Goal: Information Seeking & Learning: Learn about a topic

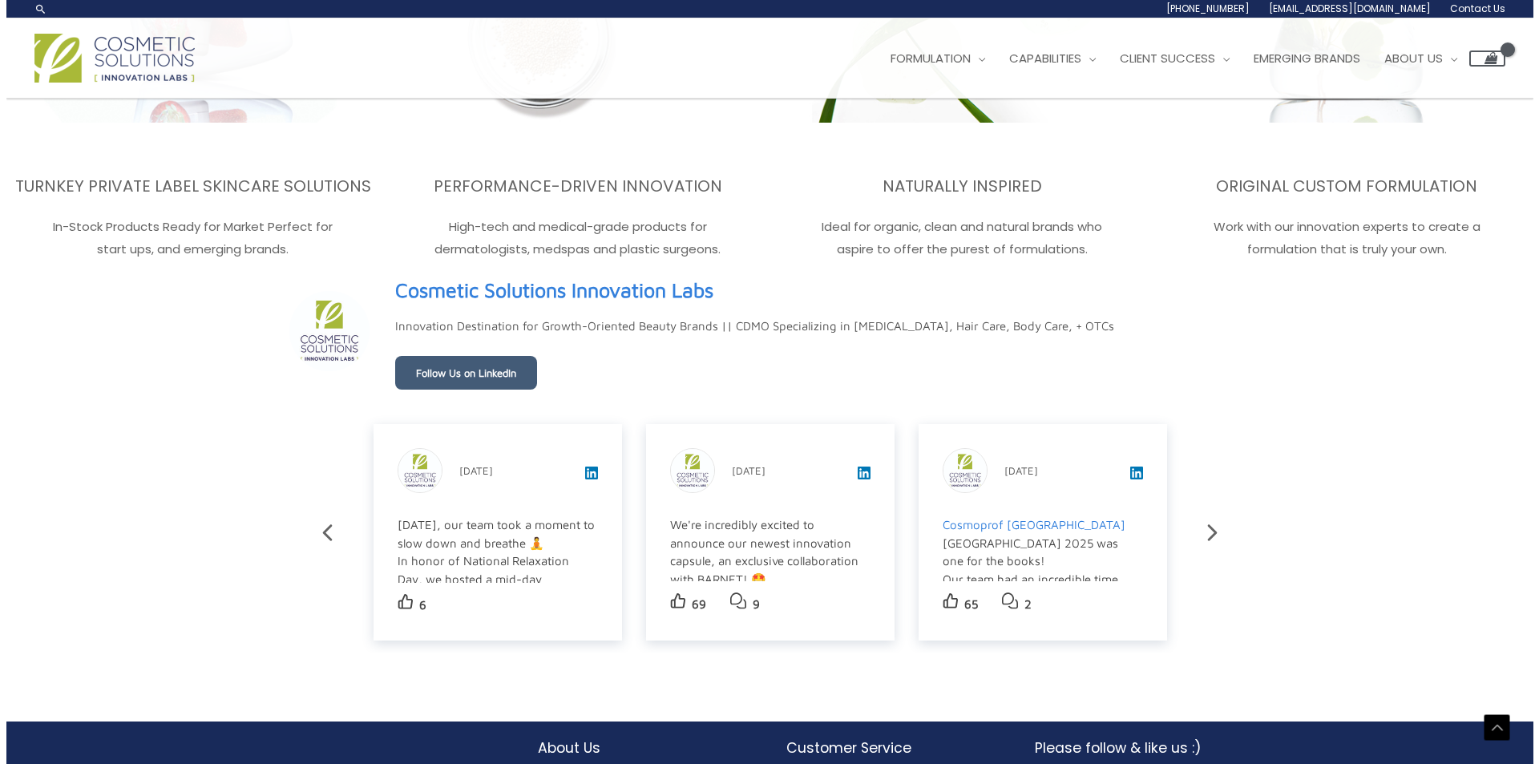
scroll to position [2694, 0]
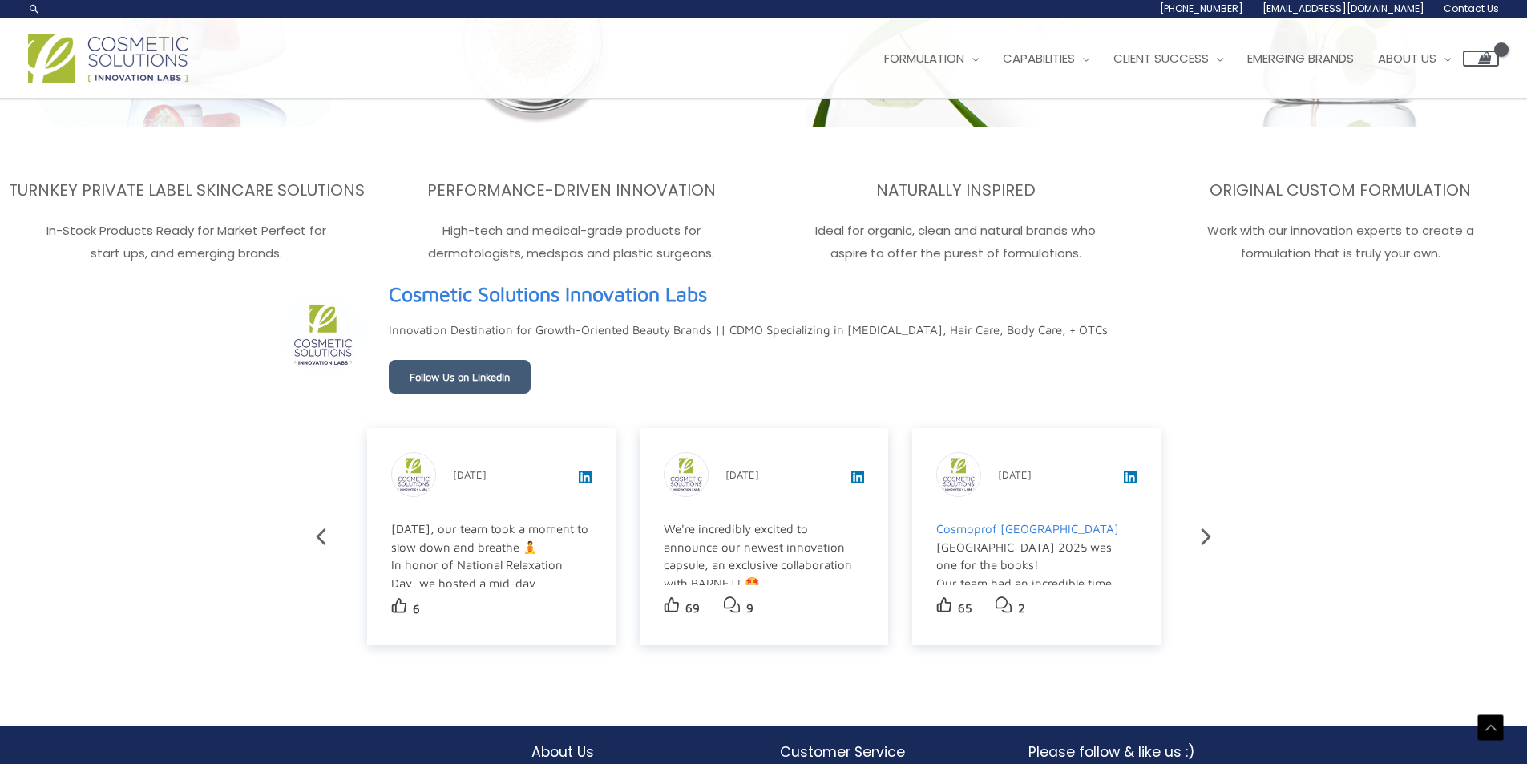
click at [469, 579] on div "Yesterday, our team took a moment to slow down and breathe 🧘 In honor of Nation…" at bounding box center [490, 655] width 198 height 271
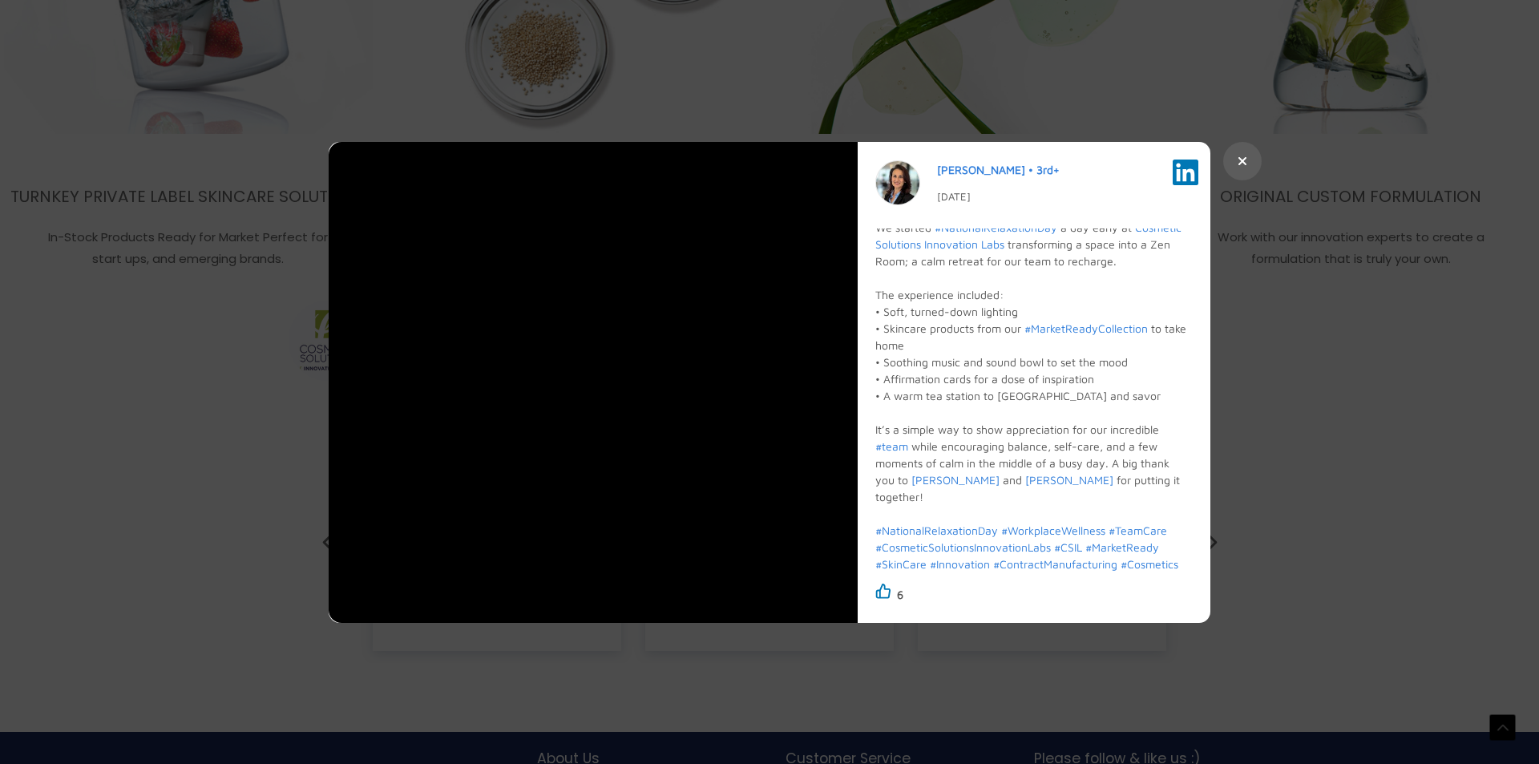
scroll to position [2724, 0]
click at [1237, 163] on icon at bounding box center [1242, 161] width 10 height 13
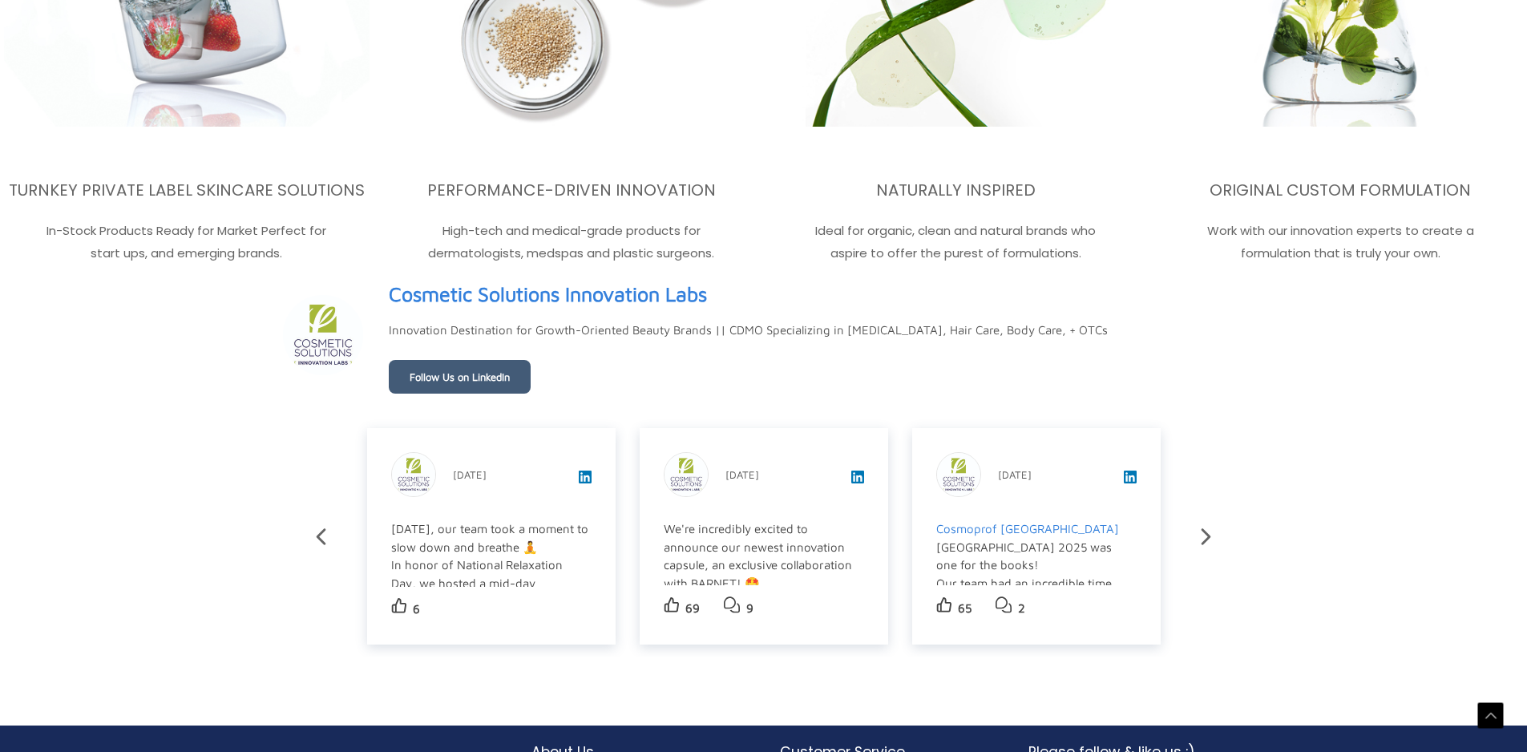
click at [746, 544] on div "We're incredibly excited to announce our newest innovation capsule, an exclusiv…" at bounding box center [763, 700] width 198 height 361
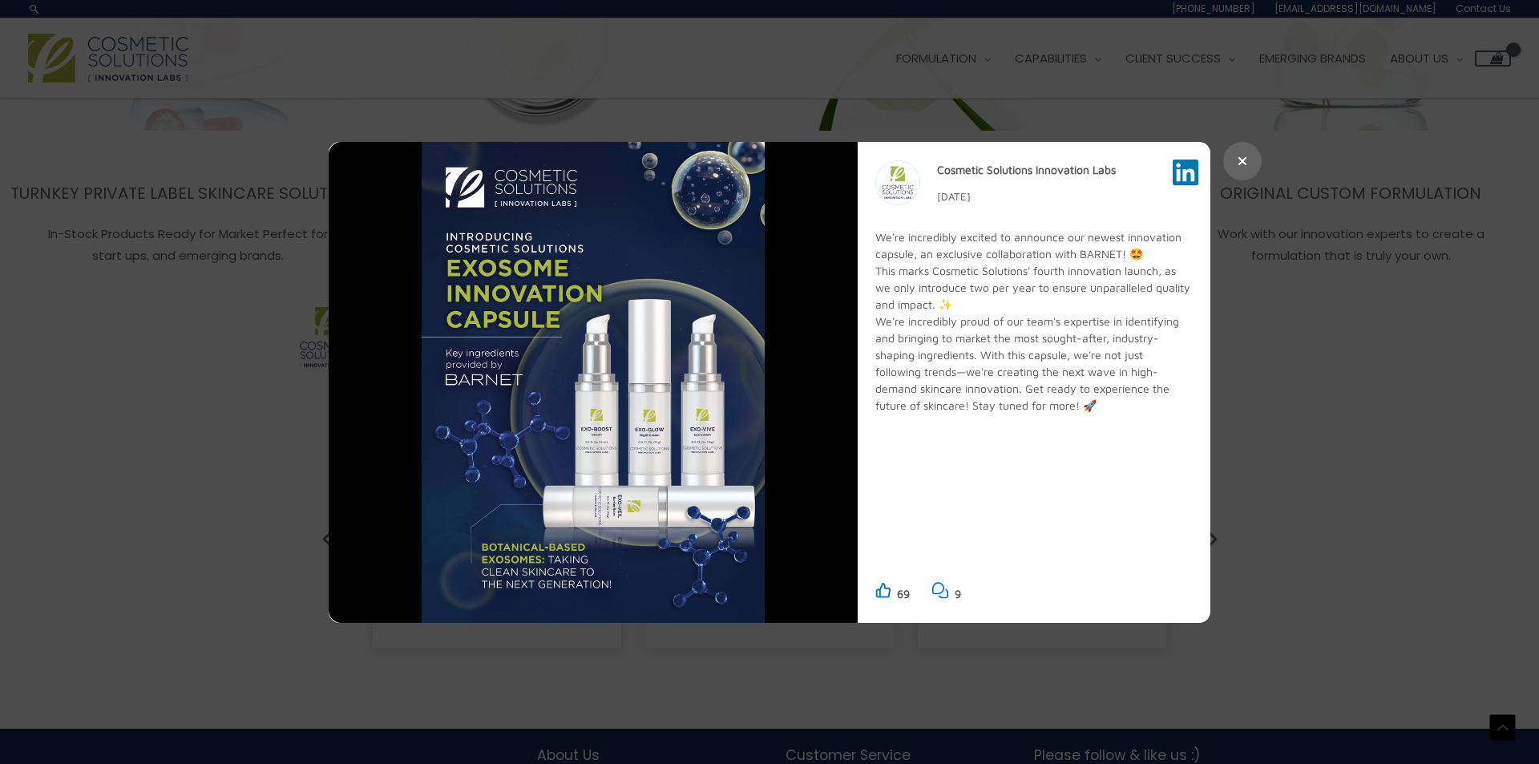
scroll to position [2694, 0]
click at [1235, 156] on button at bounding box center [1242, 161] width 38 height 38
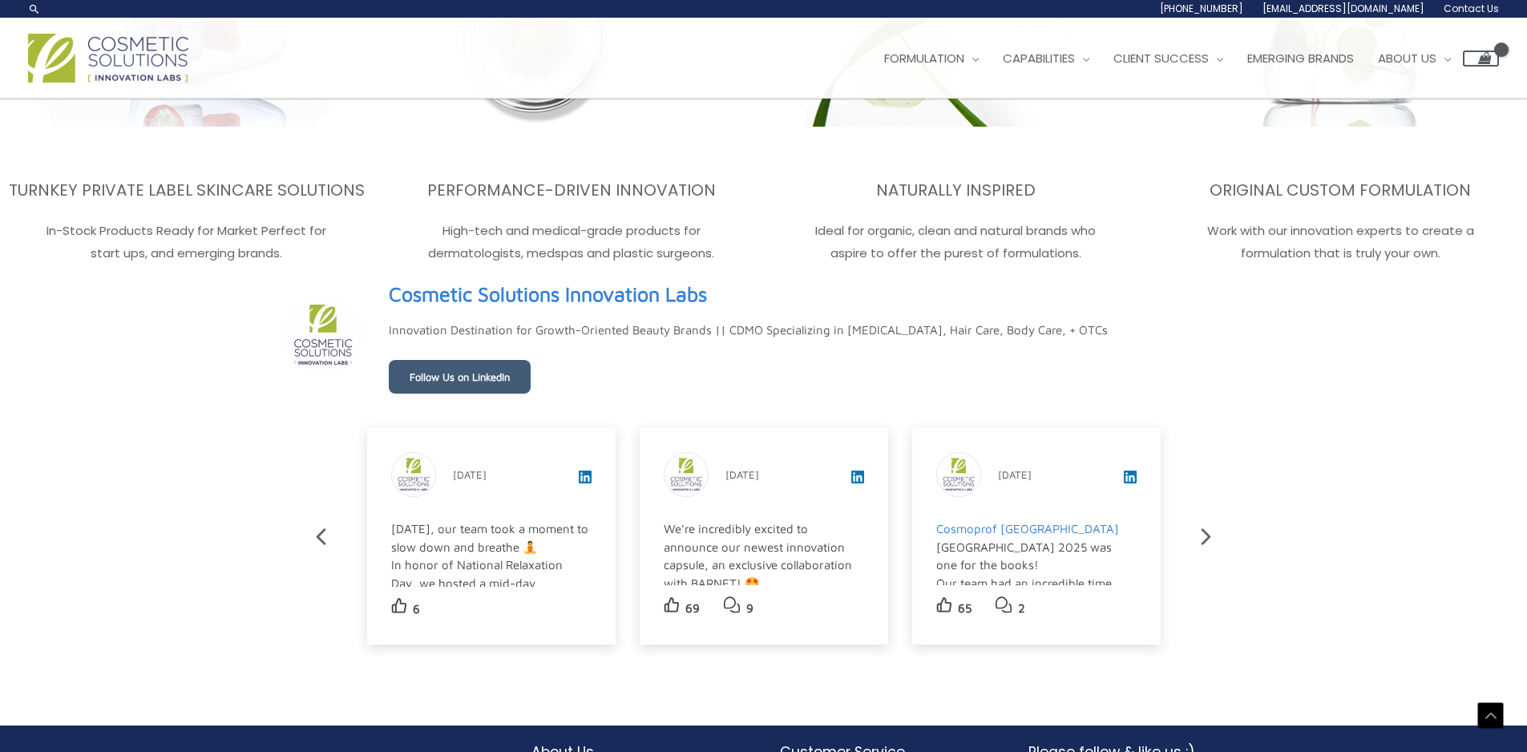
click at [1084, 568] on div "Cosmoprof North America Las Vegas 2025 was one for the books! Our team had an i…" at bounding box center [1035, 673] width 198 height 307
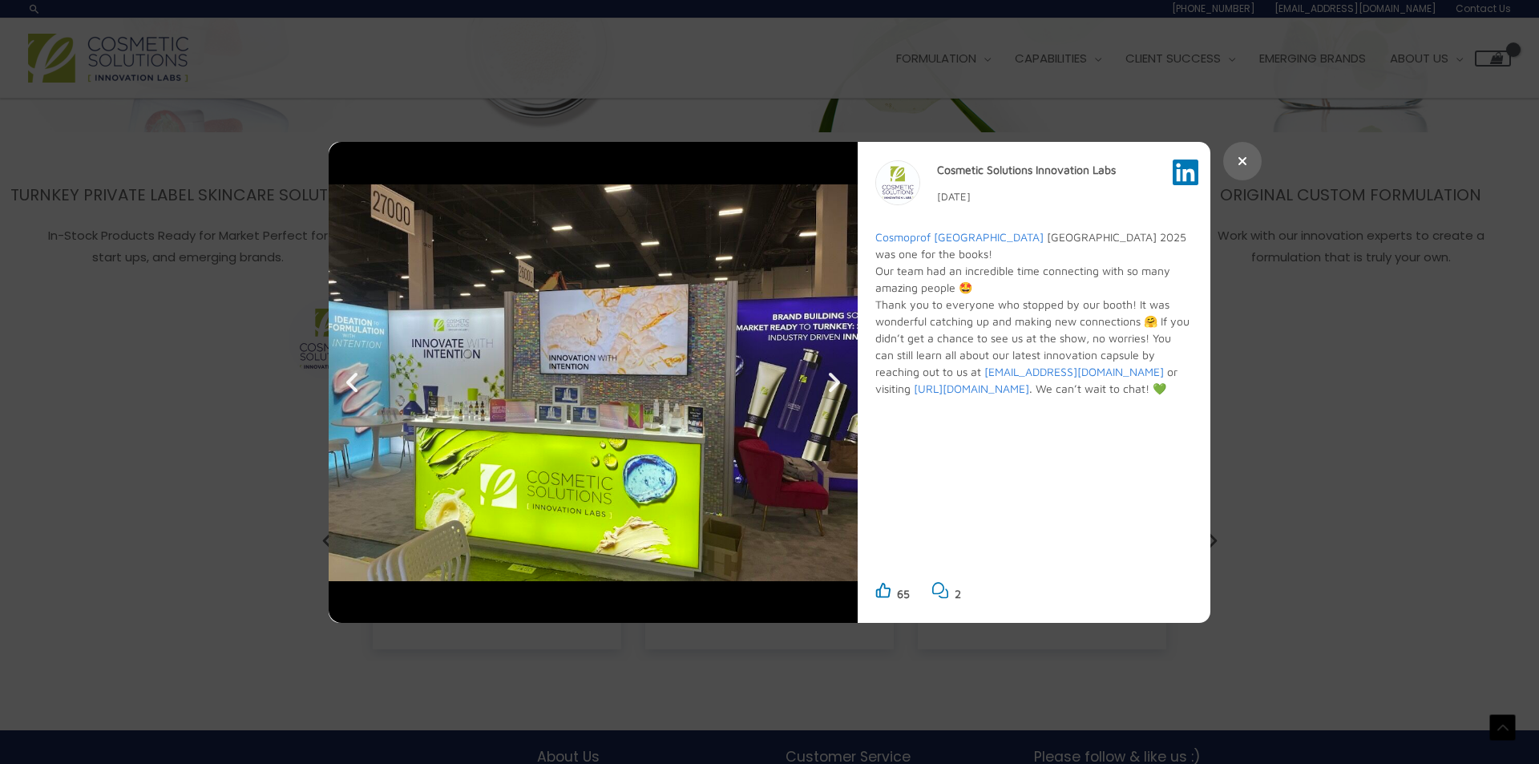
click at [1247, 161] on button at bounding box center [1242, 161] width 38 height 38
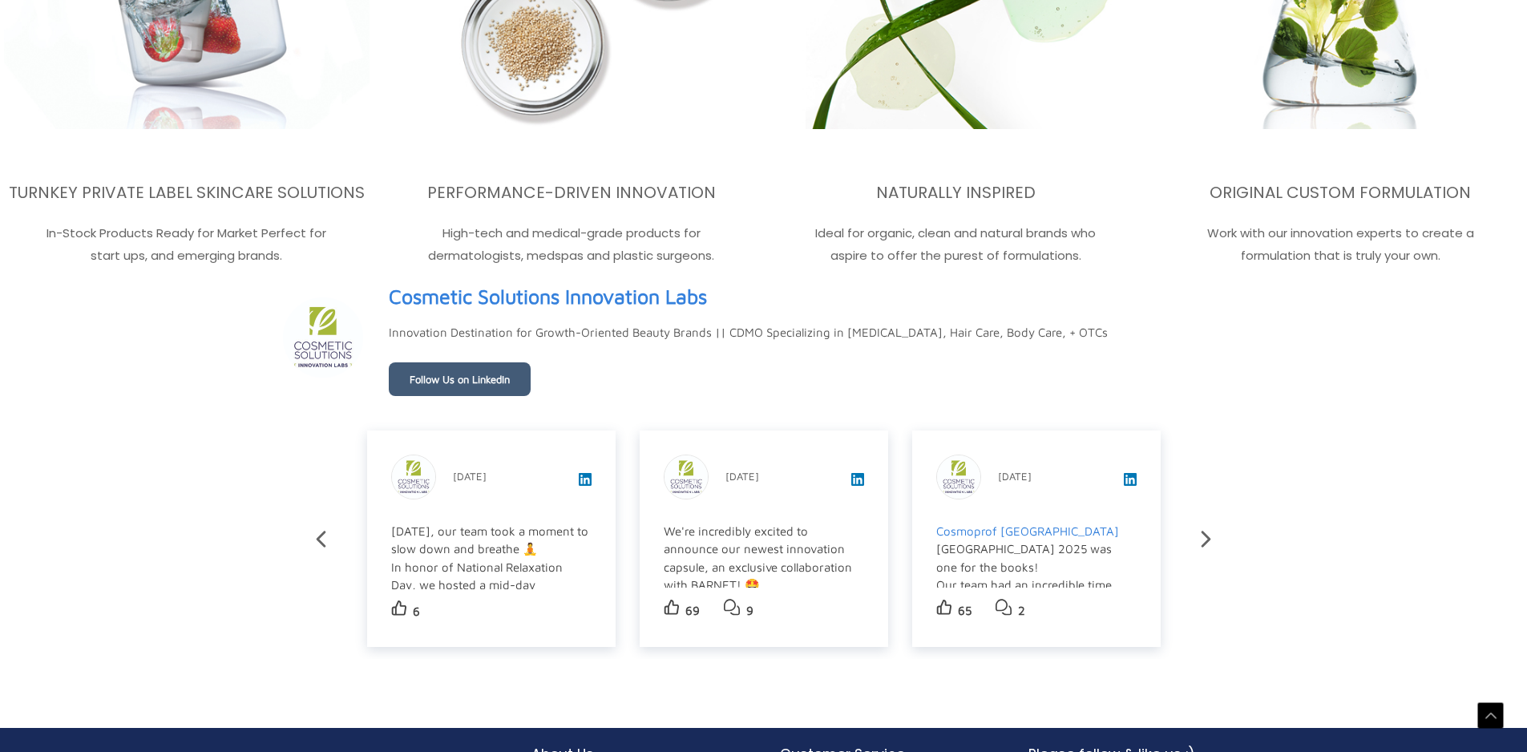
scroll to position [2724, 0]
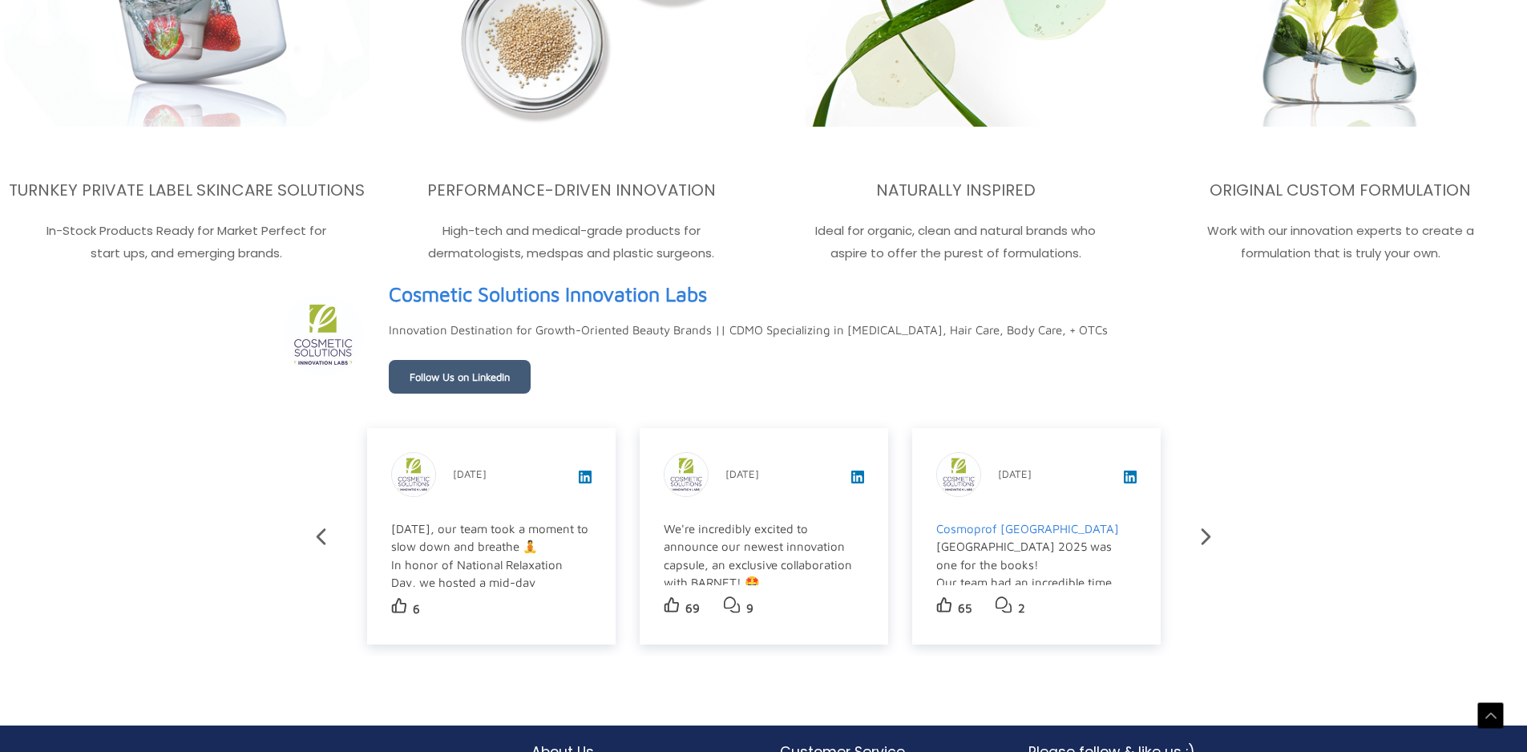
click at [1213, 543] on icon at bounding box center [1206, 537] width 28 height 28
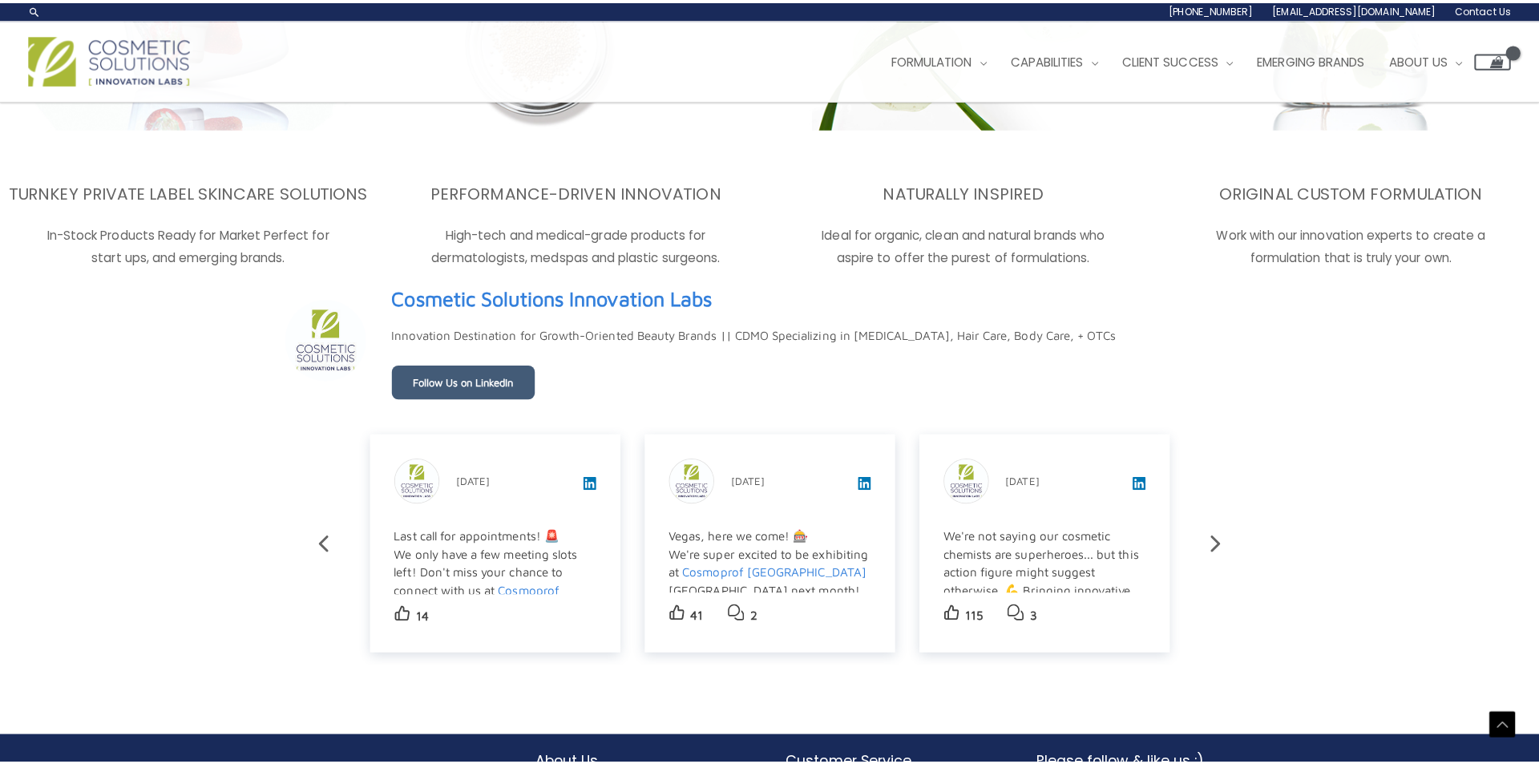
scroll to position [2694, 0]
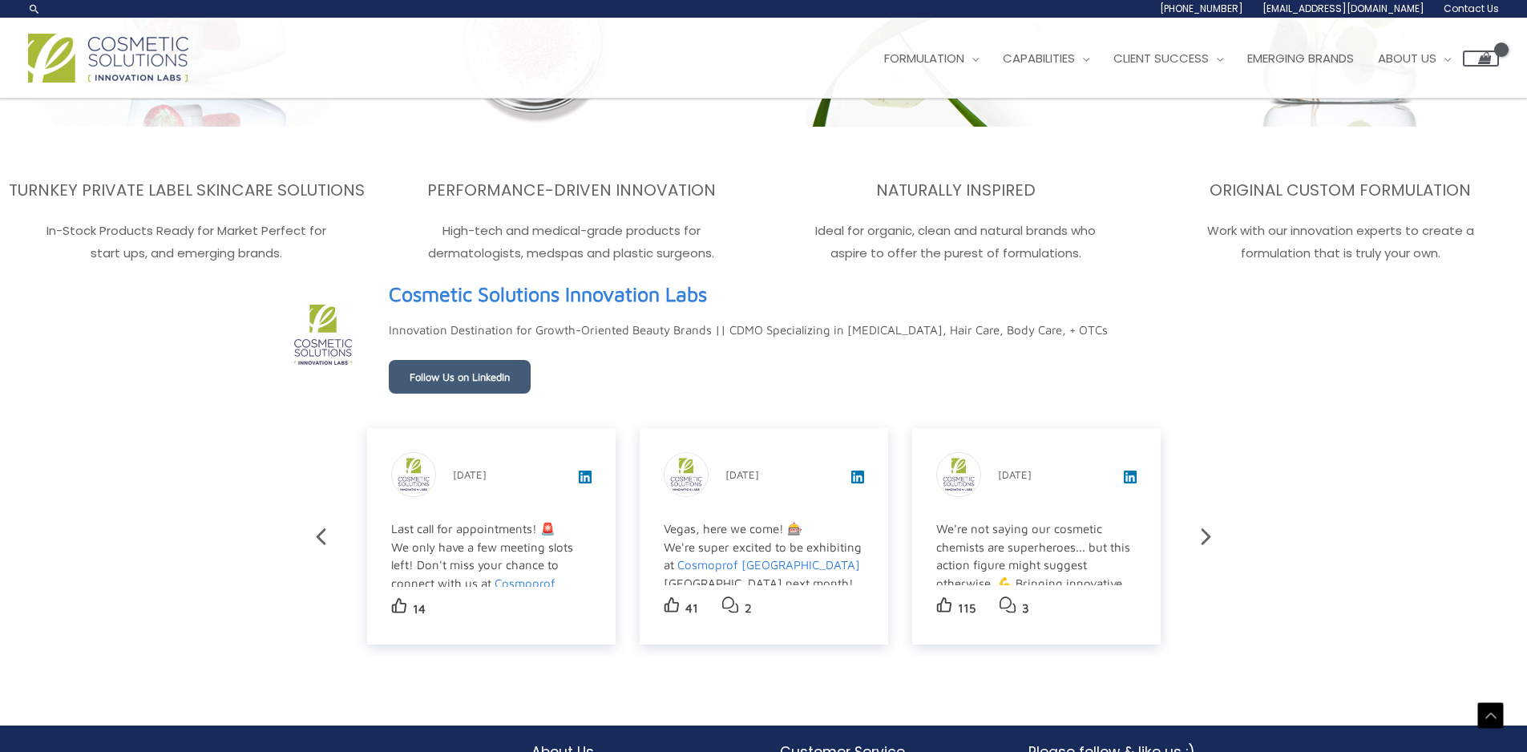
click at [518, 555] on div "Last call for appointments! 🚨 We only have a few meeting slots left! Don't miss…" at bounding box center [490, 601] width 198 height 163
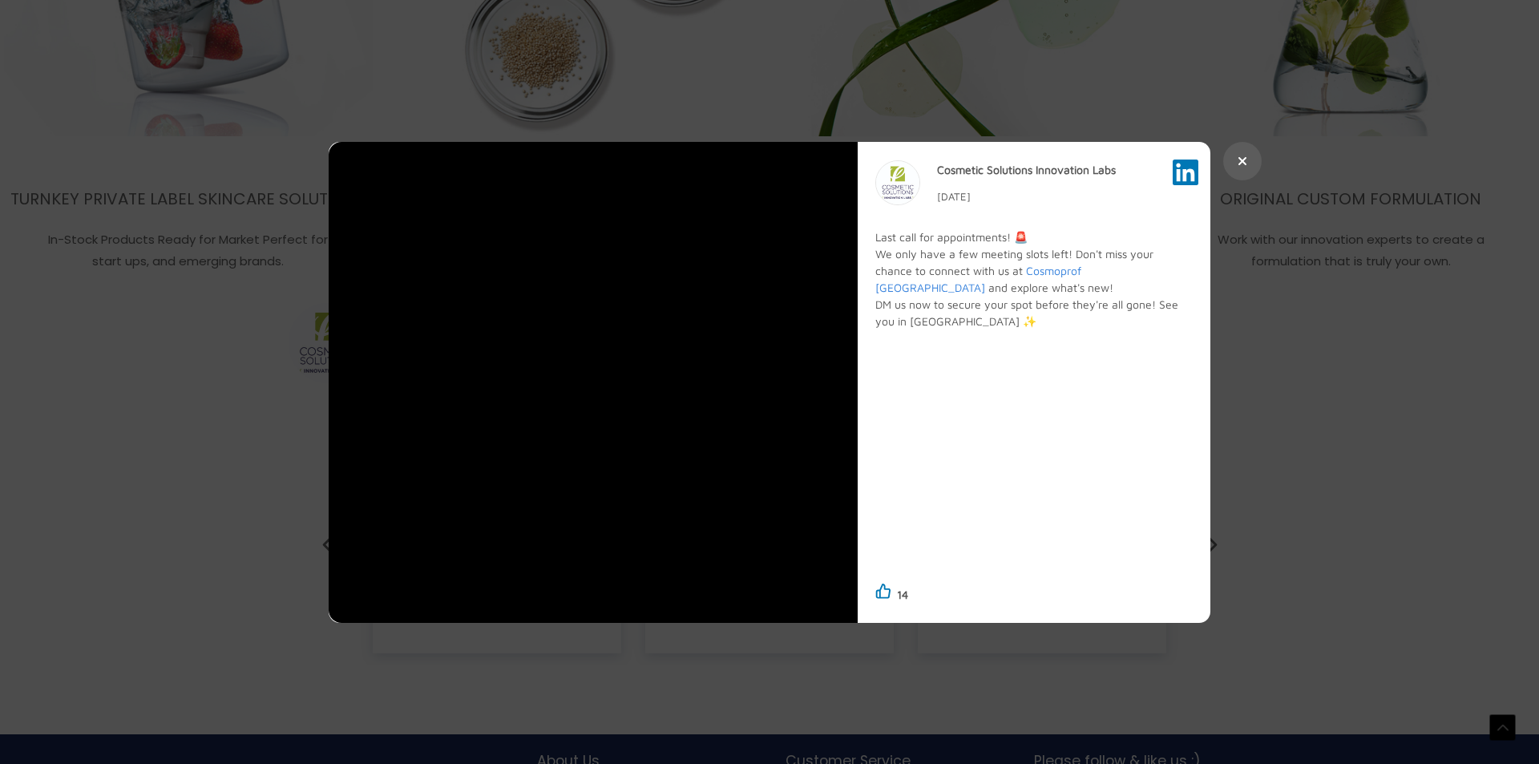
scroll to position [2724, 0]
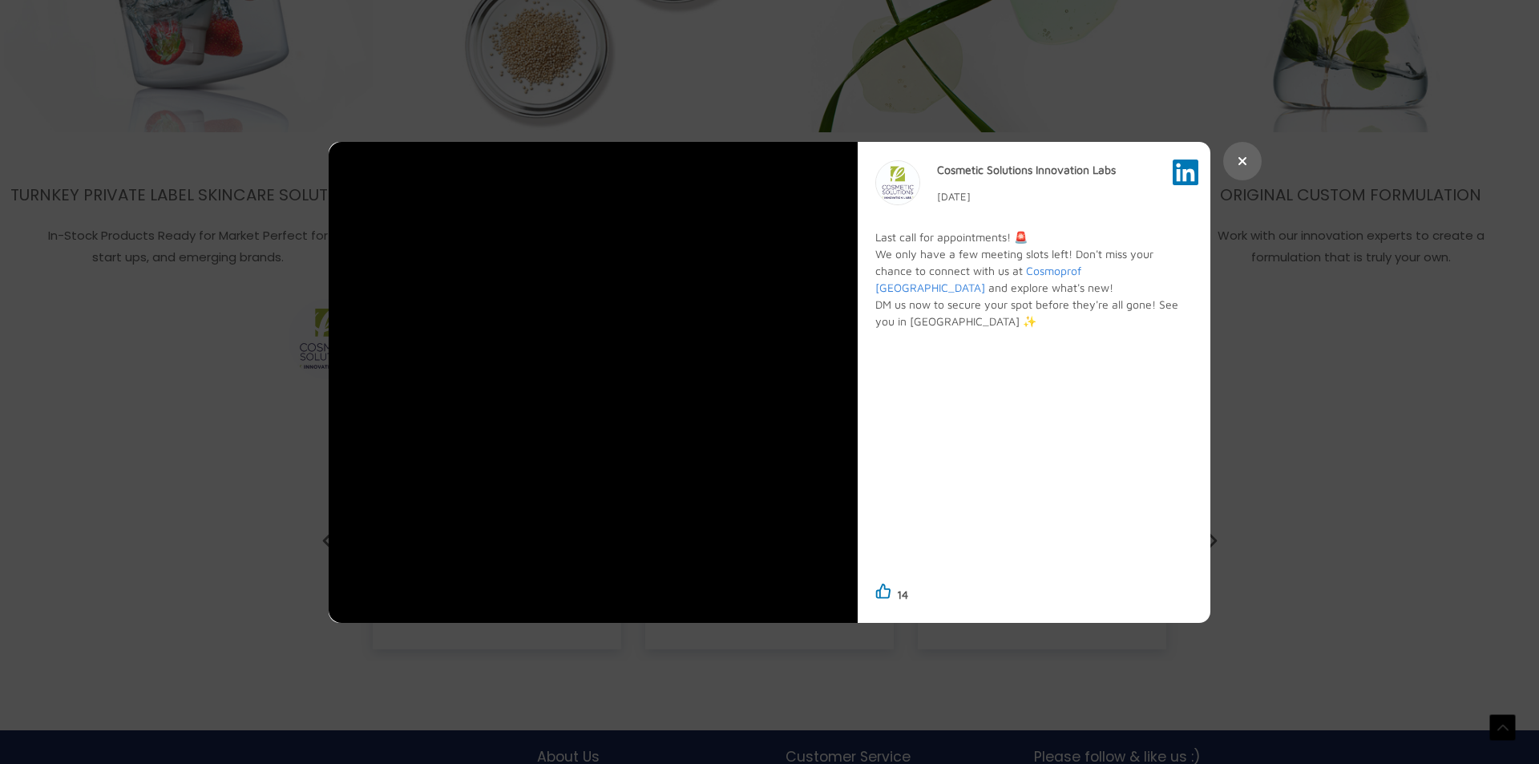
click at [1238, 163] on icon at bounding box center [1242, 161] width 10 height 13
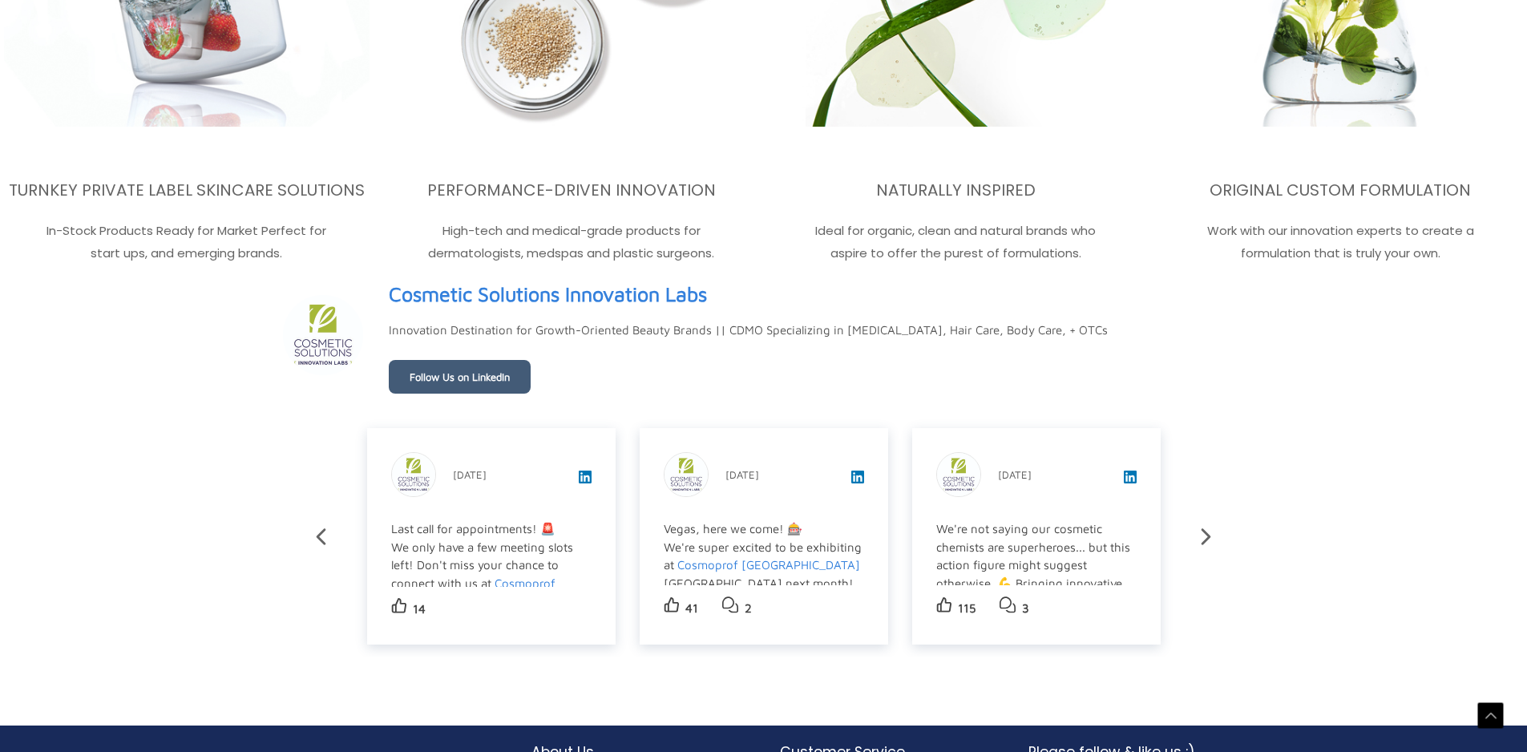
click at [847, 545] on div "Vegas, here we come! 🎰 We're super excited to be exhibiting at Cosmoprof North …" at bounding box center [763, 691] width 198 height 343
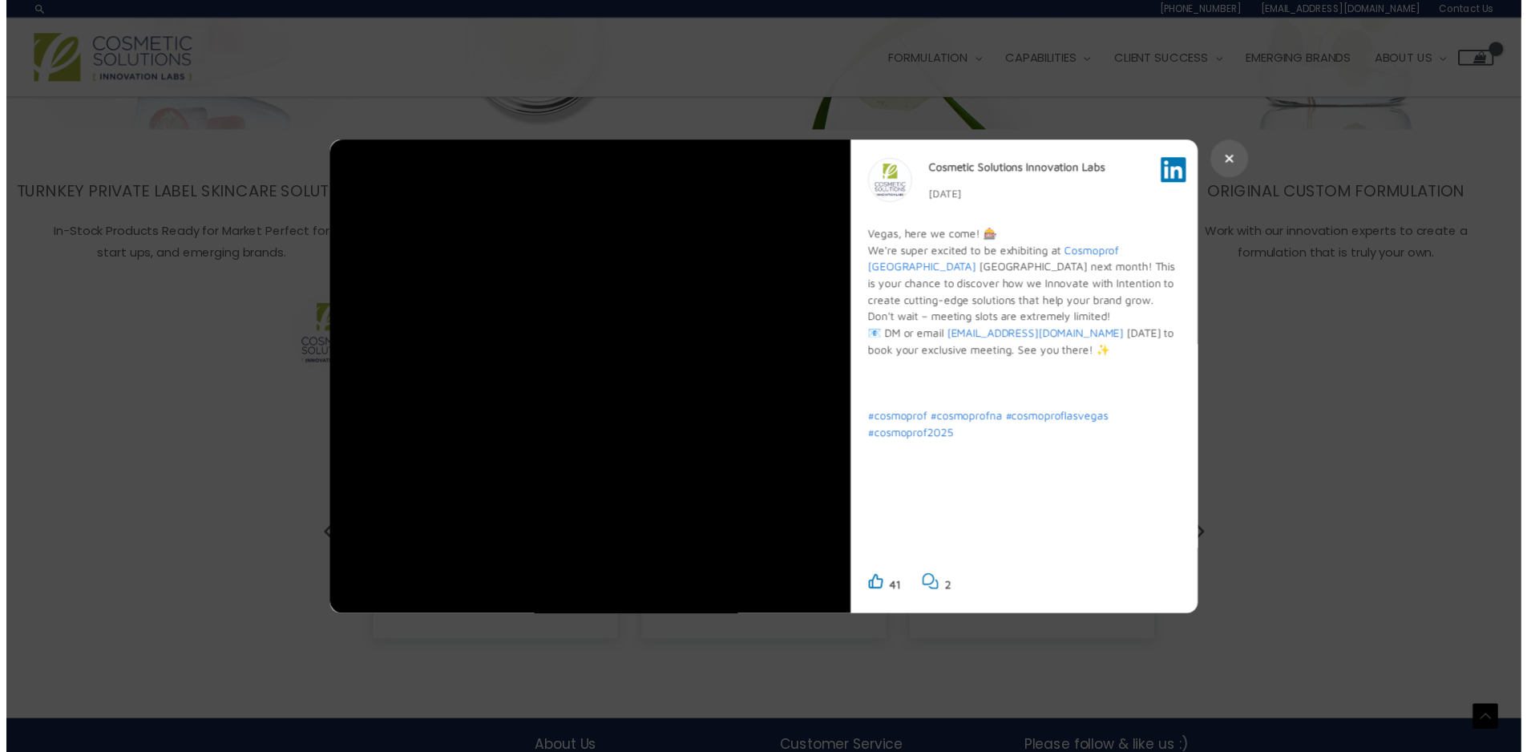
scroll to position [2694, 0]
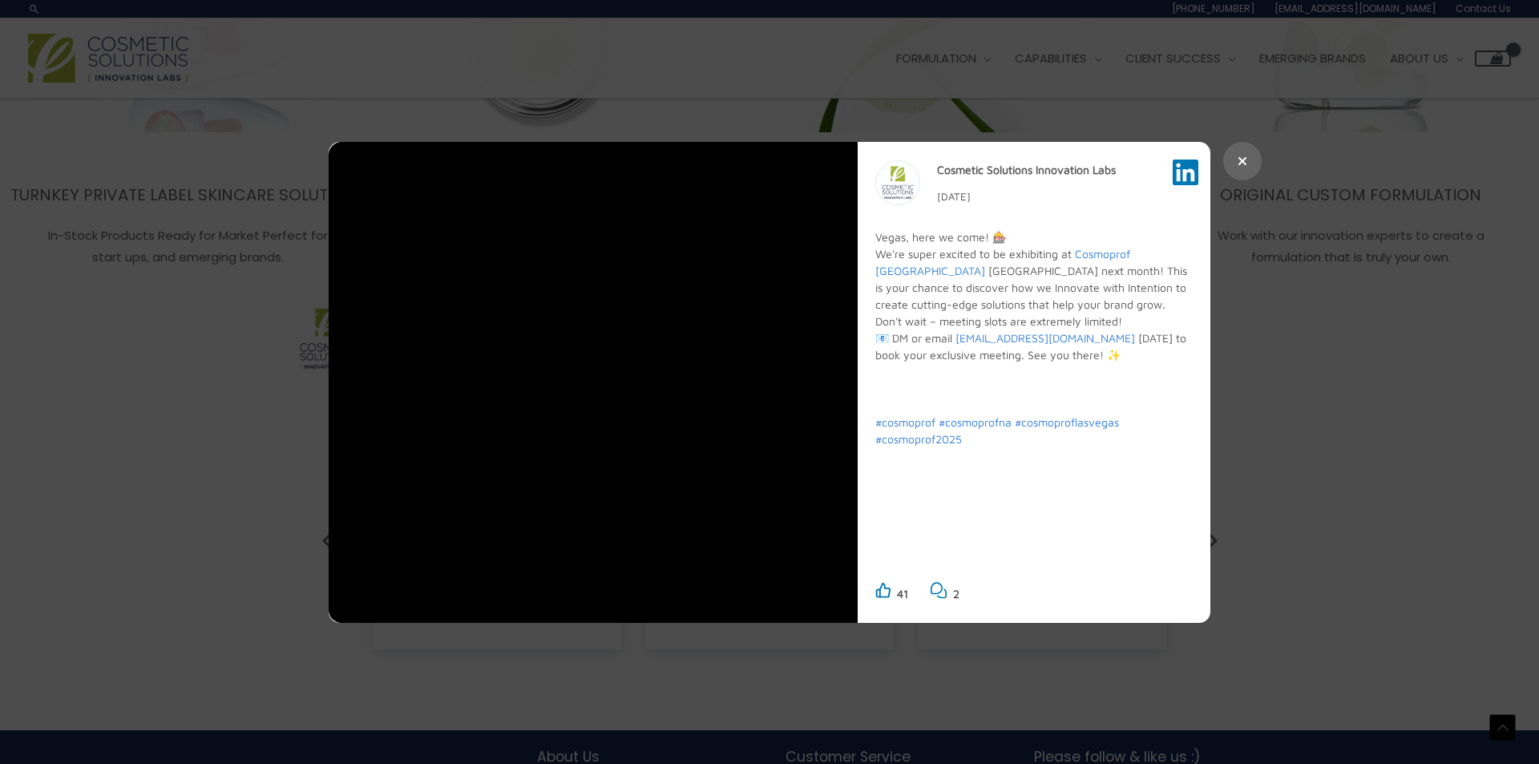
click at [1242, 163] on icon at bounding box center [1242, 161] width 10 height 13
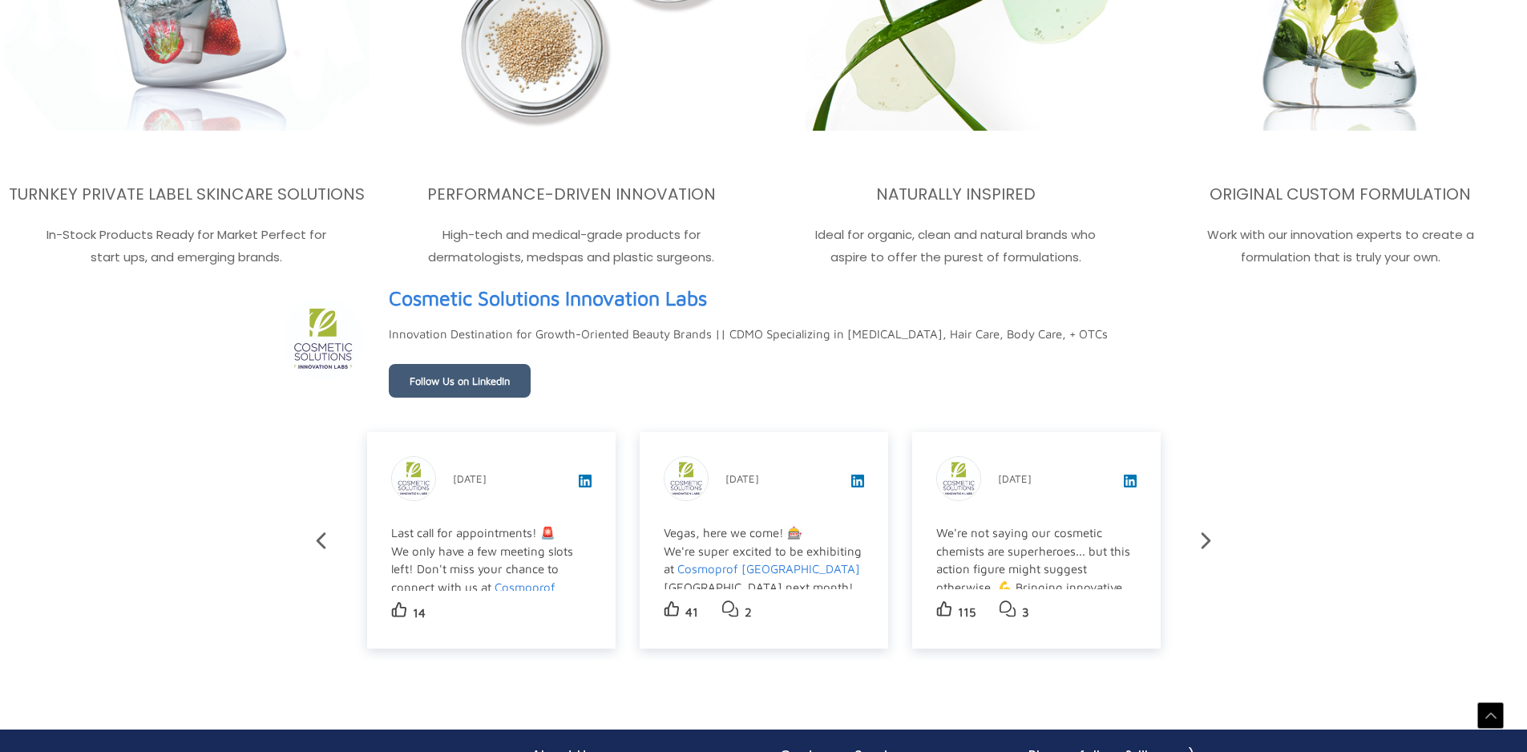
scroll to position [2724, 0]
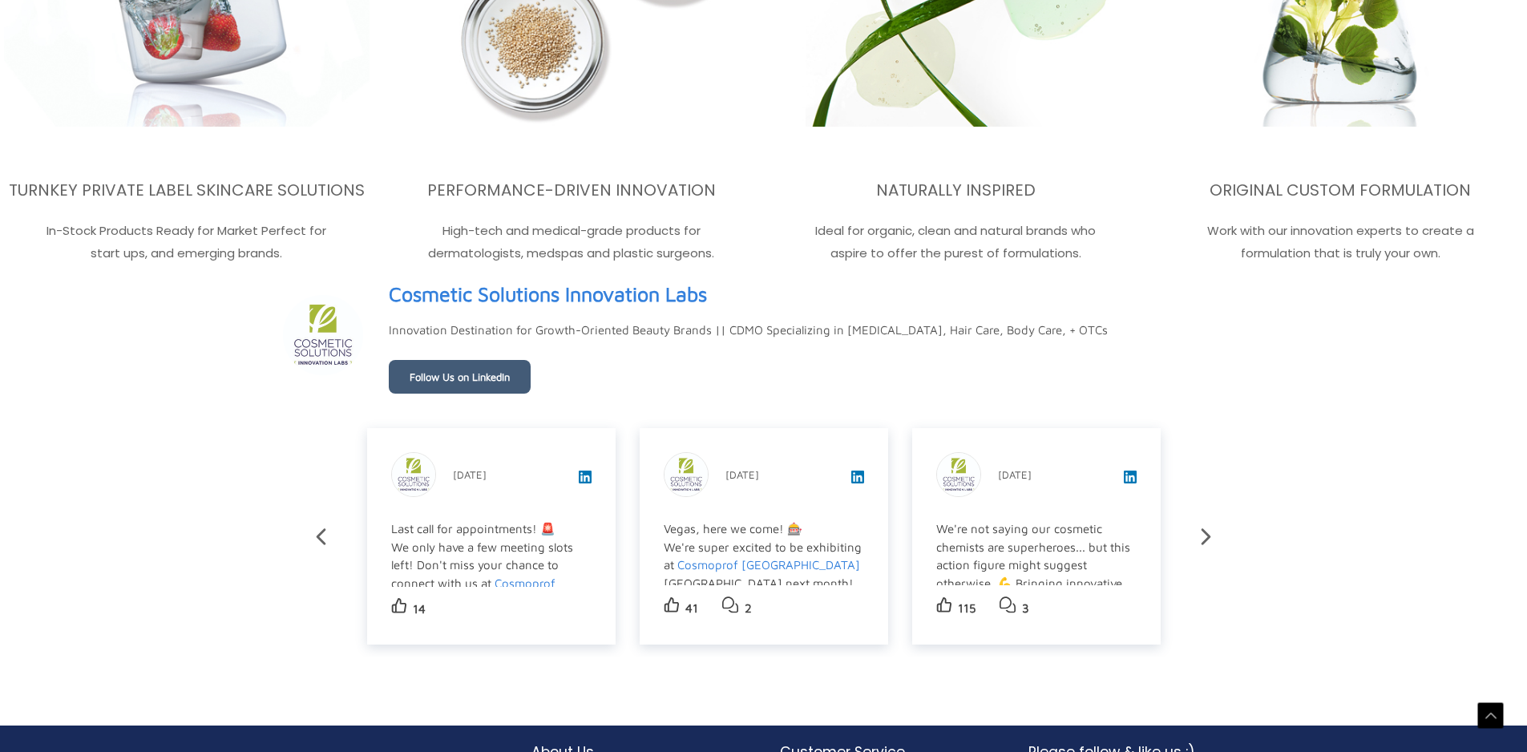
click at [1072, 548] on div "We're not saying our cosmetic chemists are superheroes... but this action figur…" at bounding box center [1035, 628] width 198 height 216
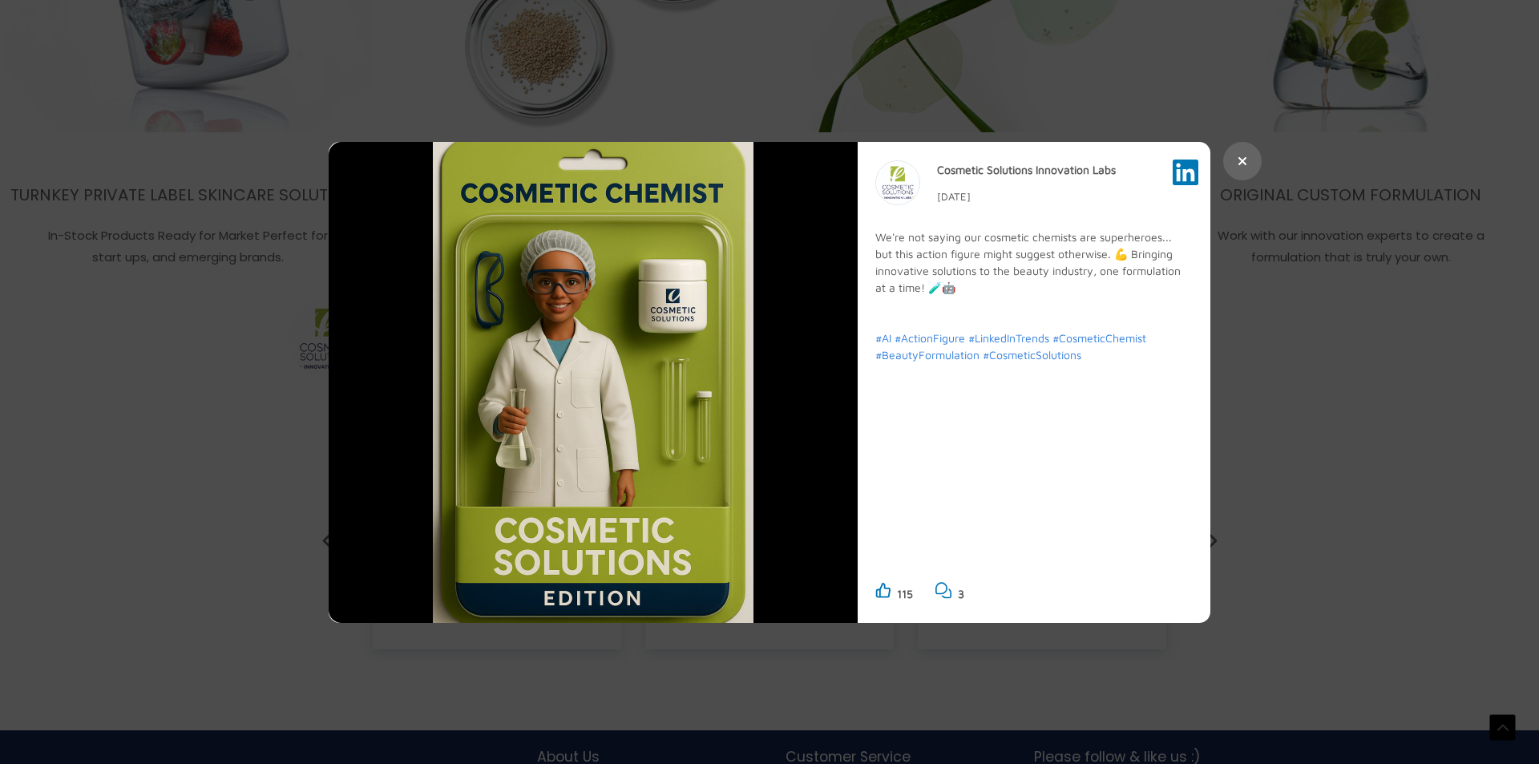
click at [1242, 154] on button at bounding box center [1242, 161] width 38 height 38
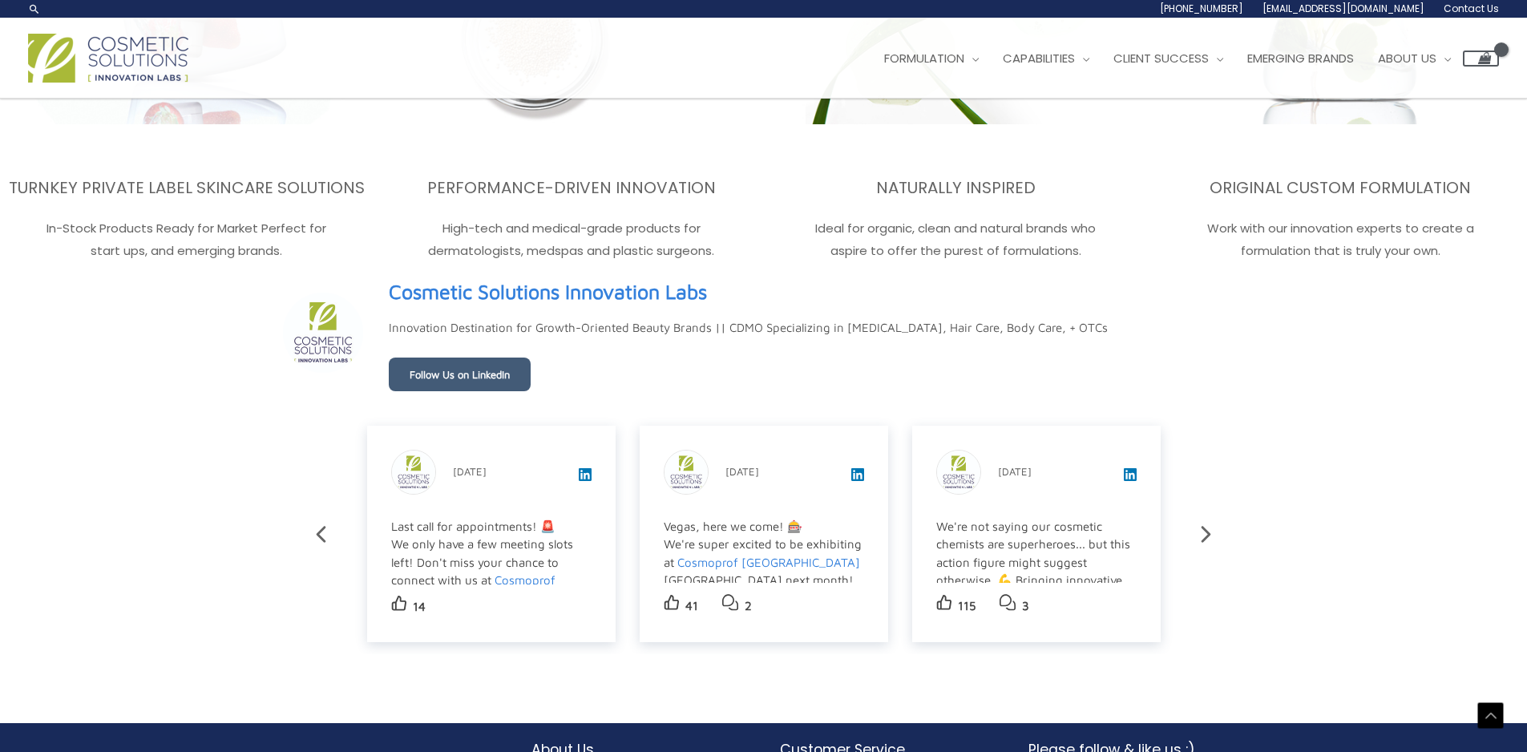
scroll to position [2694, 0]
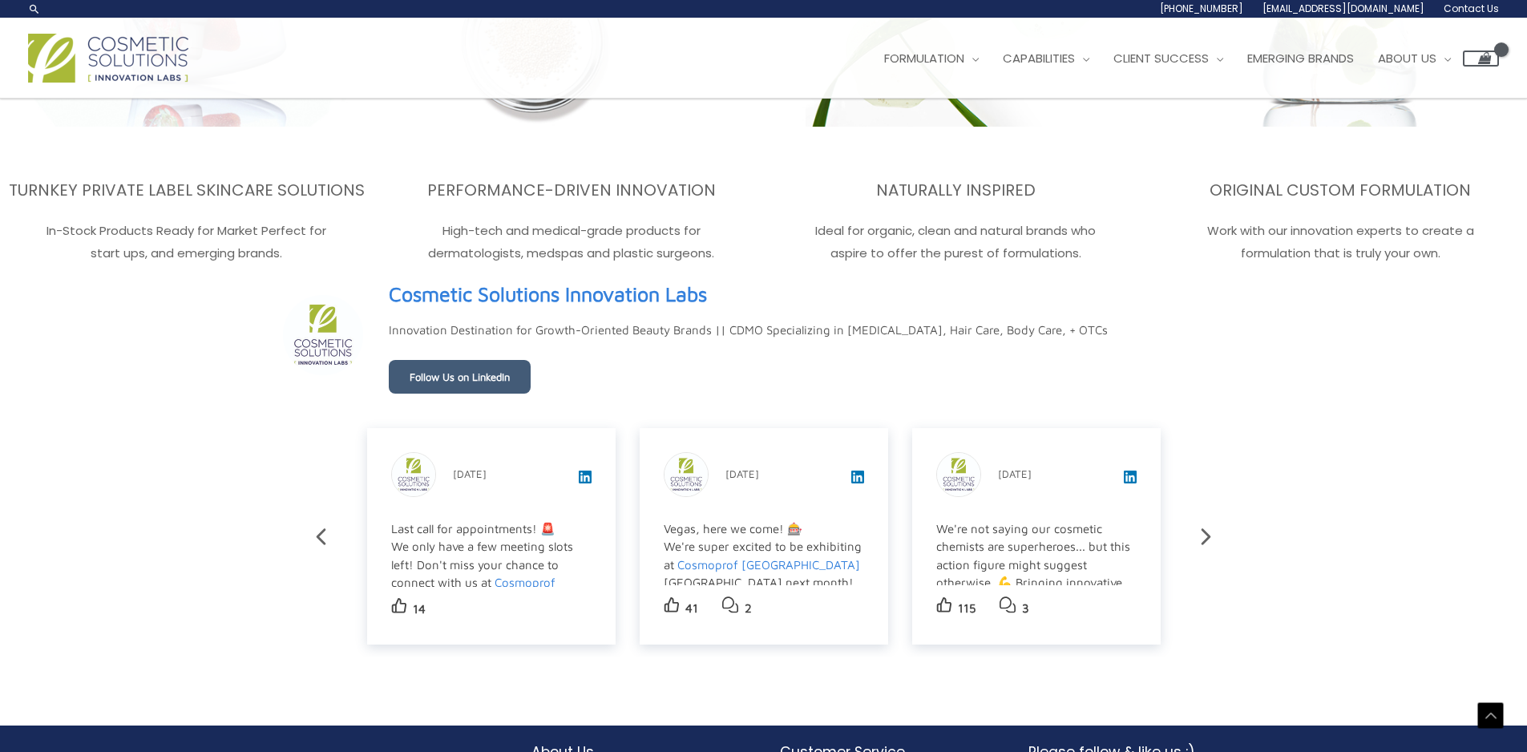
click at [1209, 534] on icon at bounding box center [1206, 537] width 28 height 28
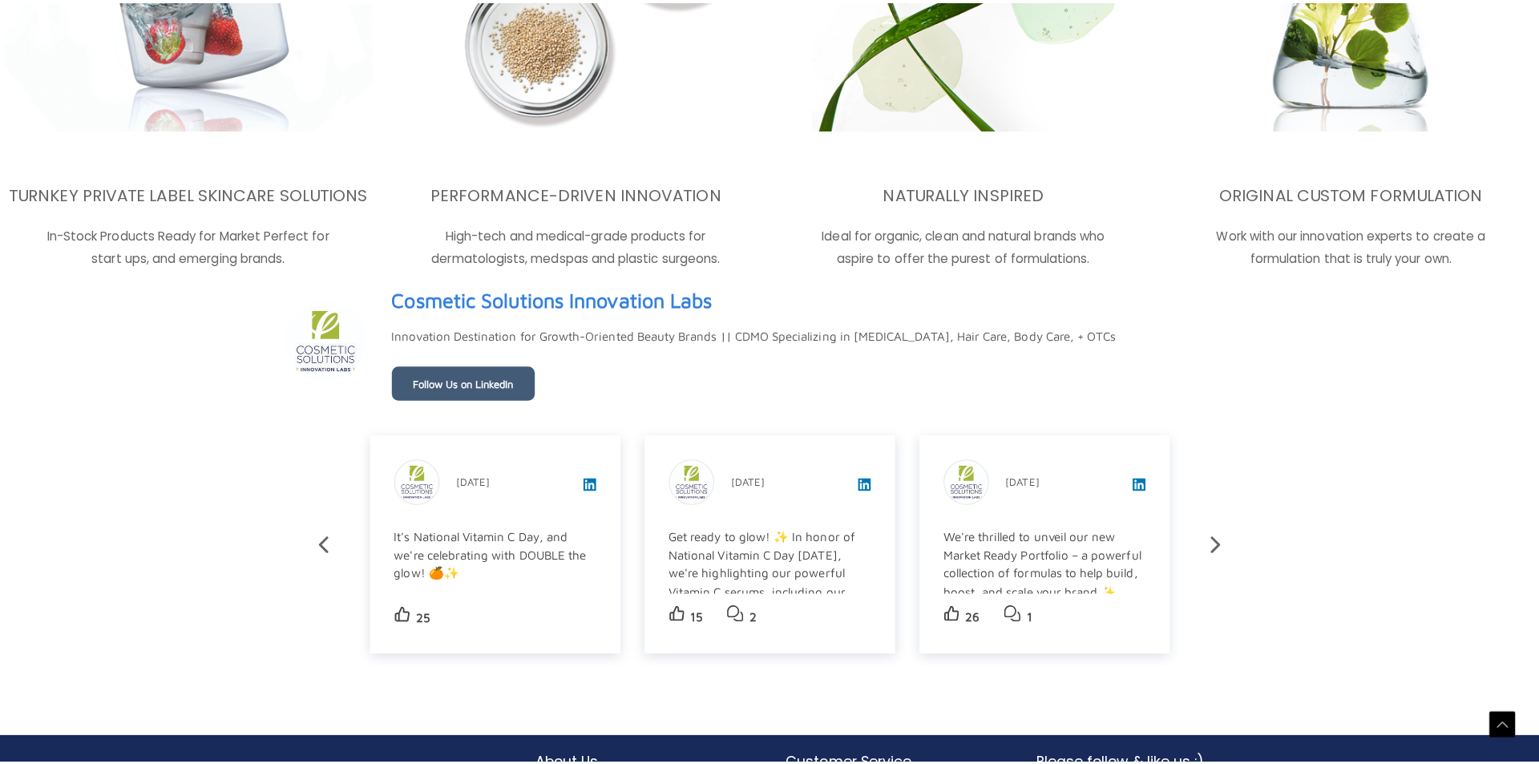
scroll to position [2724, 0]
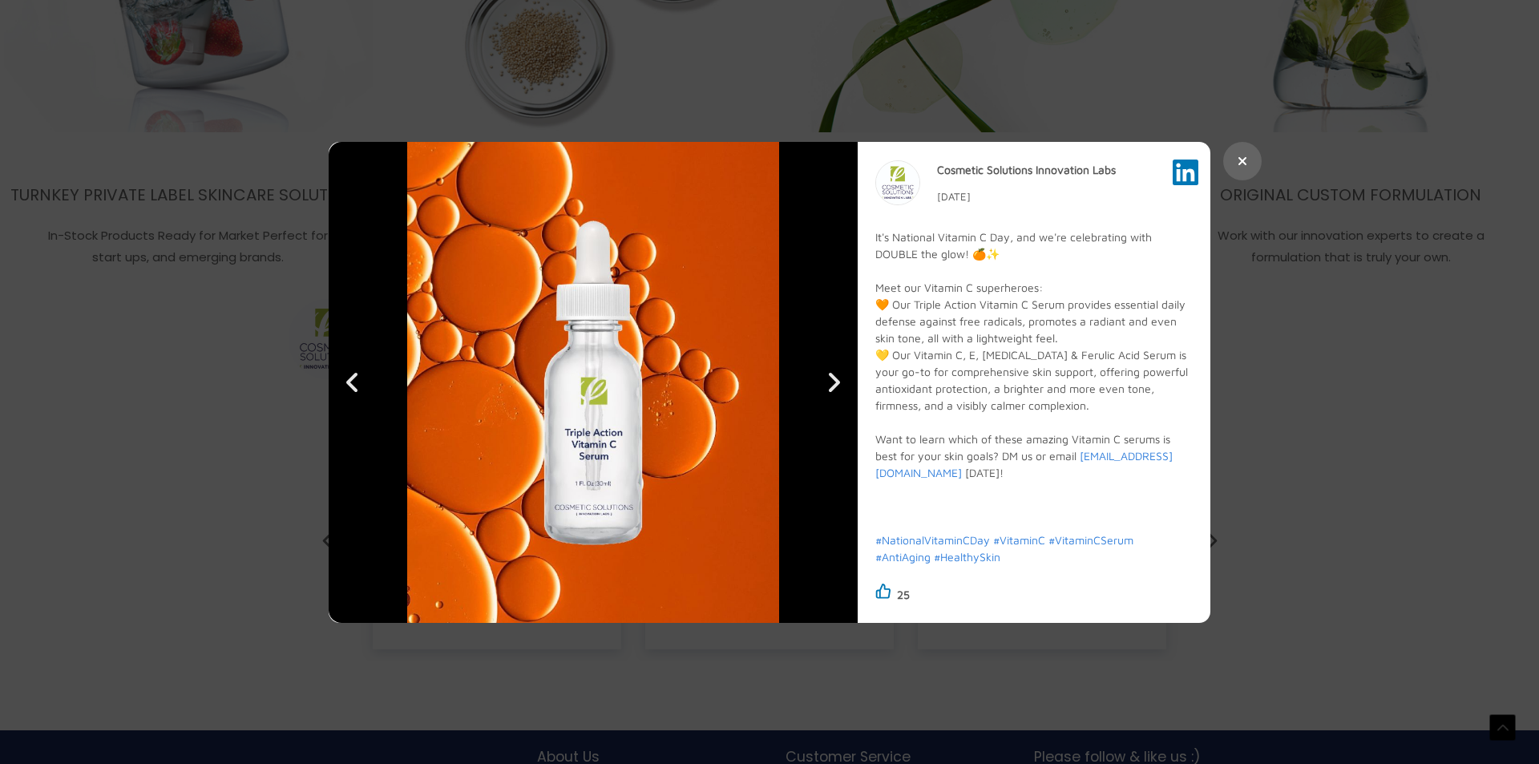
click at [1234, 159] on button at bounding box center [1242, 161] width 38 height 38
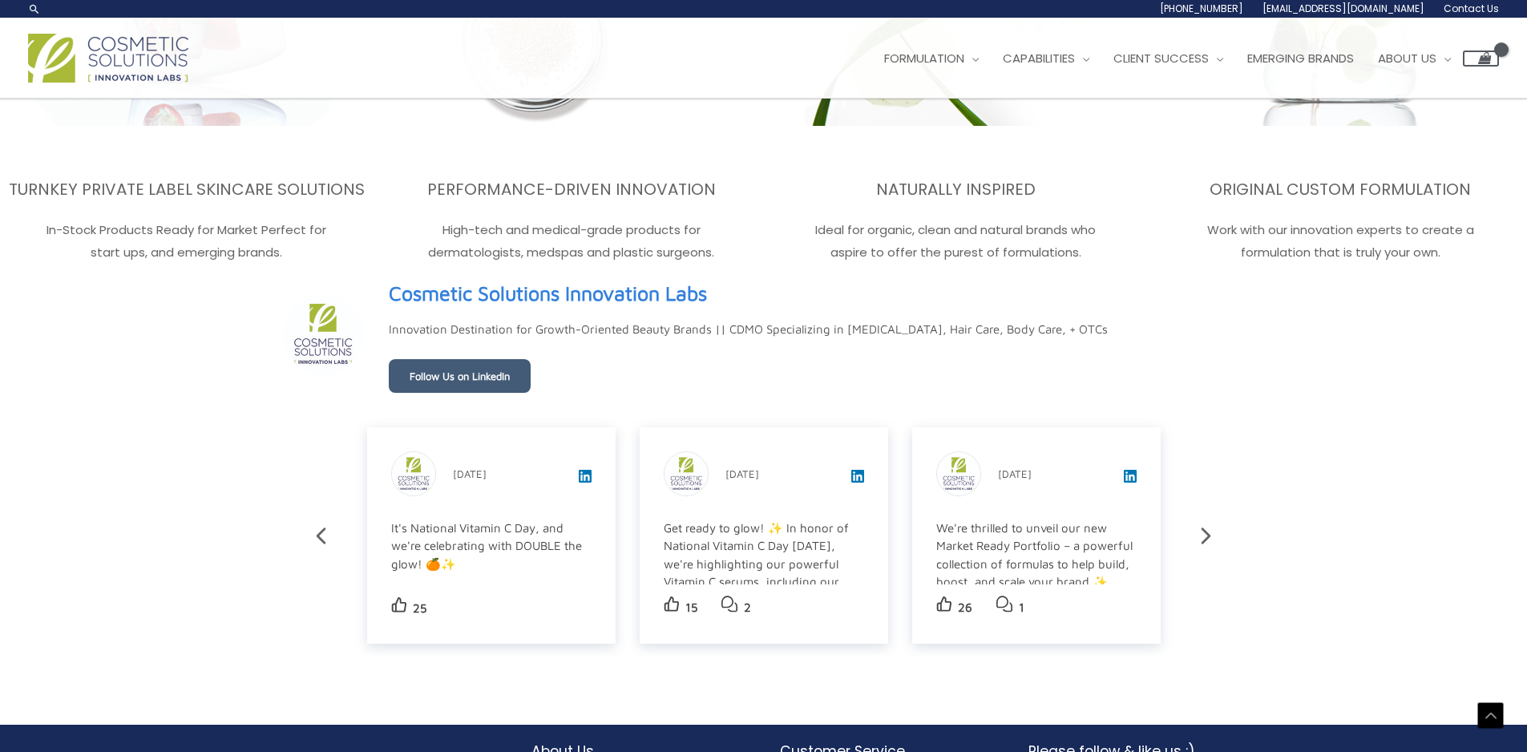
scroll to position [2694, 0]
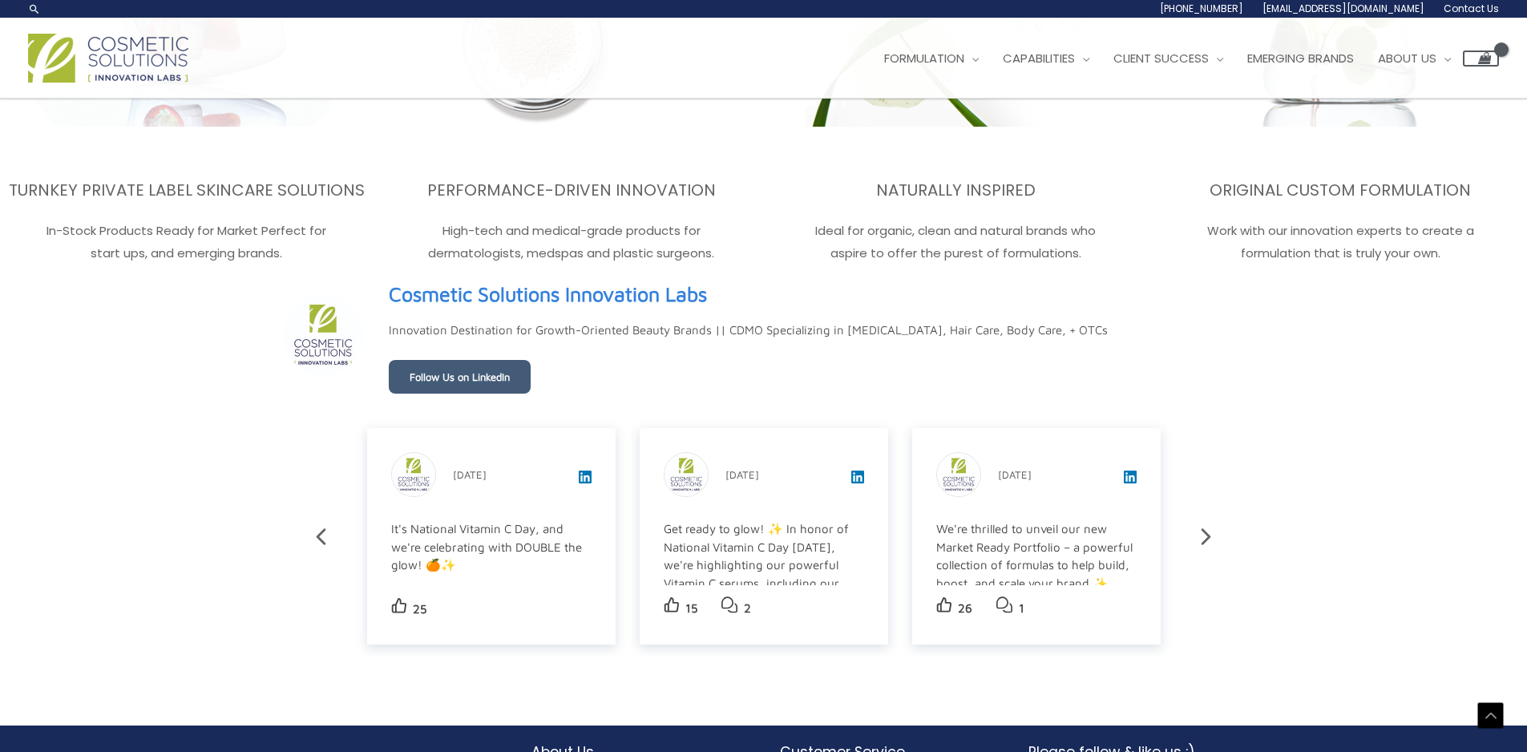
click at [1100, 555] on div "We're thrilled to unveil our new Market Ready Portfolio – a powerful collection…" at bounding box center [1035, 691] width 198 height 343
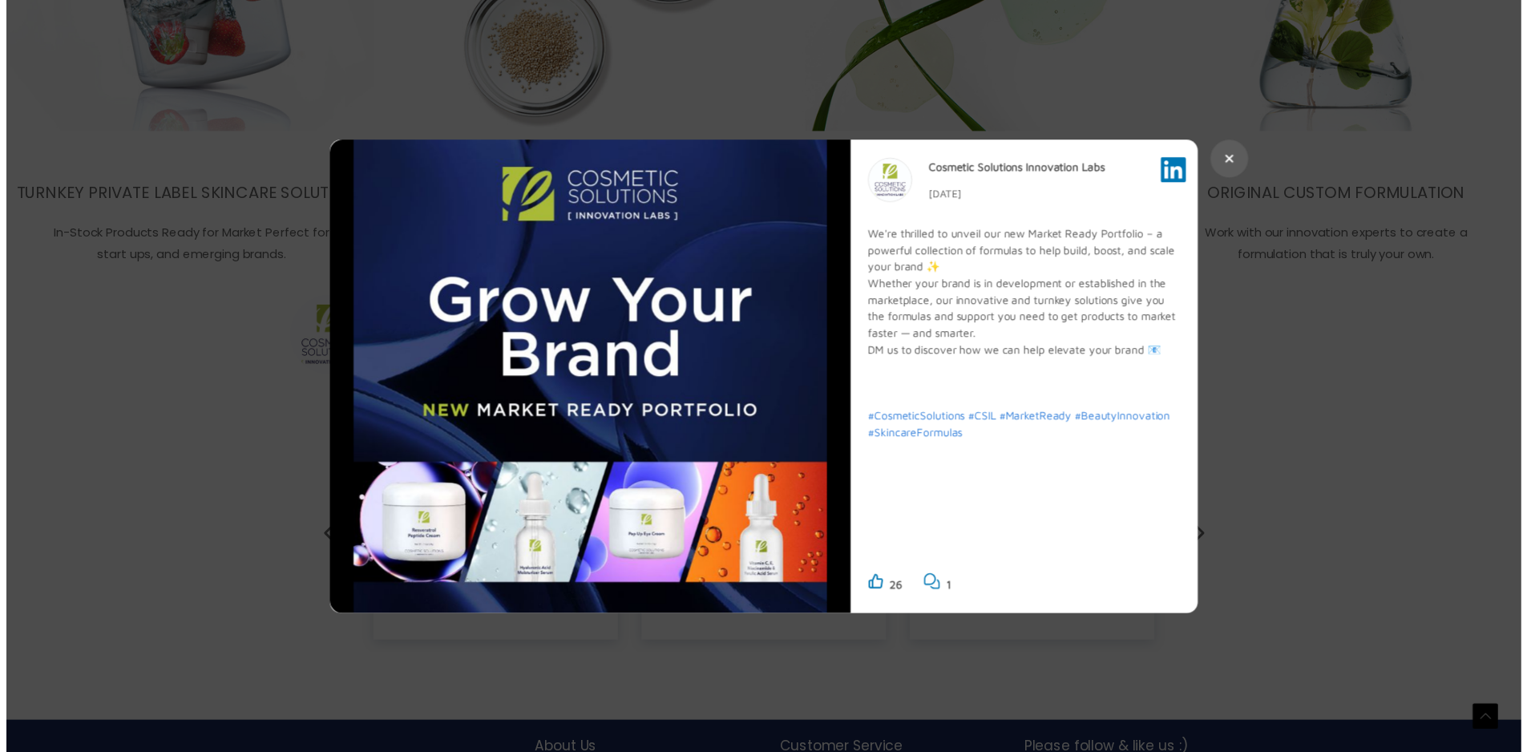
scroll to position [2724, 0]
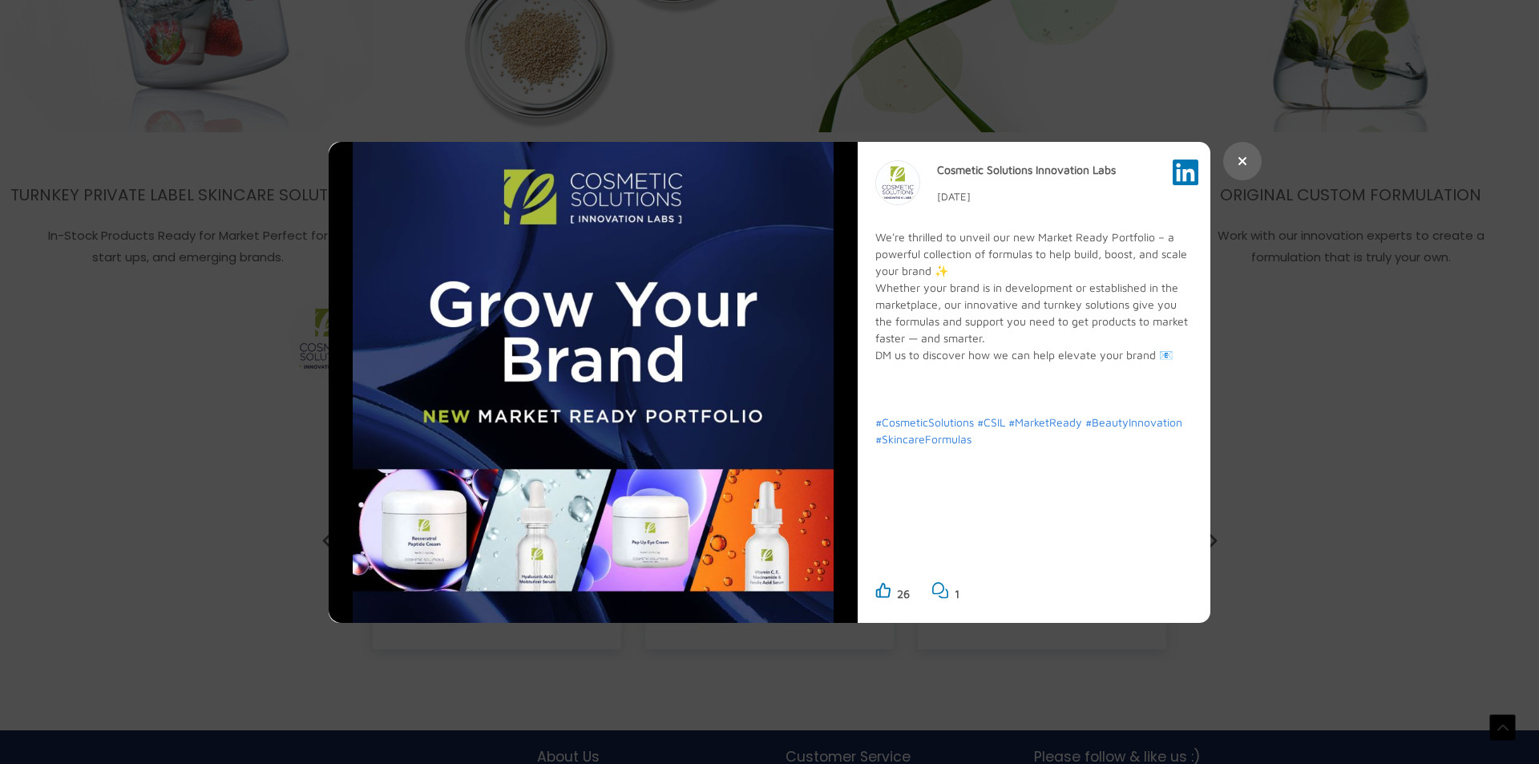
click at [1231, 165] on button at bounding box center [1242, 161] width 38 height 38
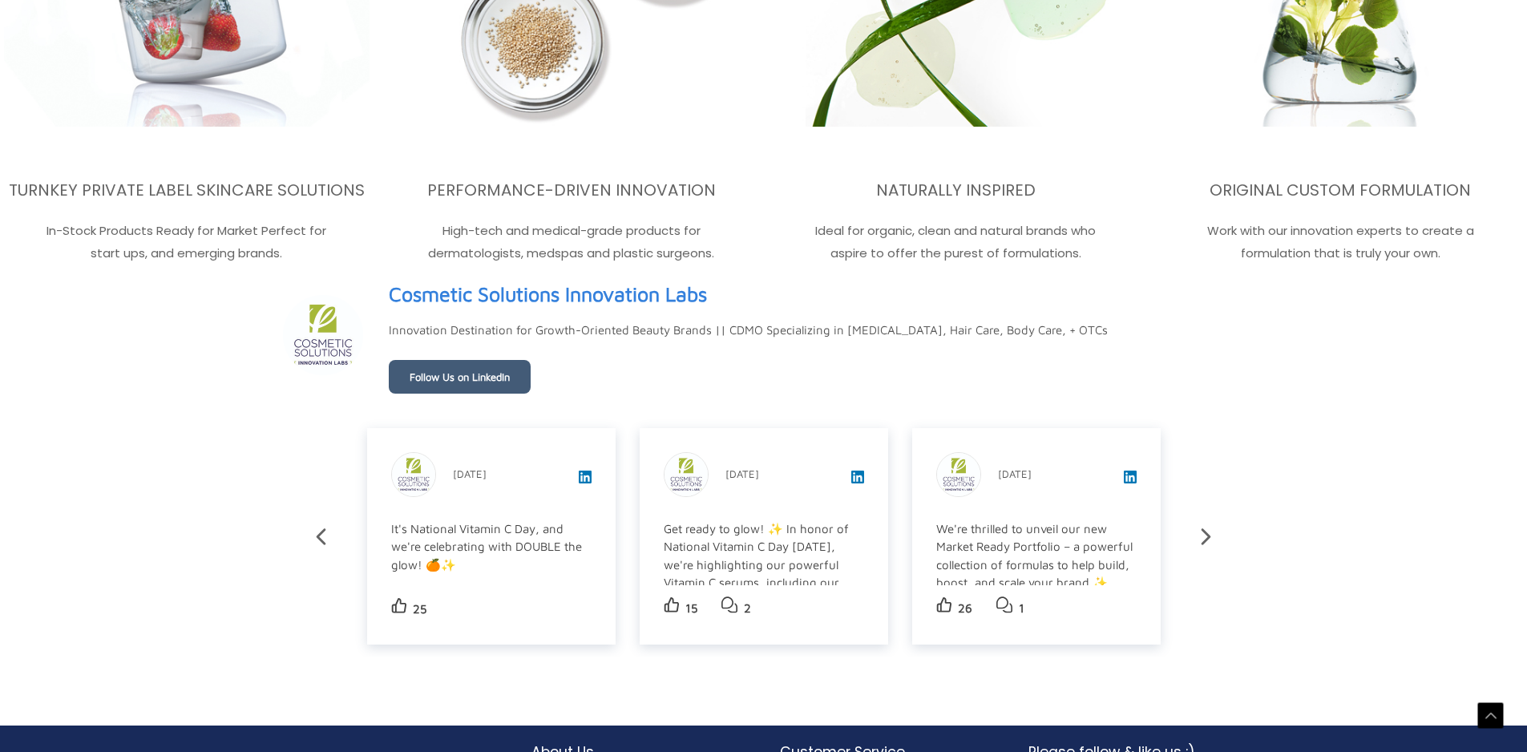
click at [1212, 541] on icon at bounding box center [1206, 537] width 28 height 28
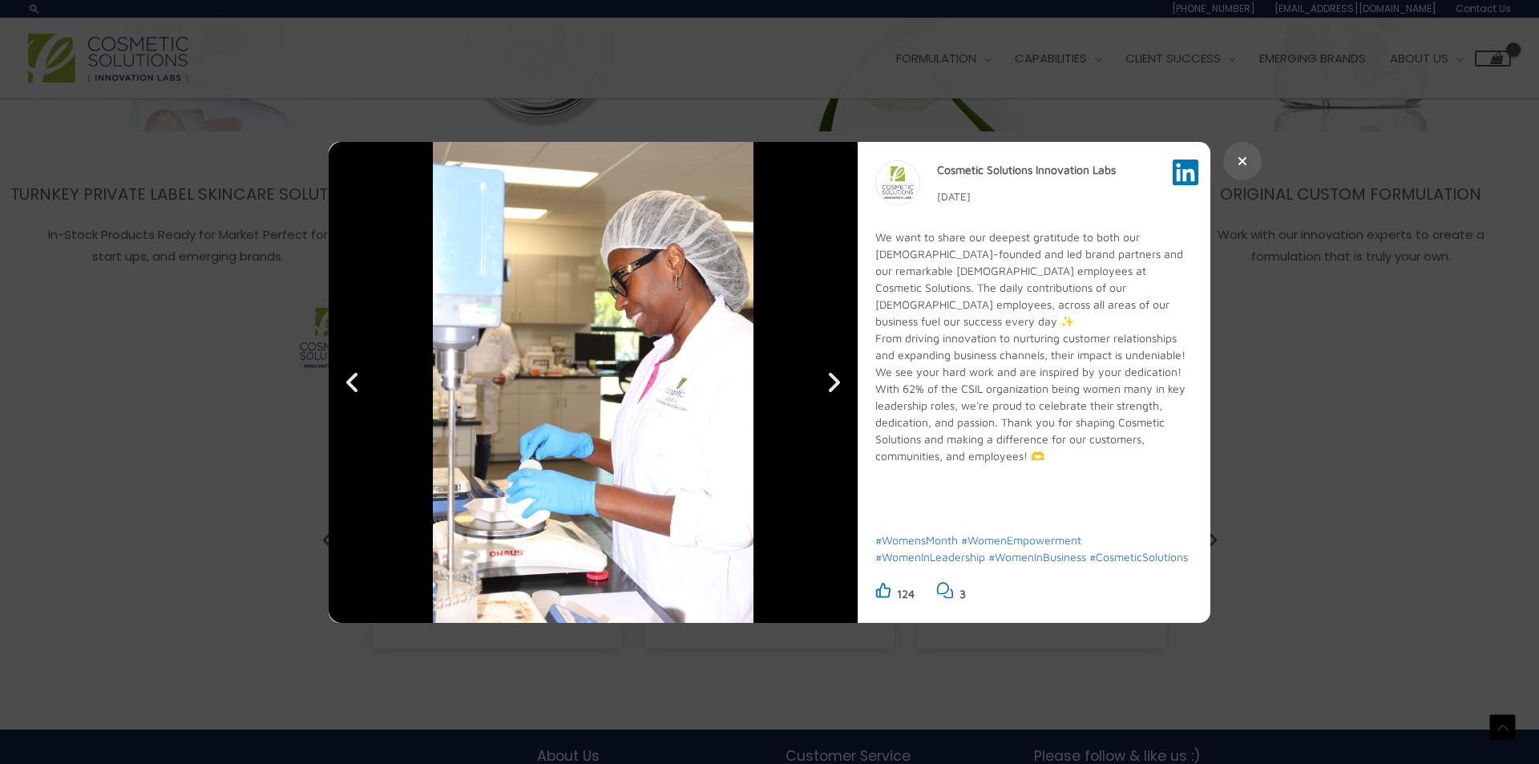
scroll to position [2694, 0]
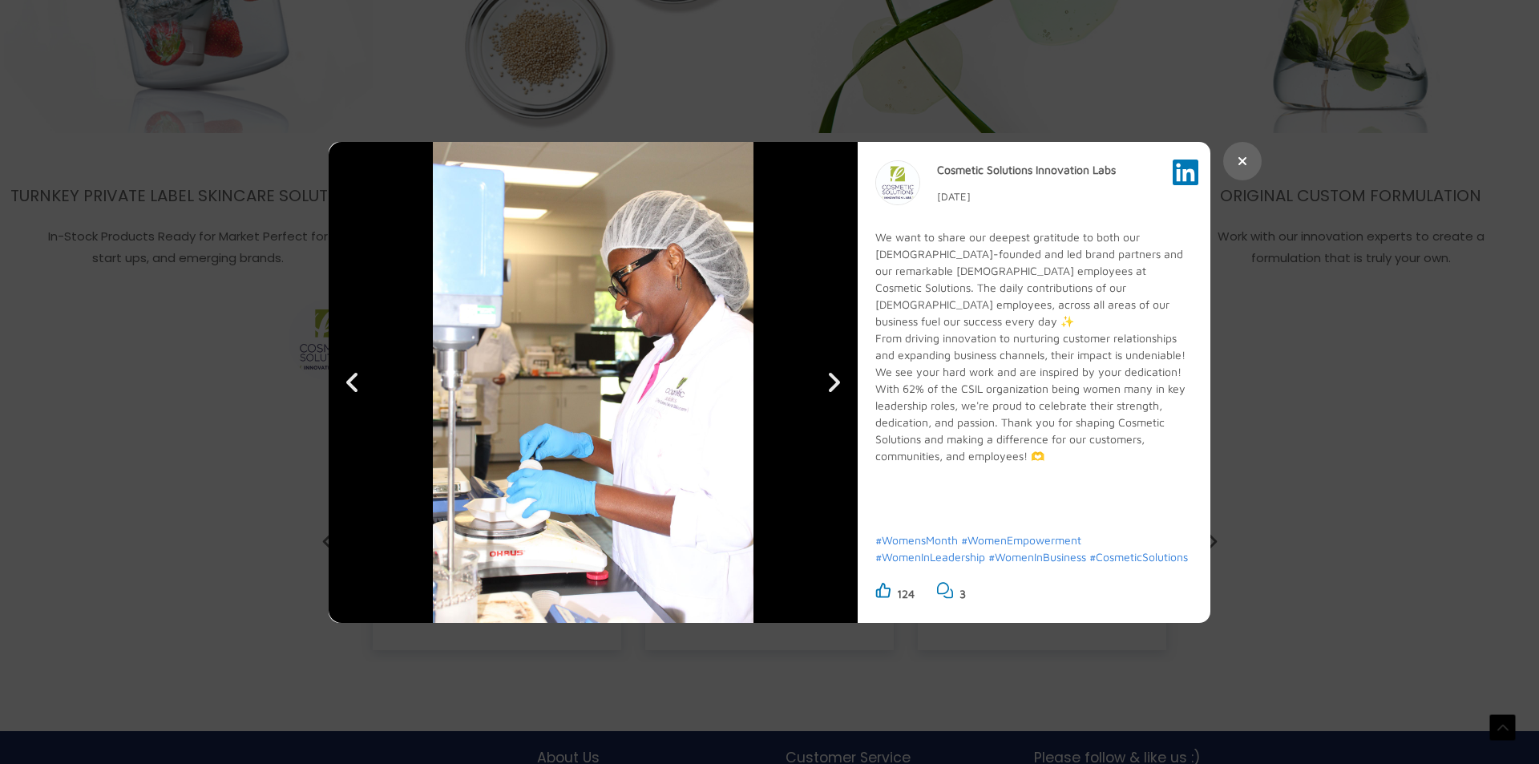
click at [1244, 165] on icon at bounding box center [1242, 161] width 10 height 13
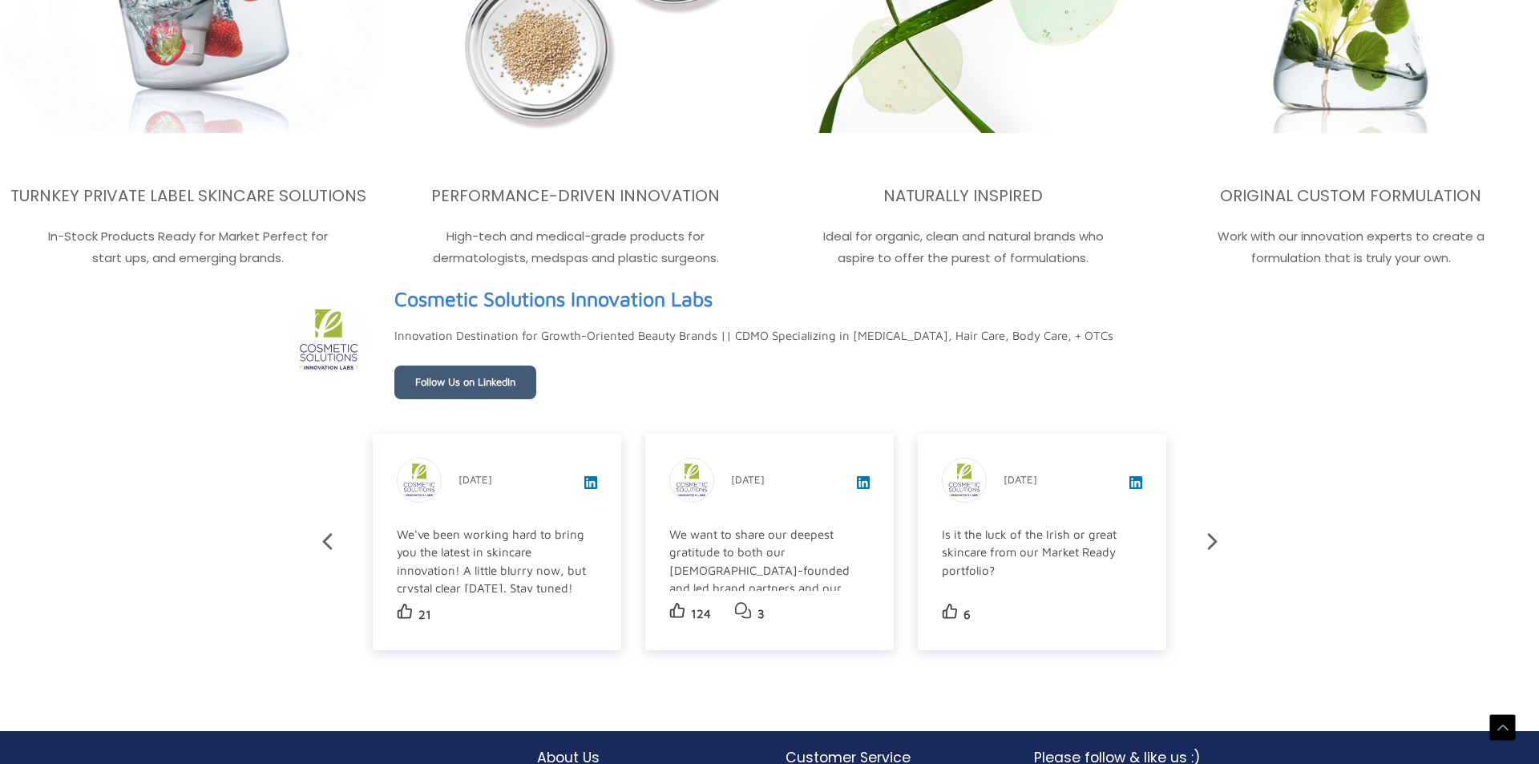
scroll to position [2724, 0]
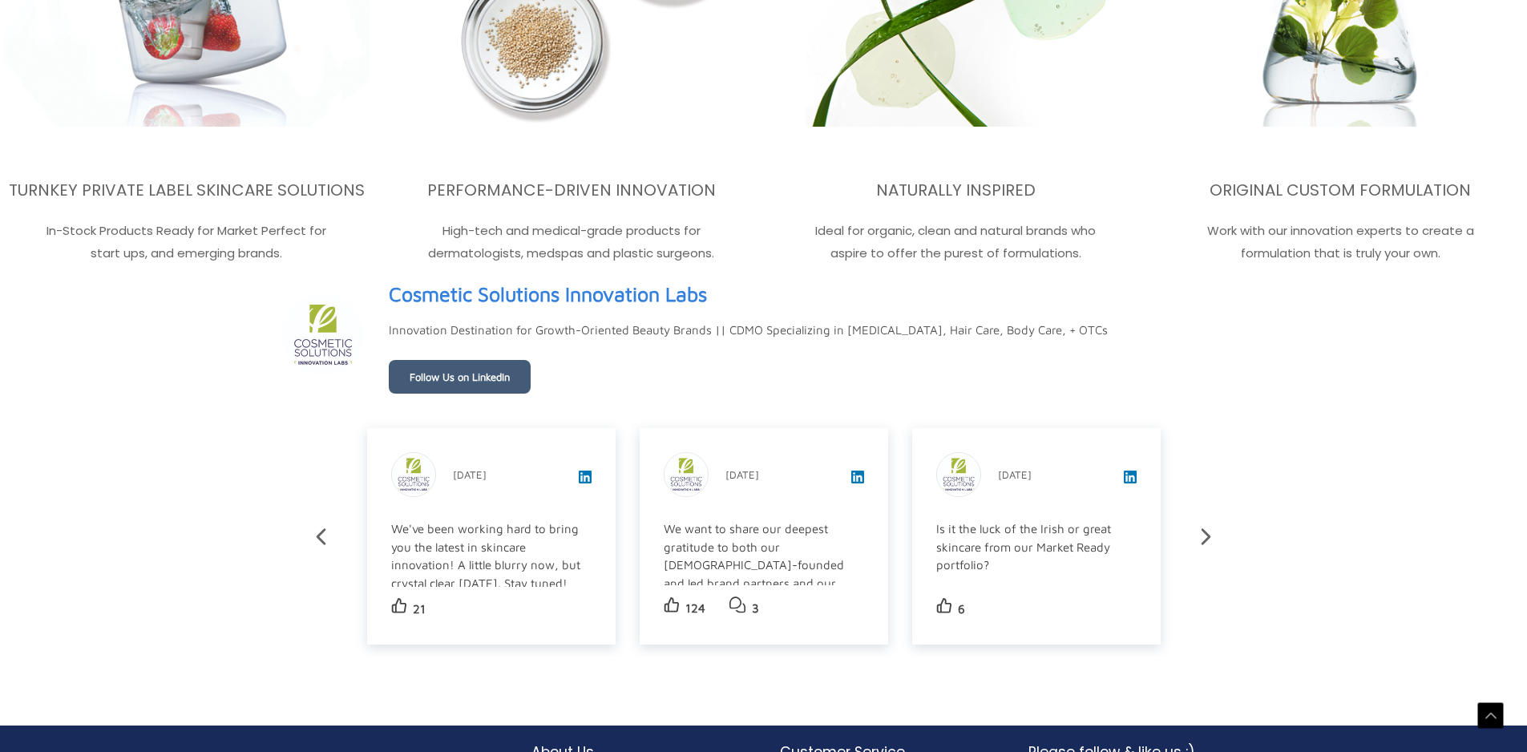
click at [1084, 542] on div "Is it the luck of the Irish or great skincare from our Market Ready portfolio? …" at bounding box center [1035, 583] width 198 height 127
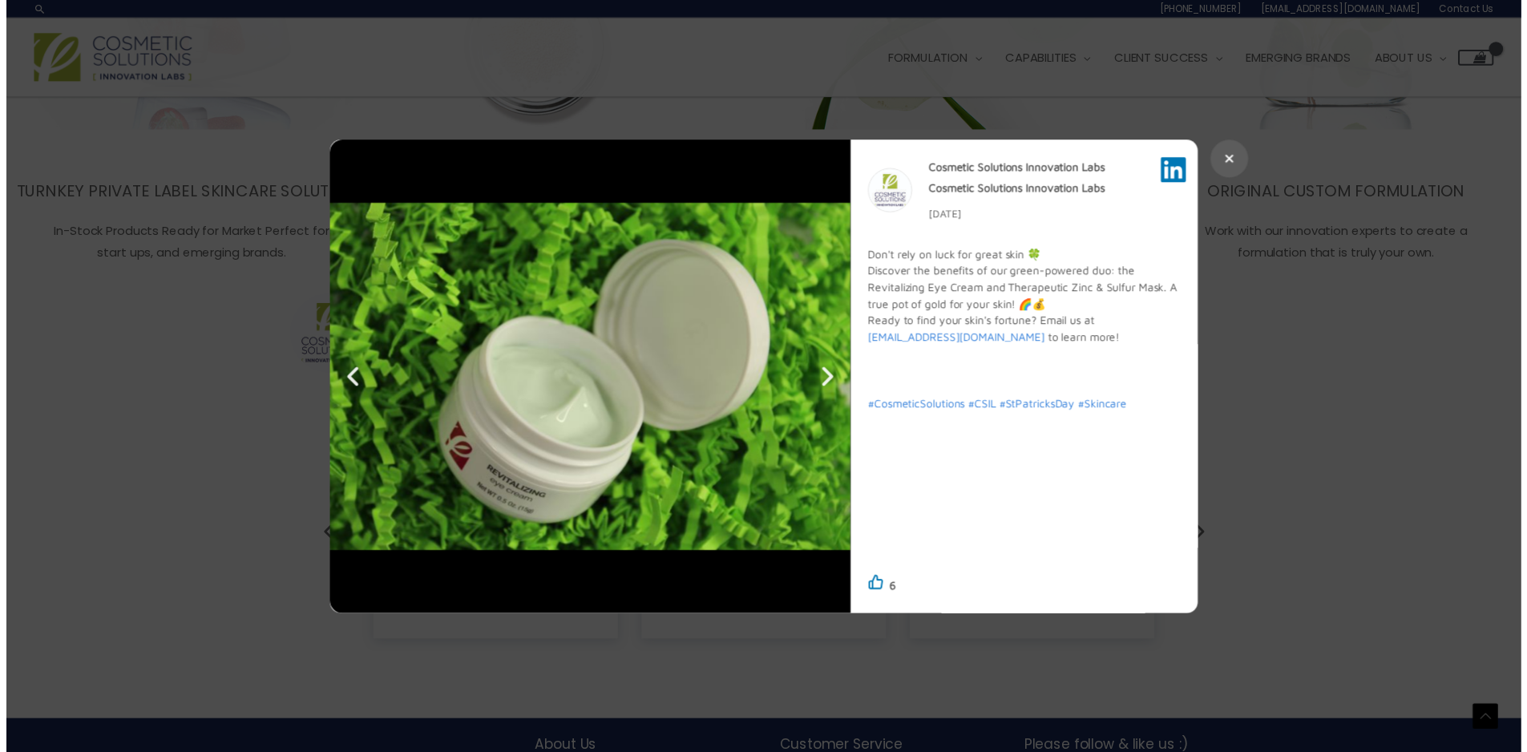
scroll to position [2694, 0]
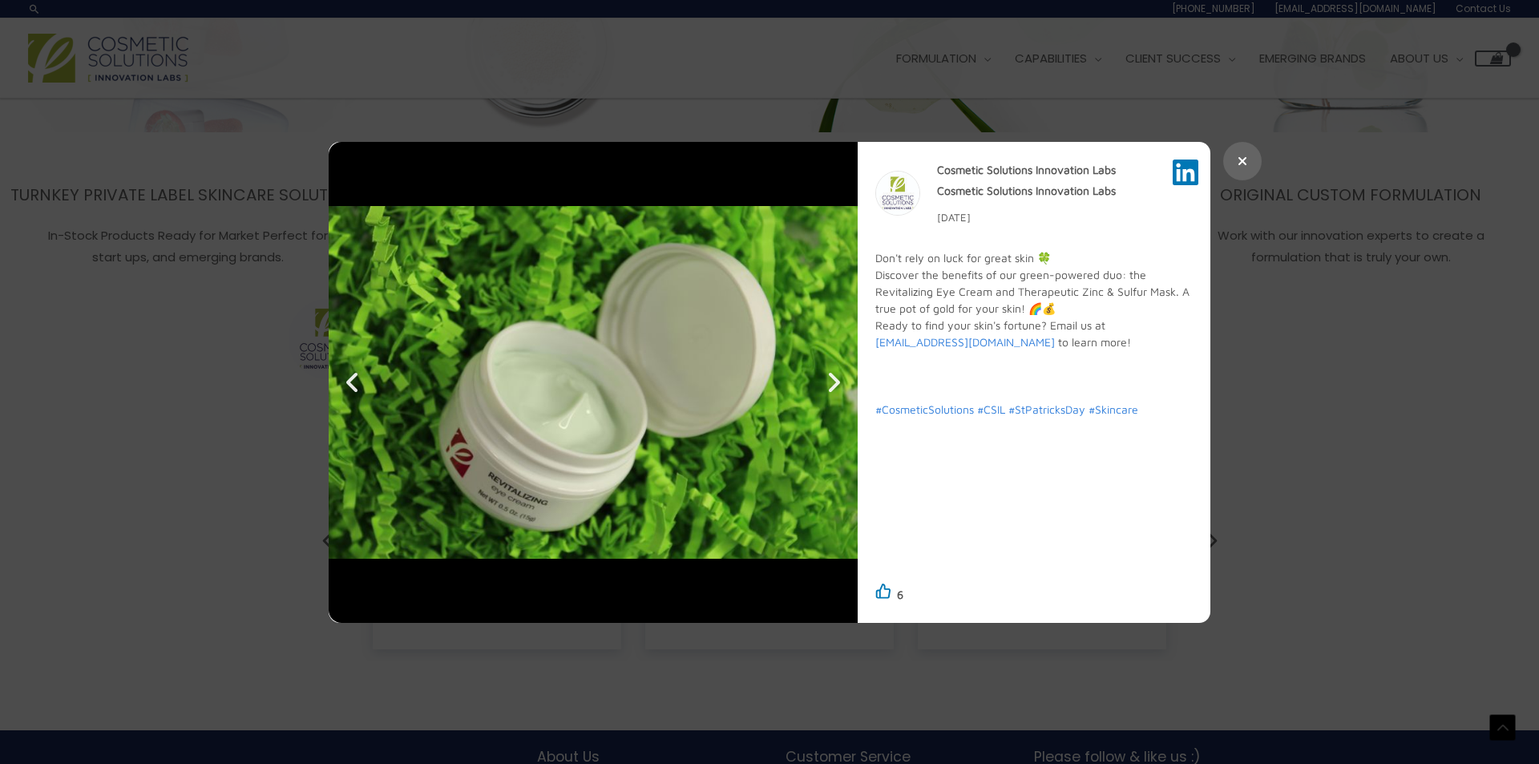
click at [1242, 168] on button at bounding box center [1242, 161] width 38 height 38
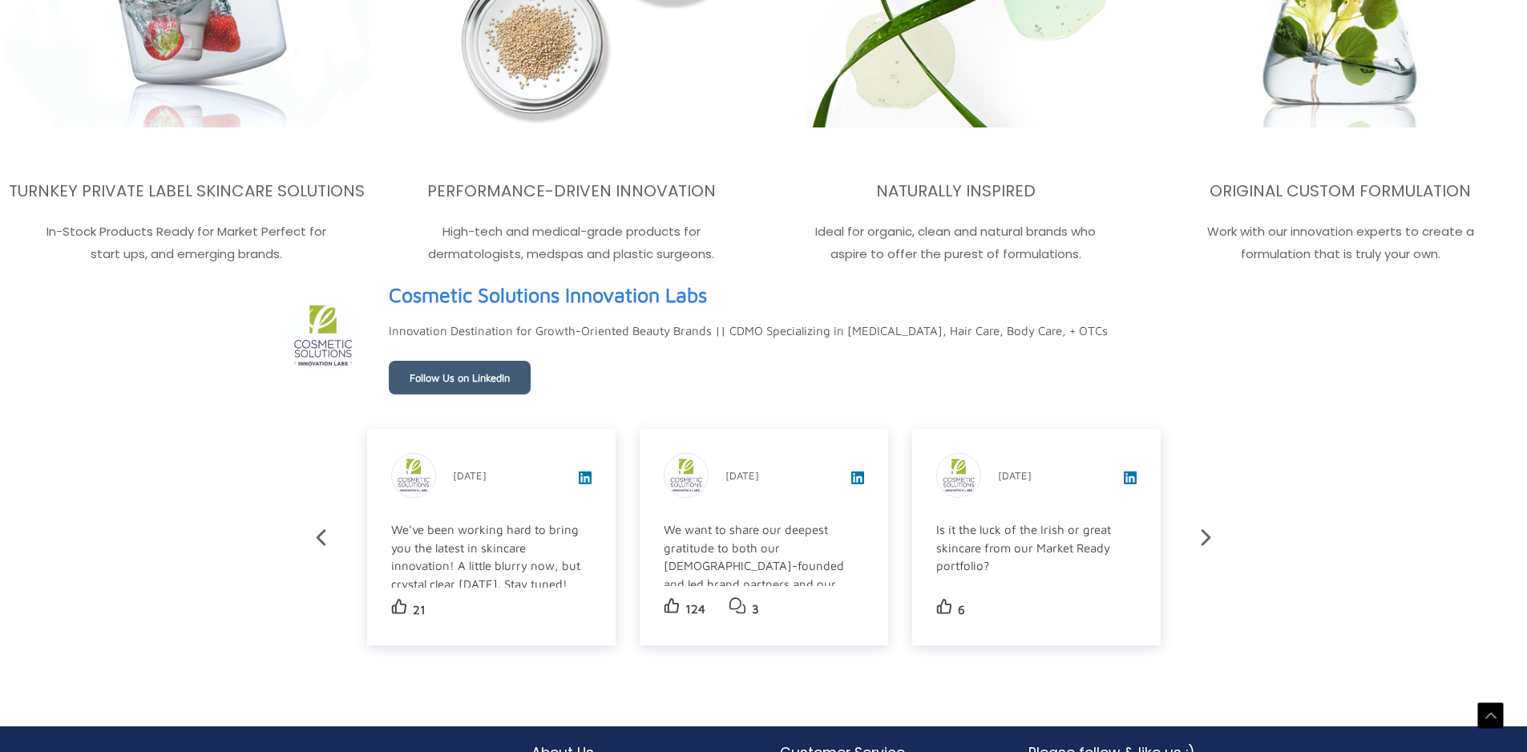
scroll to position [2724, 0]
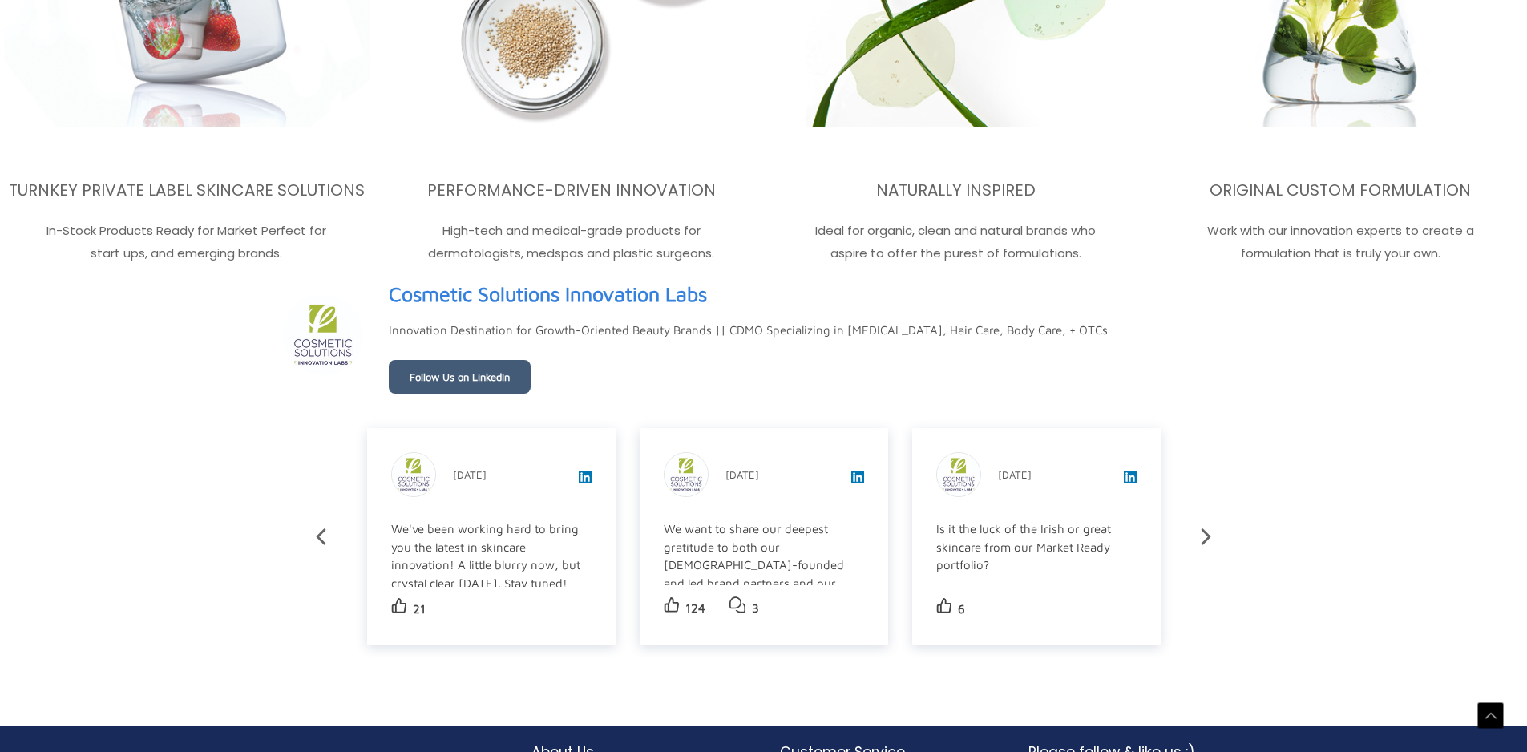
click at [1209, 538] on icon at bounding box center [1206, 537] width 28 height 28
click at [1127, 570] on div "Happy Valentine's Day! ❤️ We're head over heels for our latest heart-shaped inn…" at bounding box center [1035, 673] width 198 height 307
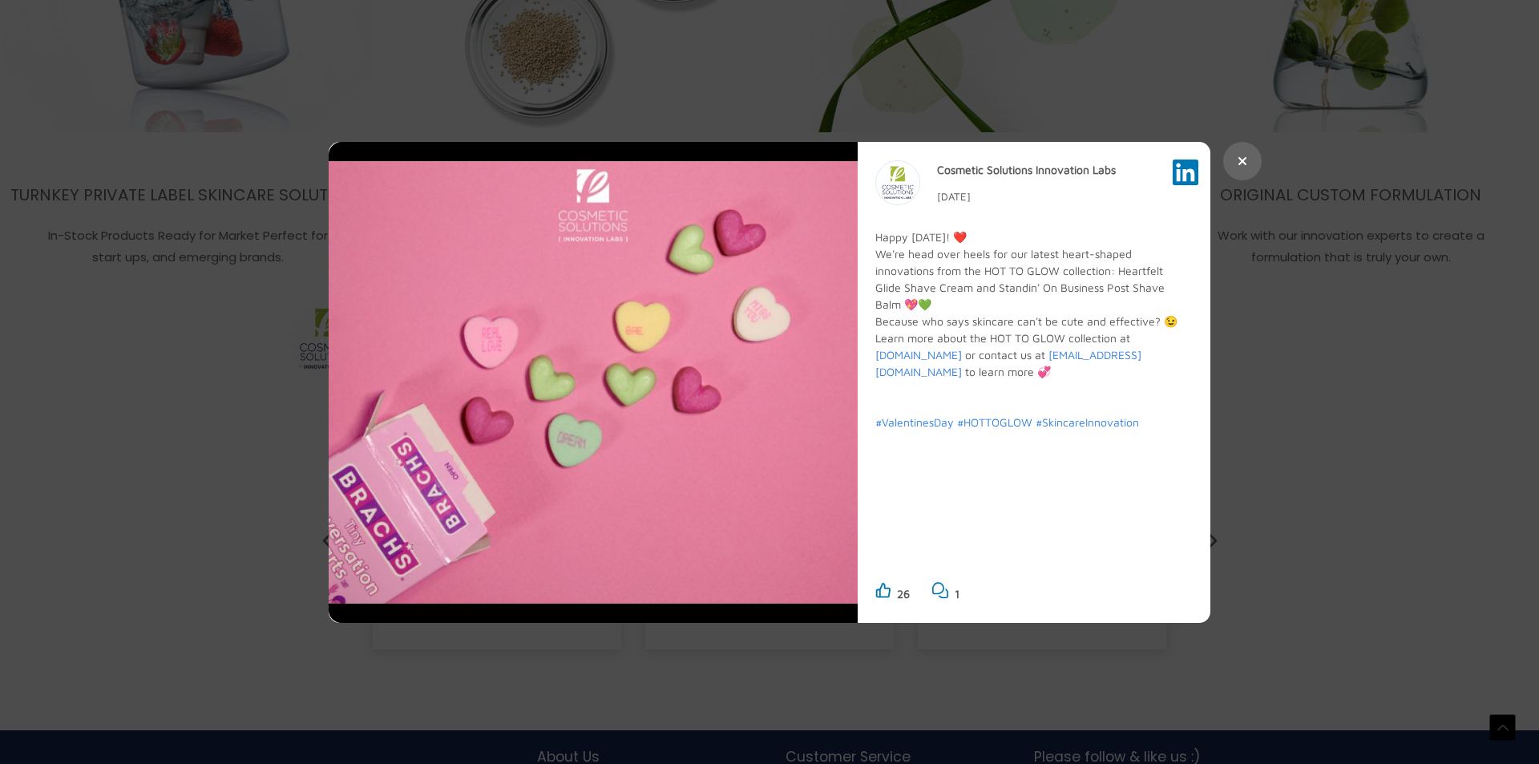
click at [1244, 166] on icon at bounding box center [1242, 161] width 10 height 13
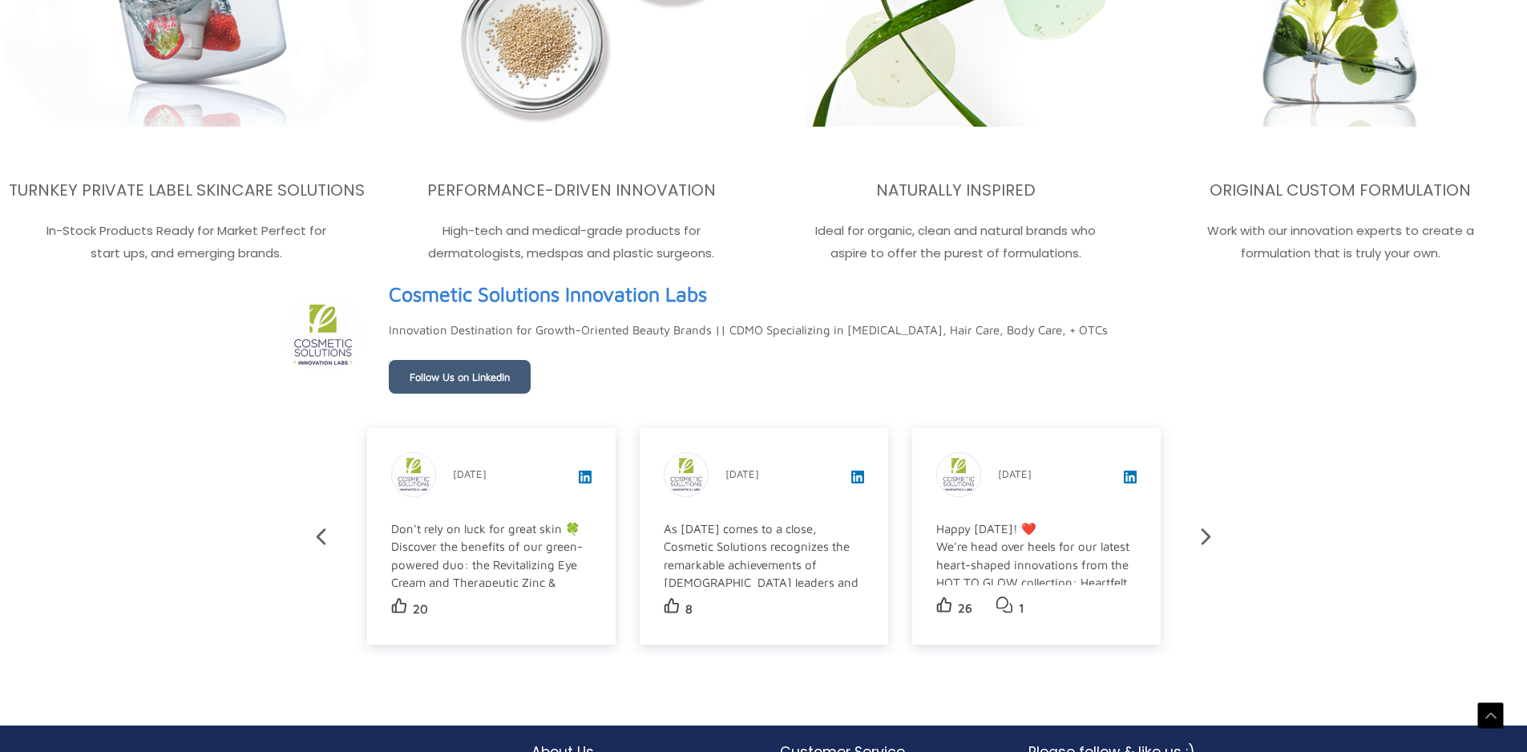
click at [1201, 543] on icon at bounding box center [1206, 537] width 28 height 28
click at [535, 566] on div "That's a wrap, Miami Cosmoprof! ☀️🌴 It was amazing meeting and connecting with …" at bounding box center [490, 754] width 198 height 469
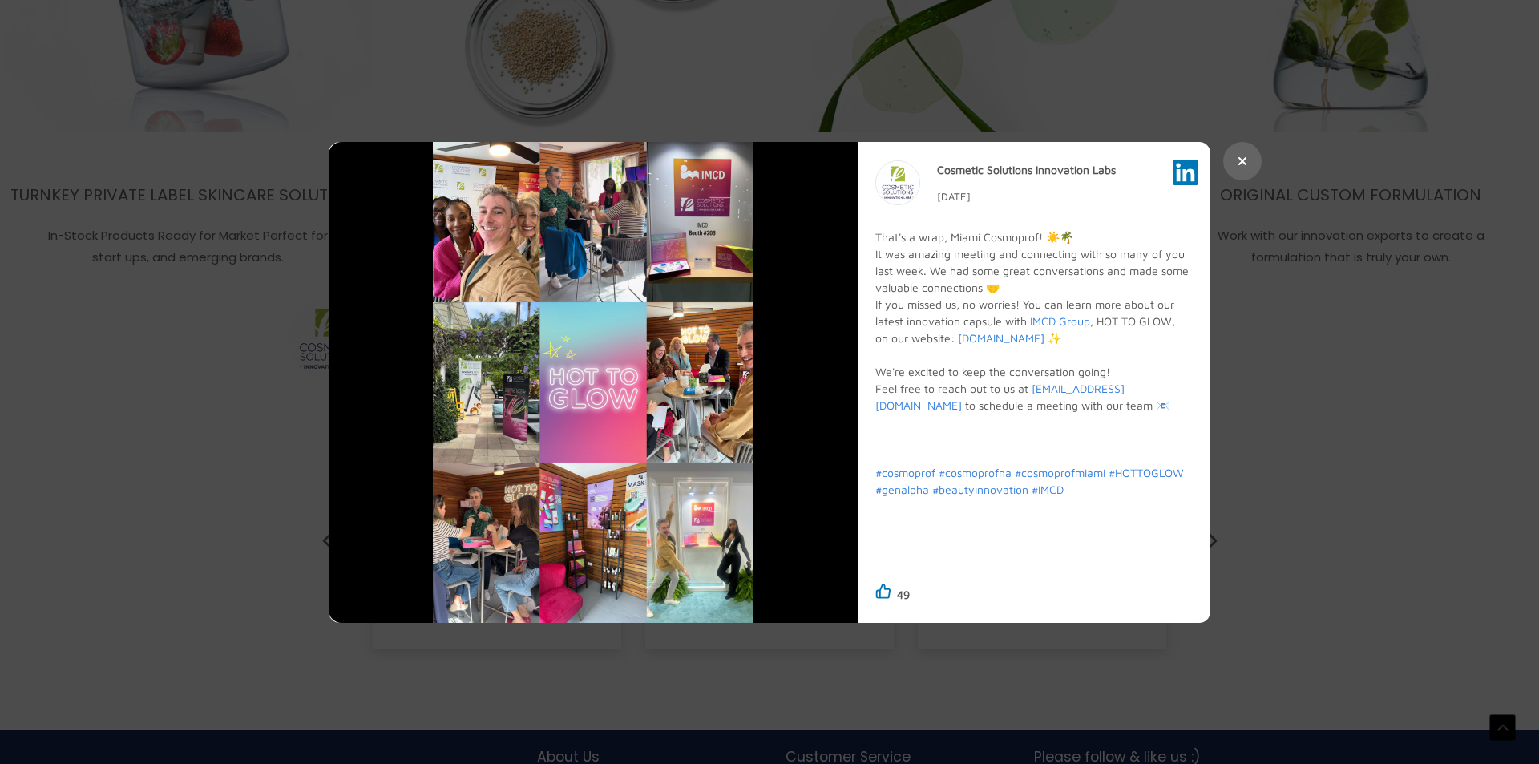
click at [1246, 163] on icon at bounding box center [1242, 161] width 10 height 13
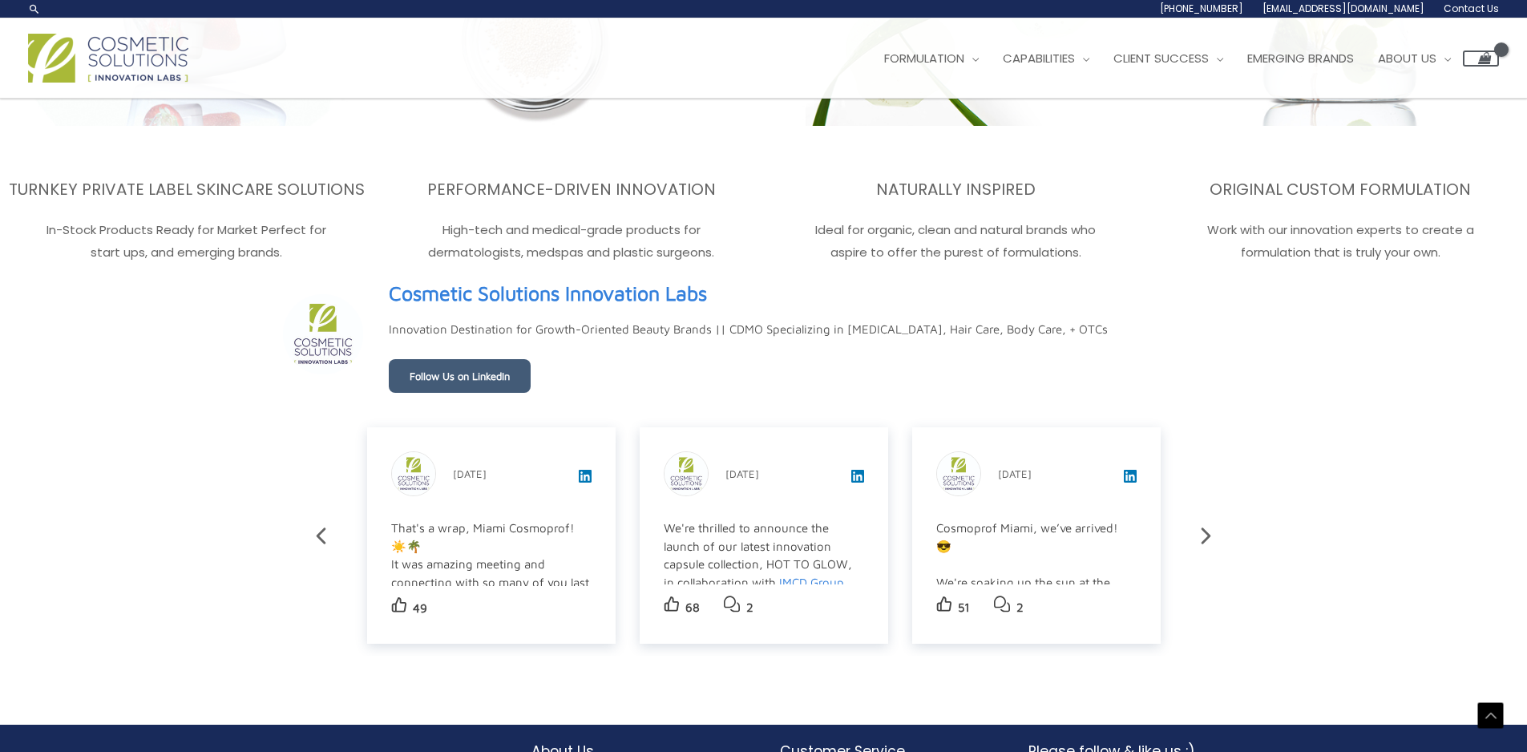
scroll to position [2694, 0]
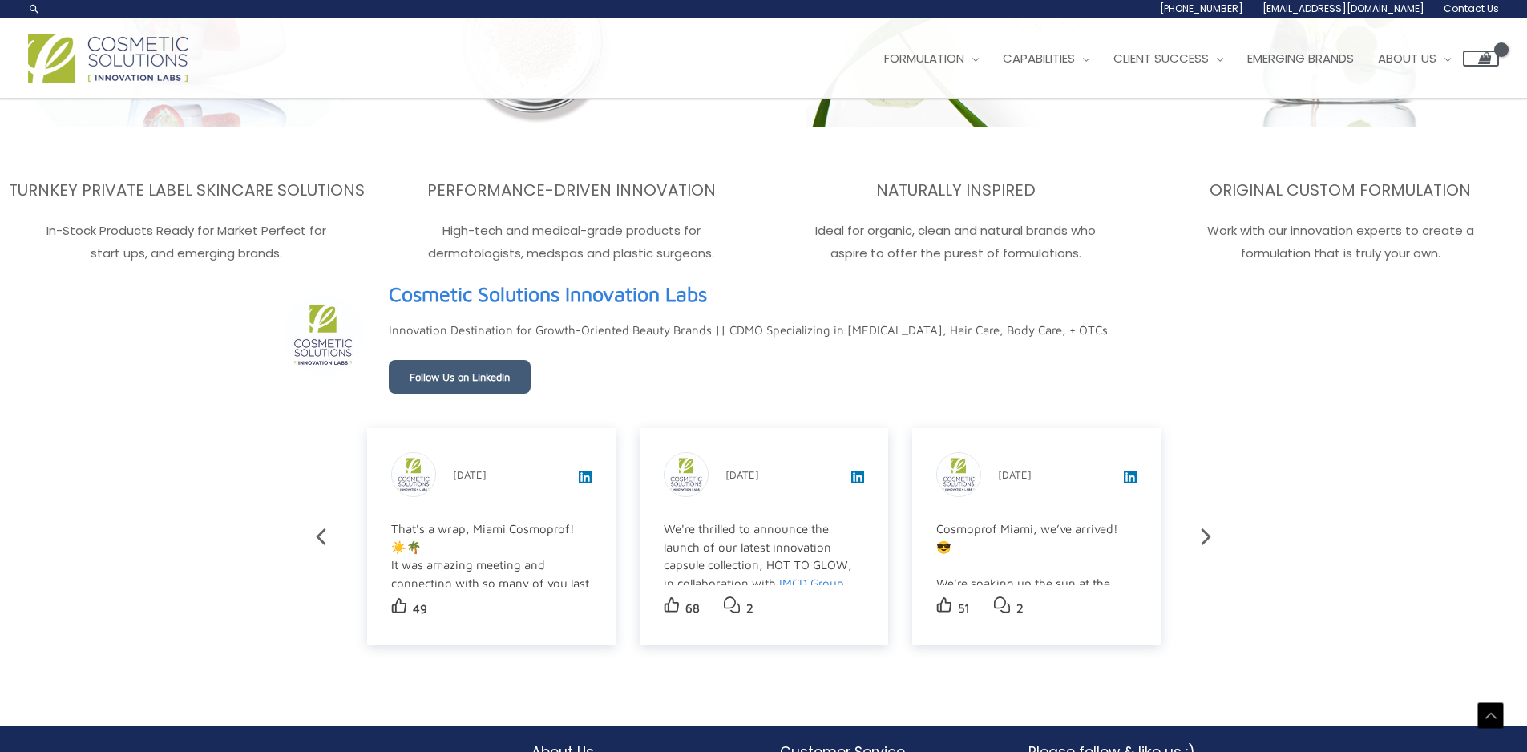
click at [1207, 541] on icon at bounding box center [1206, 537] width 28 height 28
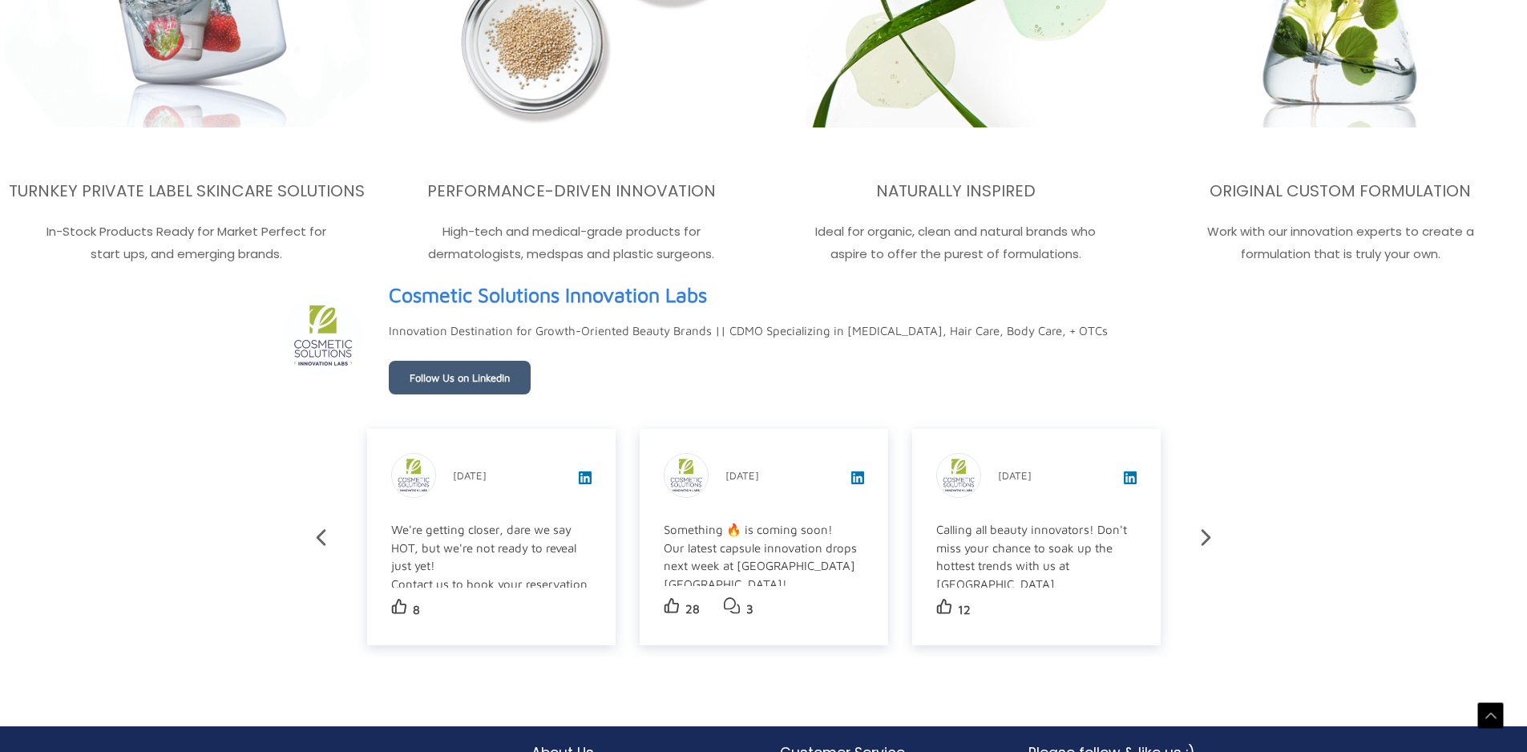
scroll to position [2724, 0]
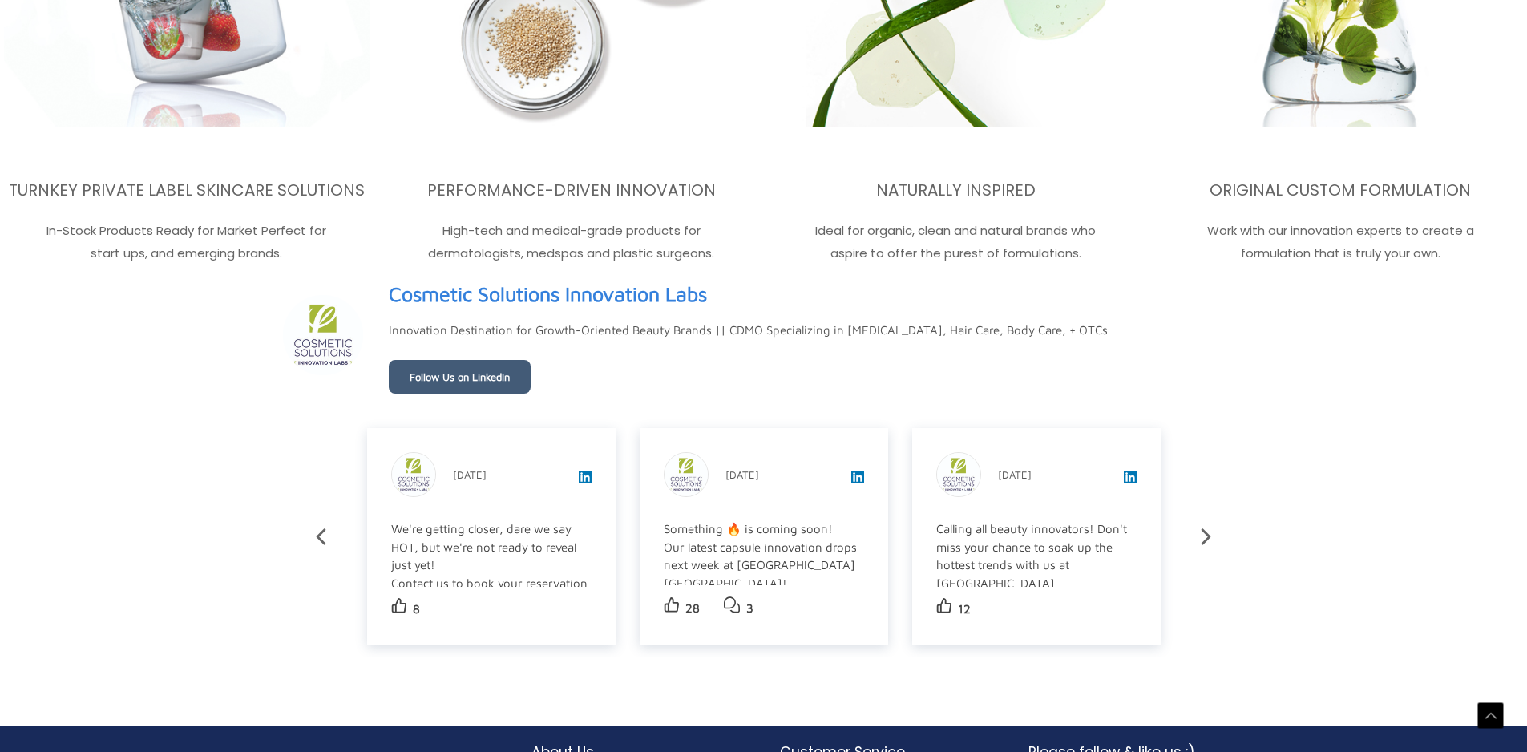
click at [1207, 541] on icon at bounding box center [1206, 537] width 28 height 28
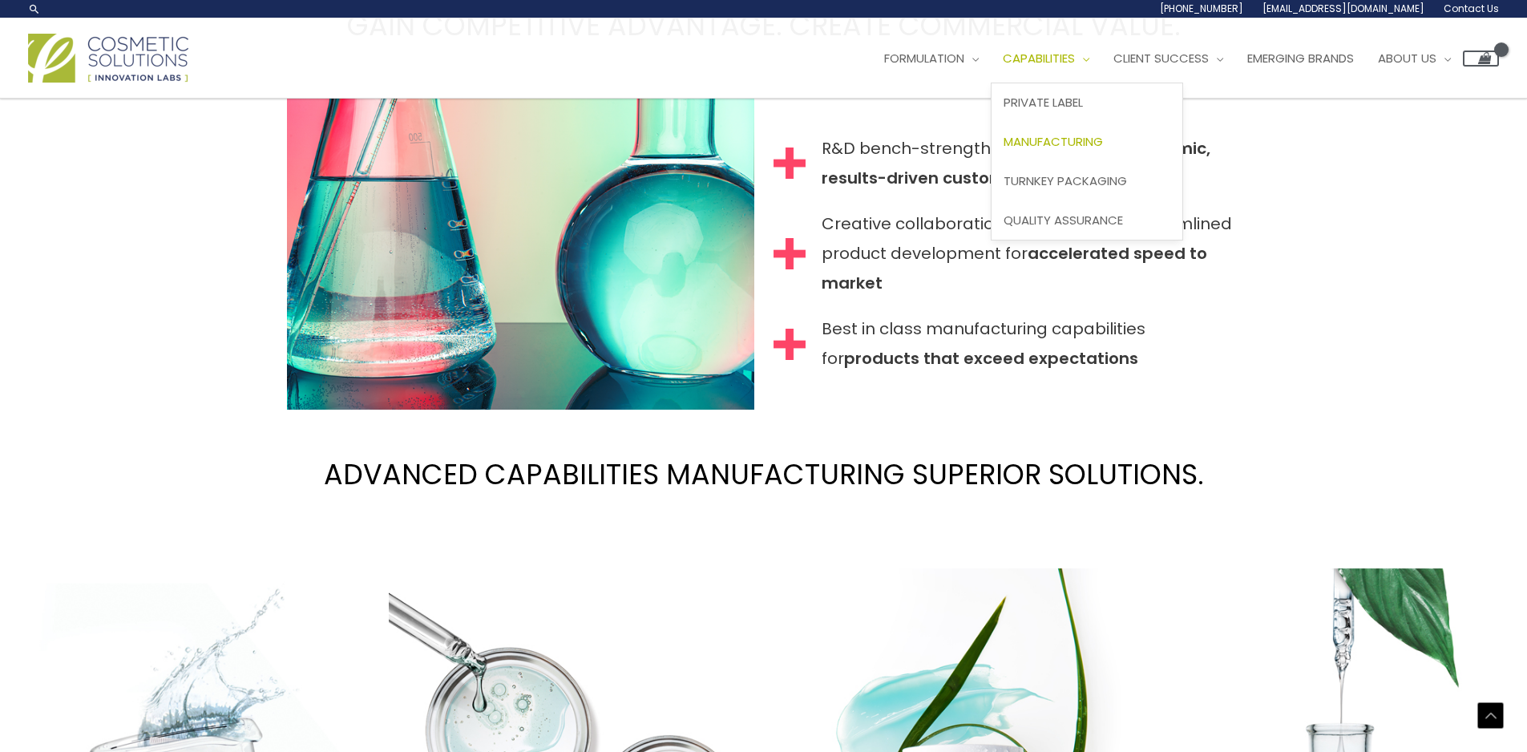
scroll to position [1812, 0]
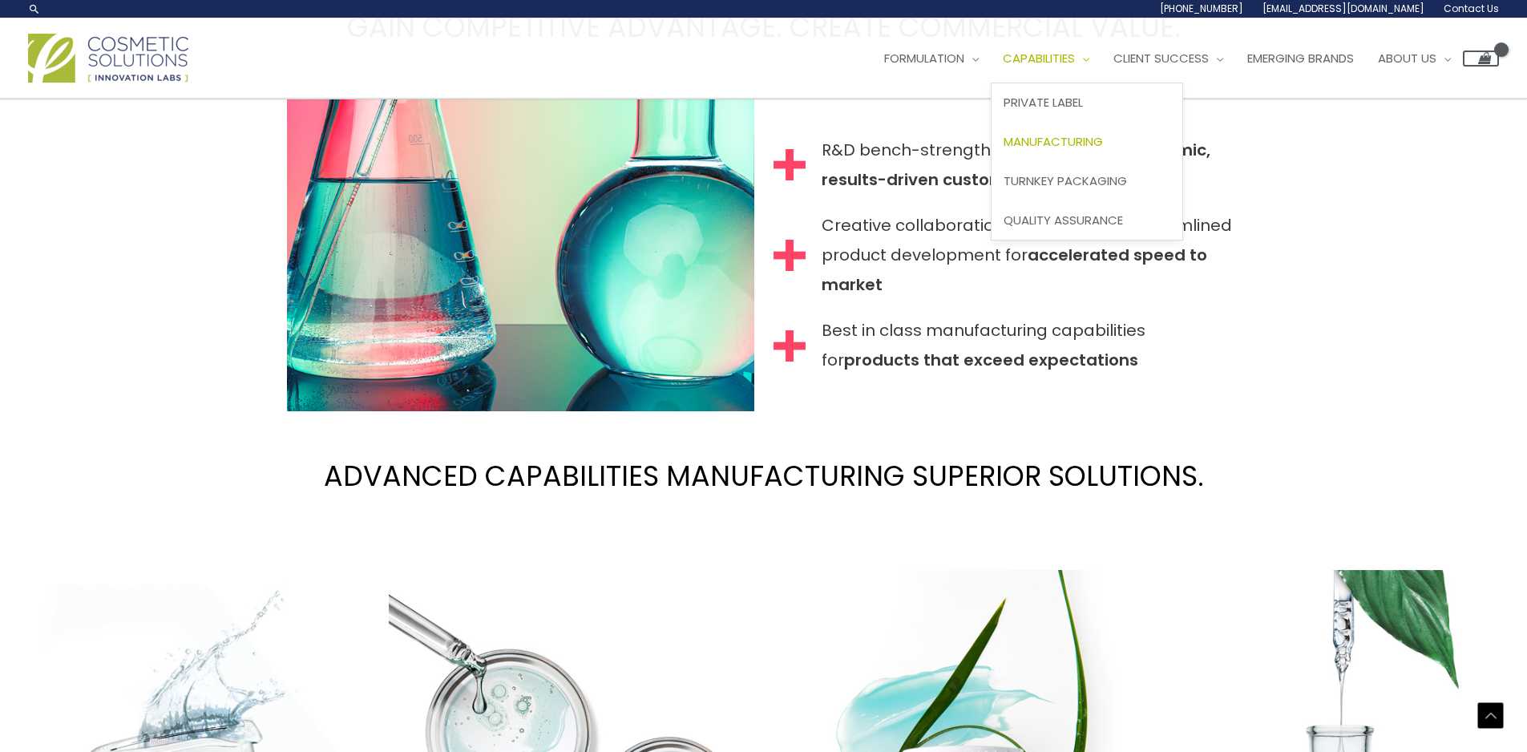
click at [1103, 141] on span "Manufacturing" at bounding box center [1052, 141] width 99 height 17
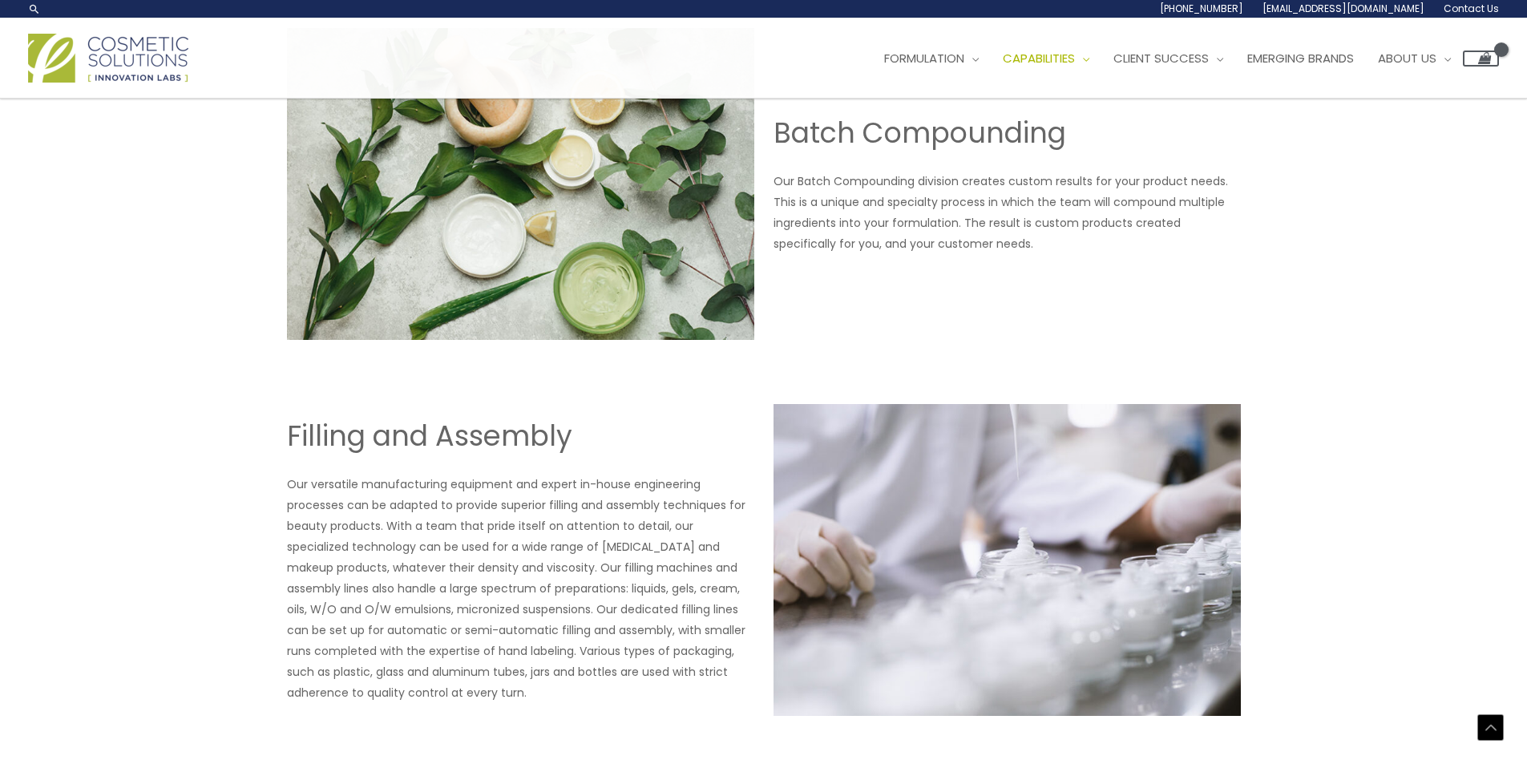
scroll to position [1858, 0]
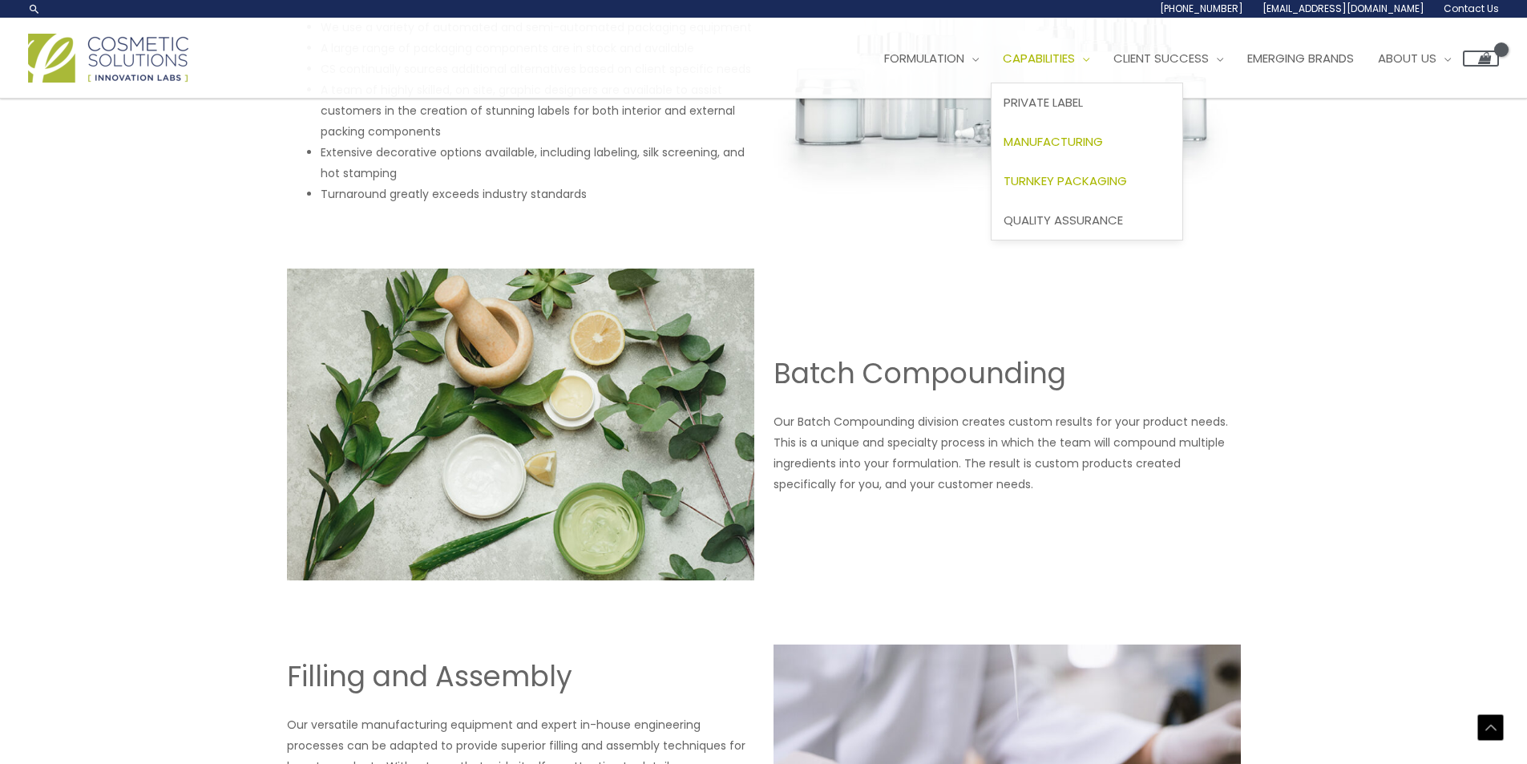
click at [1080, 175] on span "Turnkey Packaging" at bounding box center [1064, 180] width 123 height 17
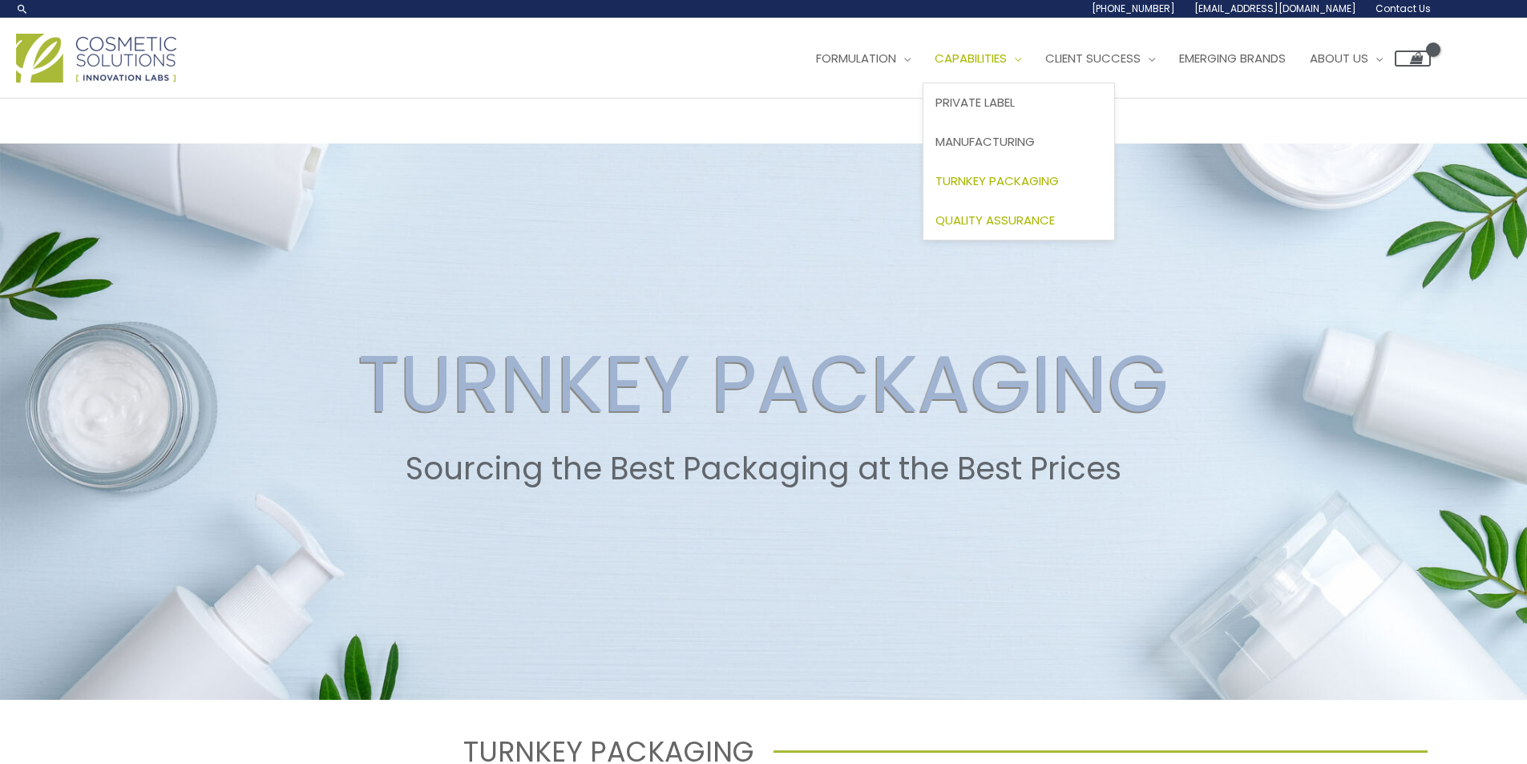
click at [1027, 215] on span "Quality Assurance" at bounding box center [994, 220] width 119 height 17
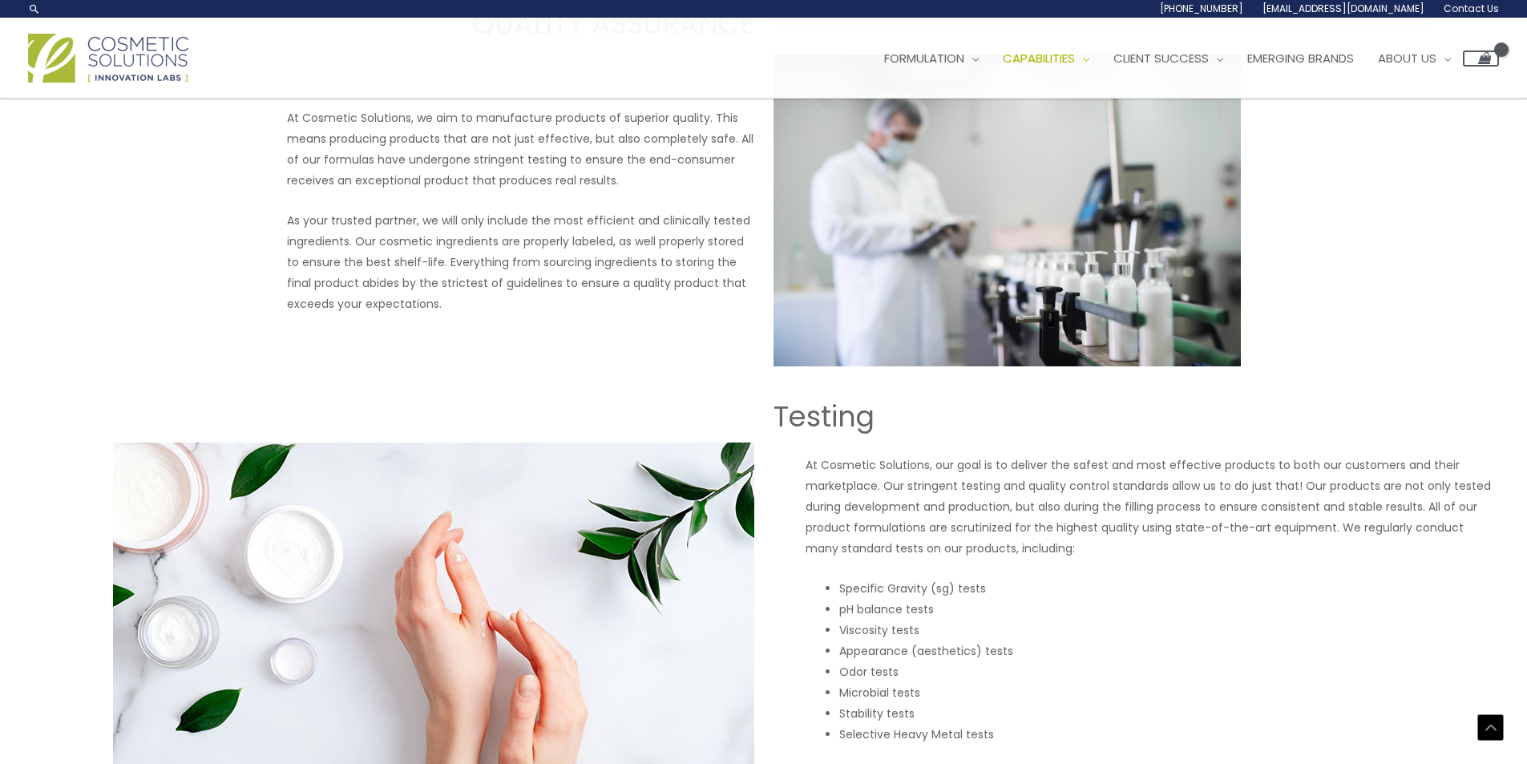
scroll to position [399, 0]
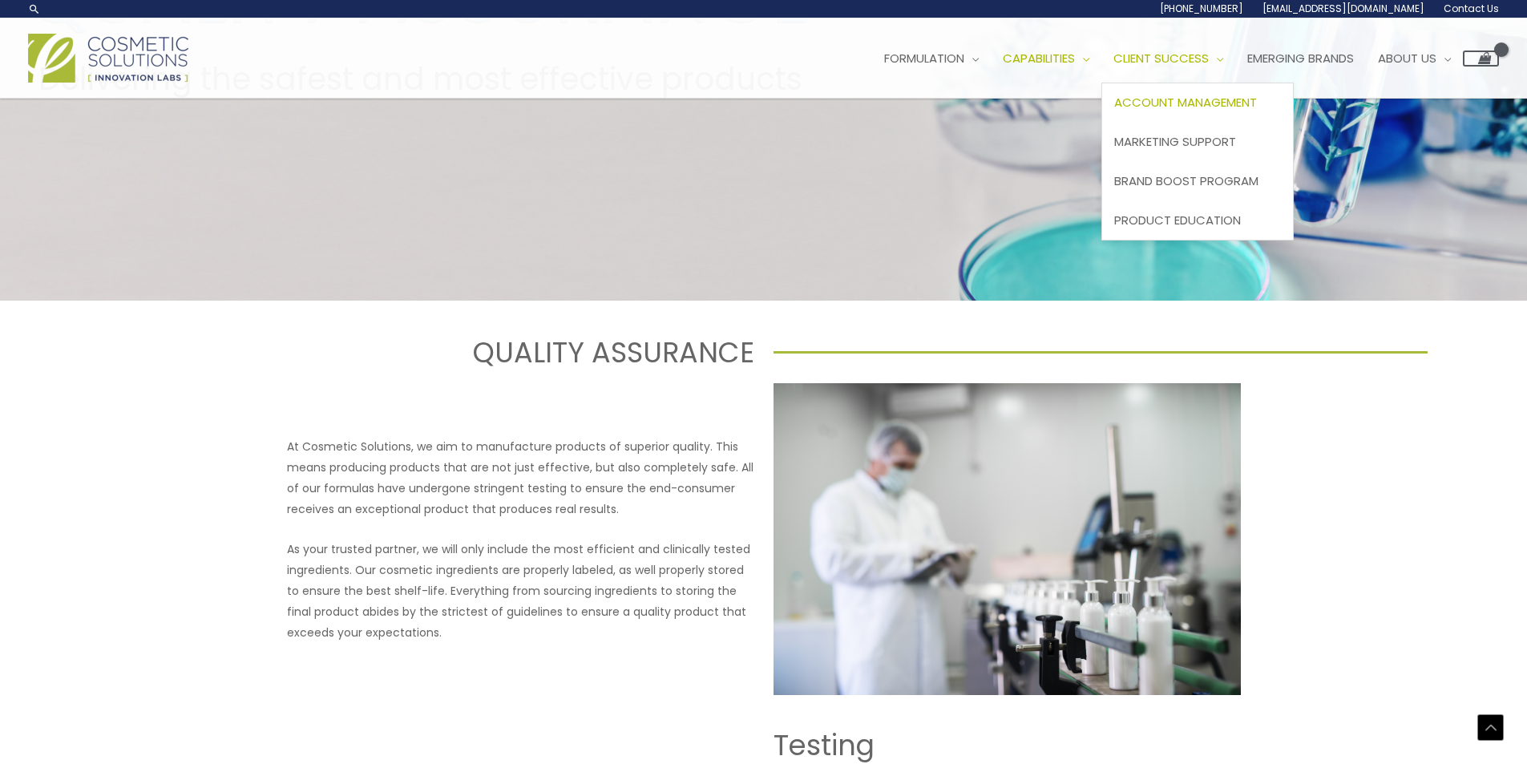
click at [1197, 96] on span "Account Management" at bounding box center [1185, 102] width 143 height 17
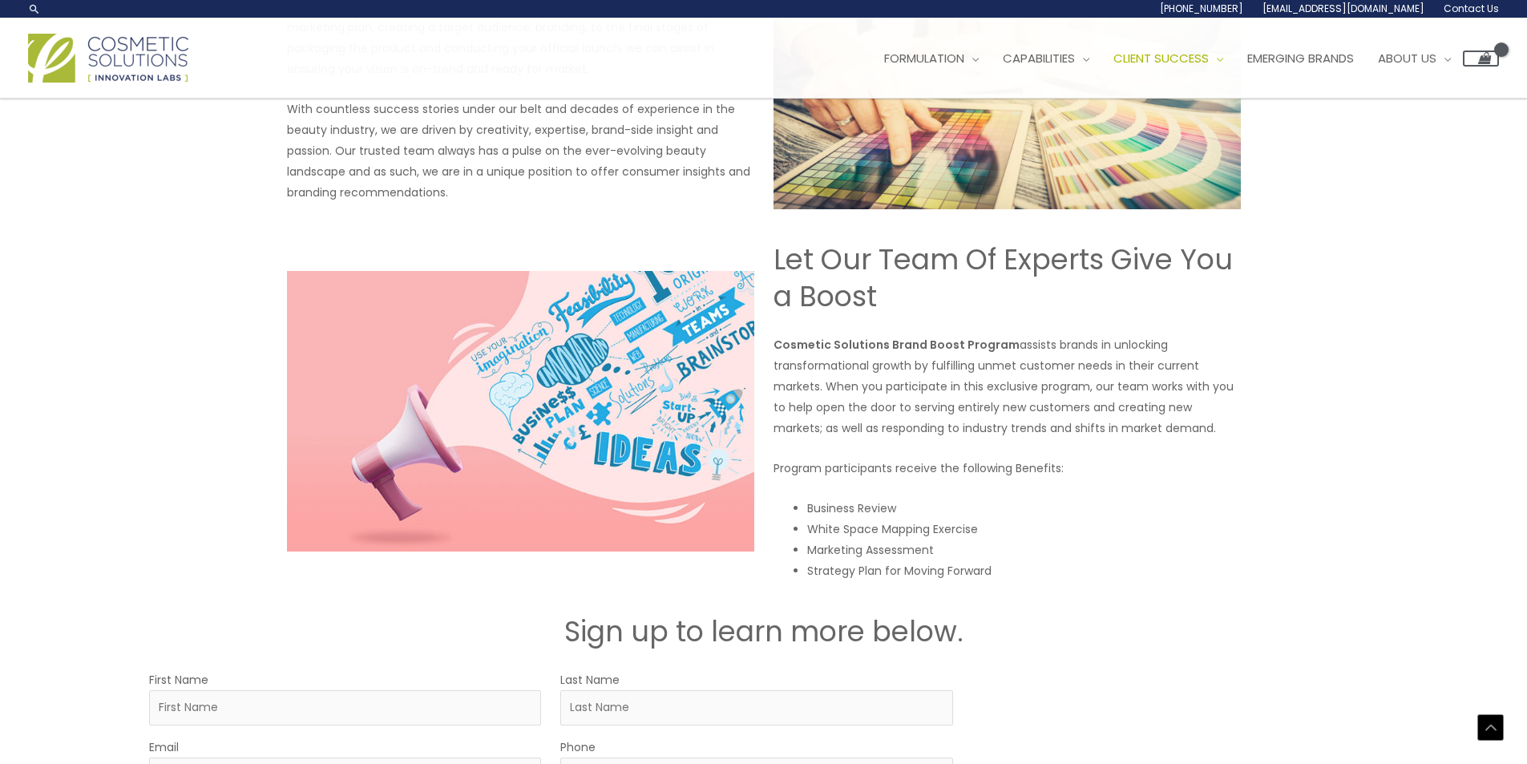
scroll to position [1795, 0]
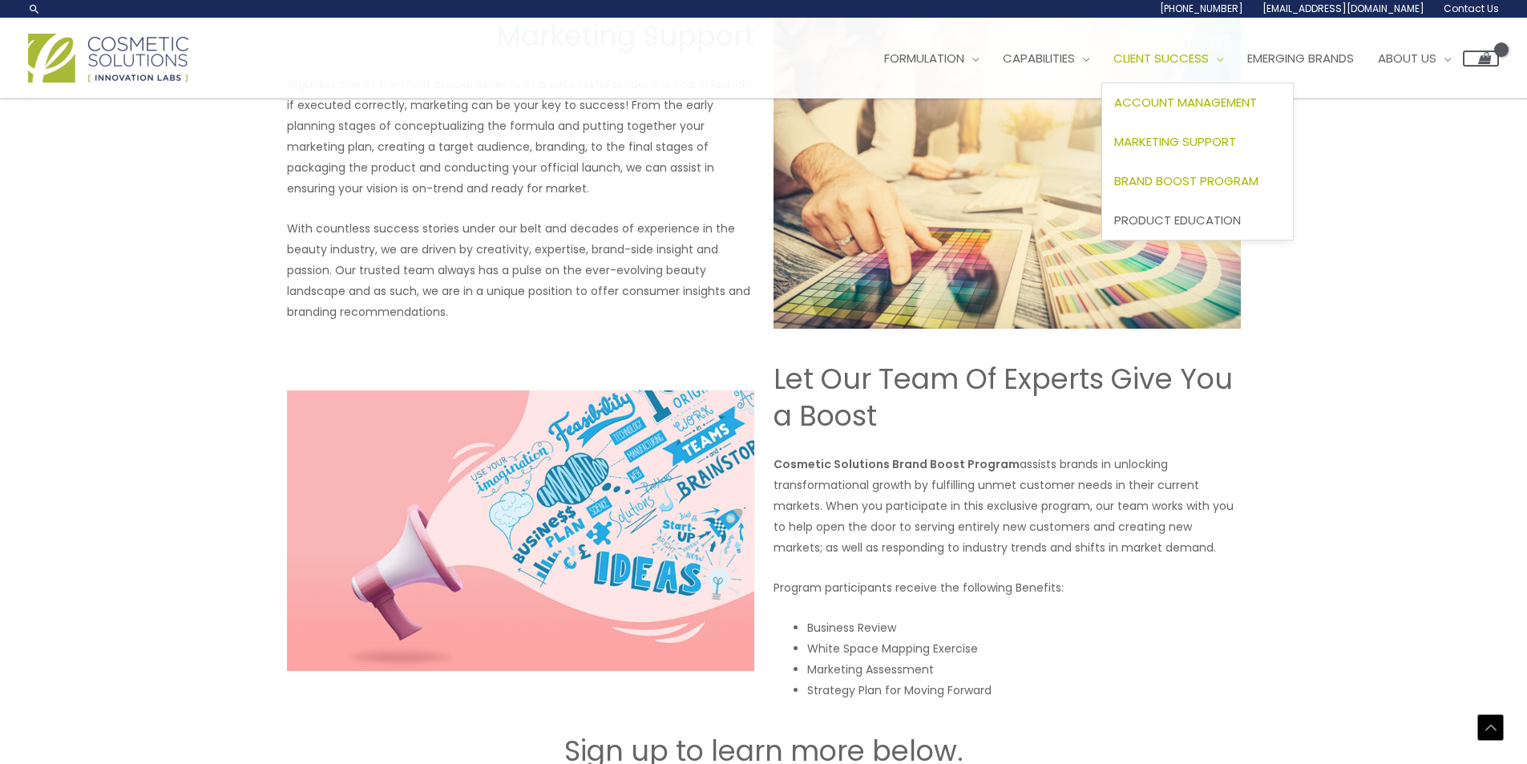
click at [1179, 171] on link "Brand Boost Program" at bounding box center [1197, 180] width 191 height 39
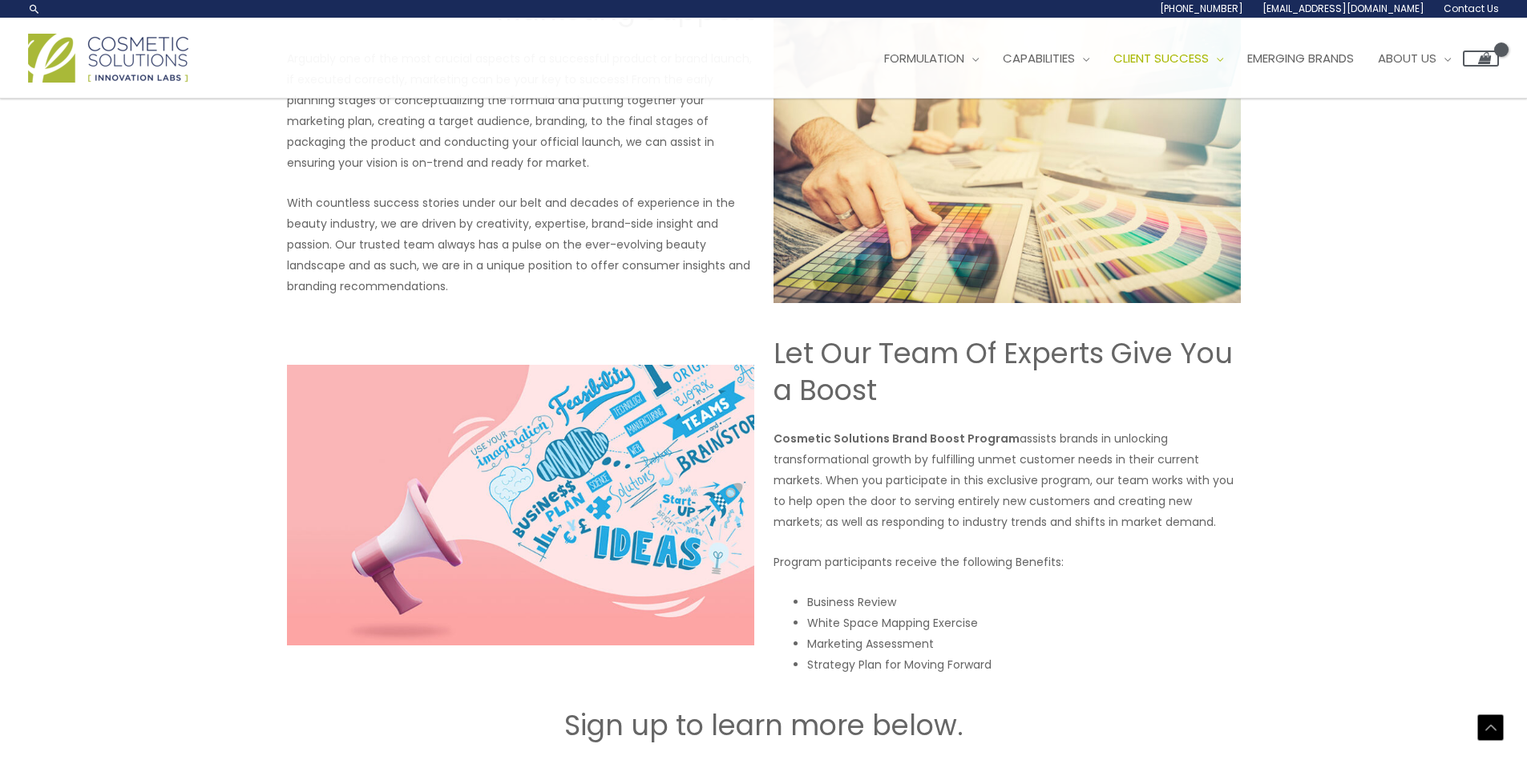
scroll to position [1675, 0]
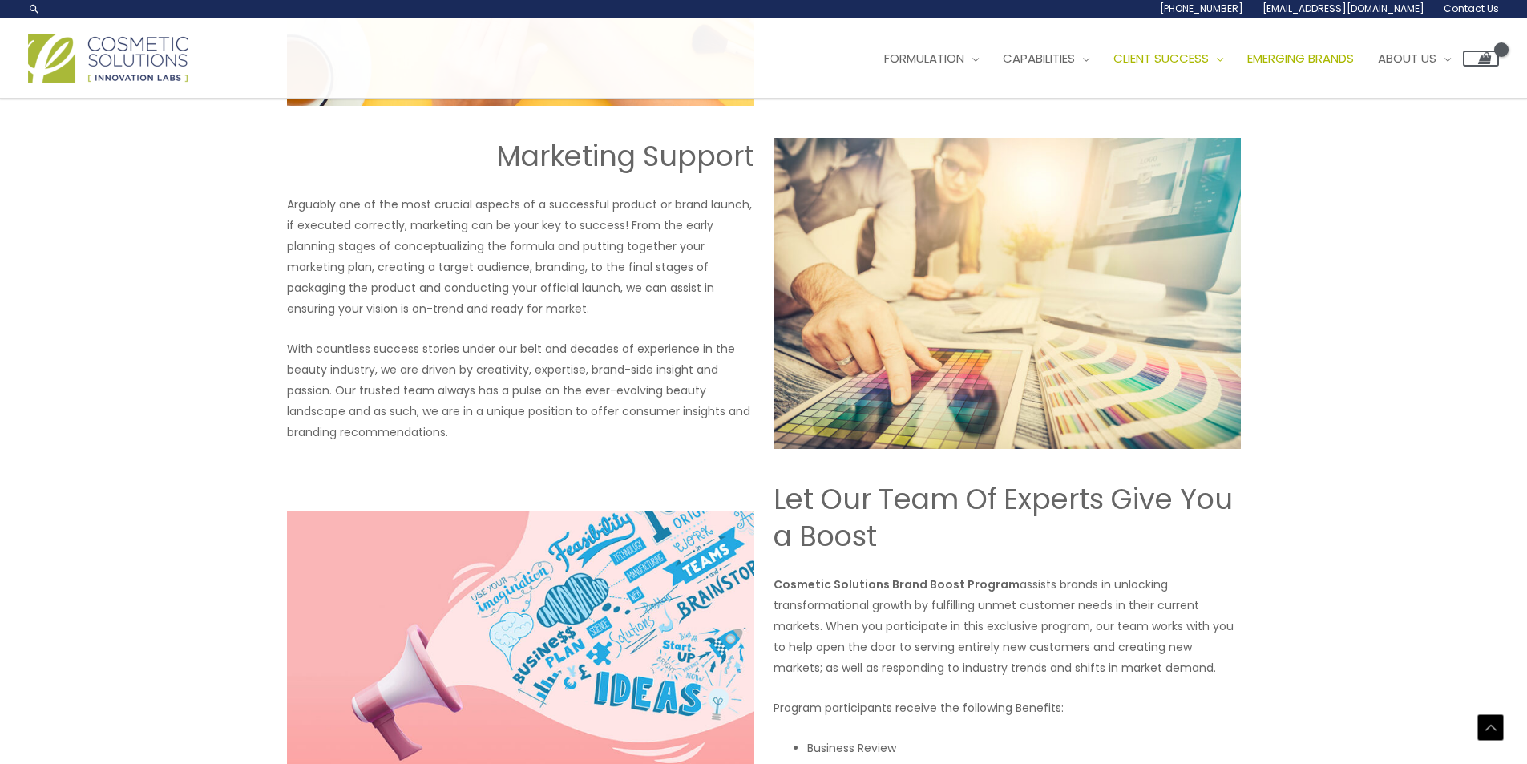
click at [1310, 62] on span "Emerging Brands" at bounding box center [1300, 58] width 107 height 17
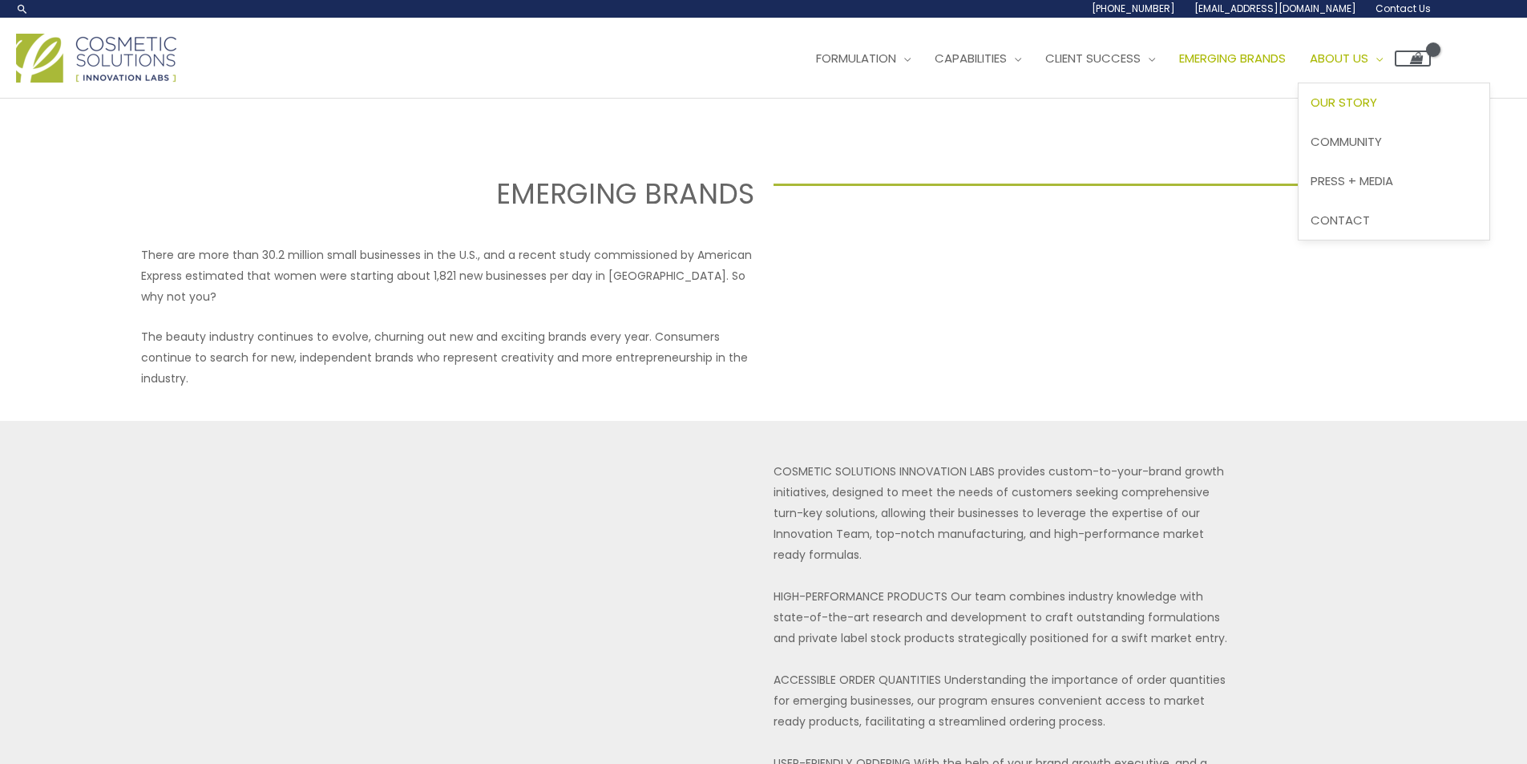
click at [1377, 109] on span "Our Story" at bounding box center [1343, 102] width 67 height 17
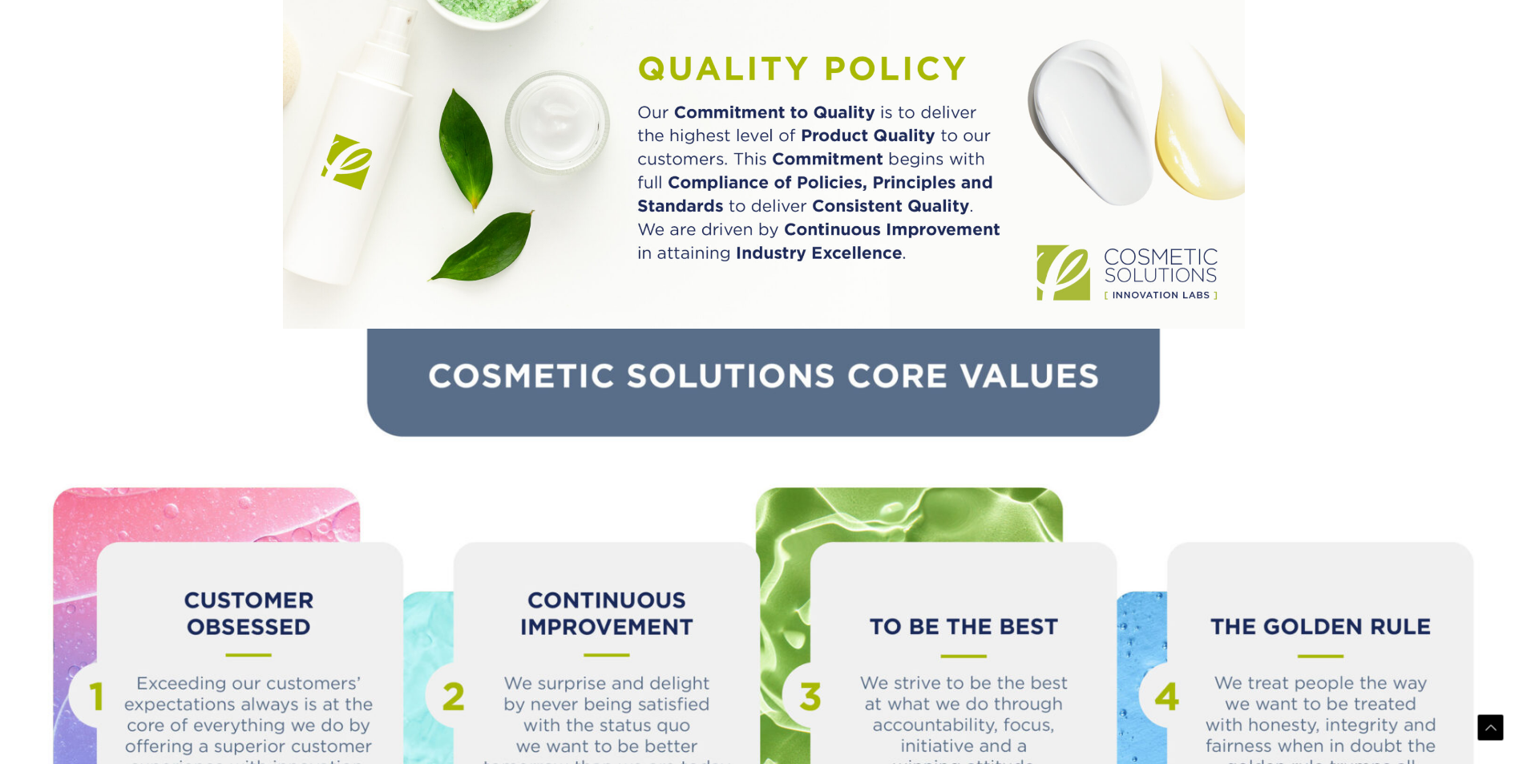
scroll to position [1683, 0]
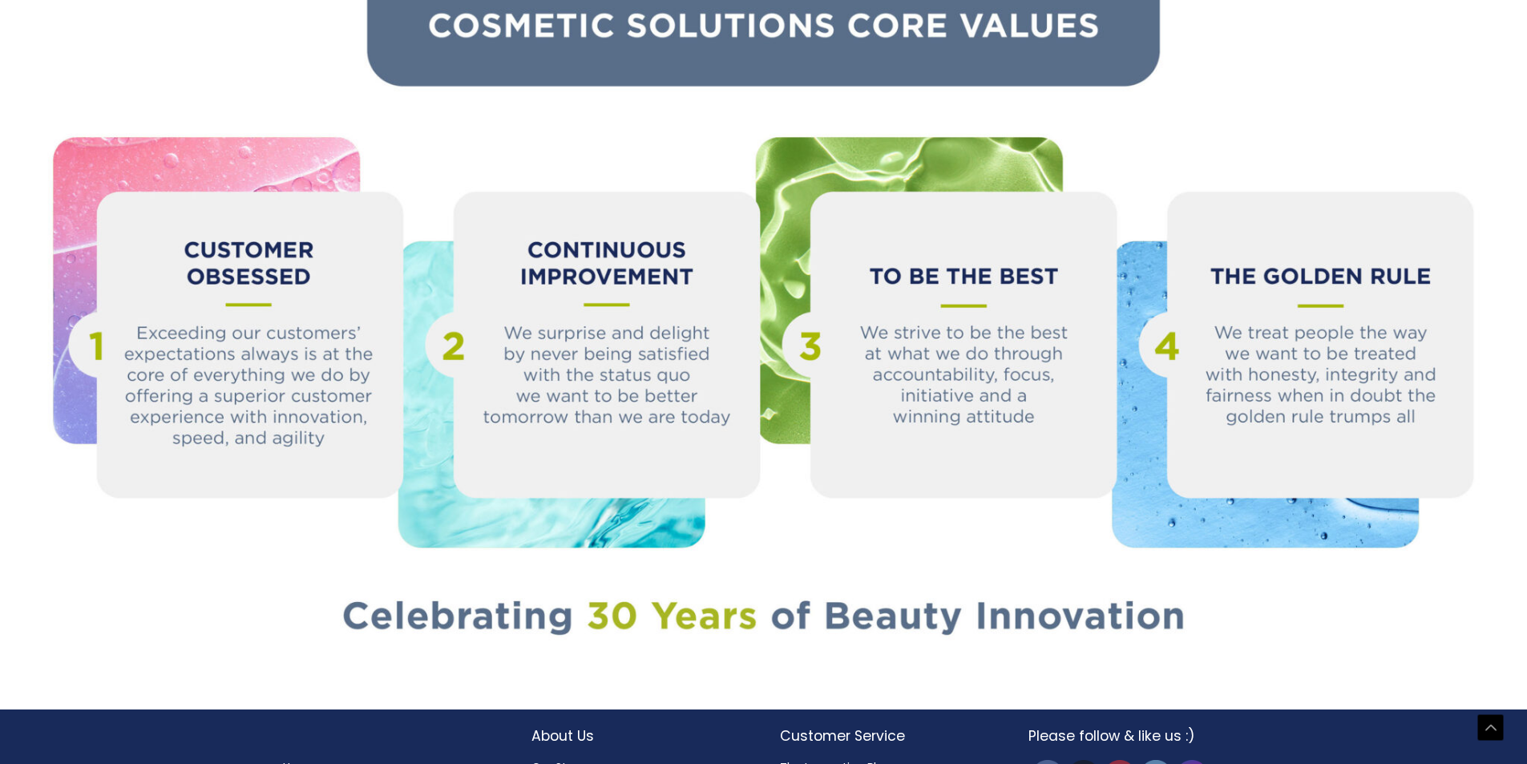
click at [523, 394] on img at bounding box center [763, 321] width 1527 height 687
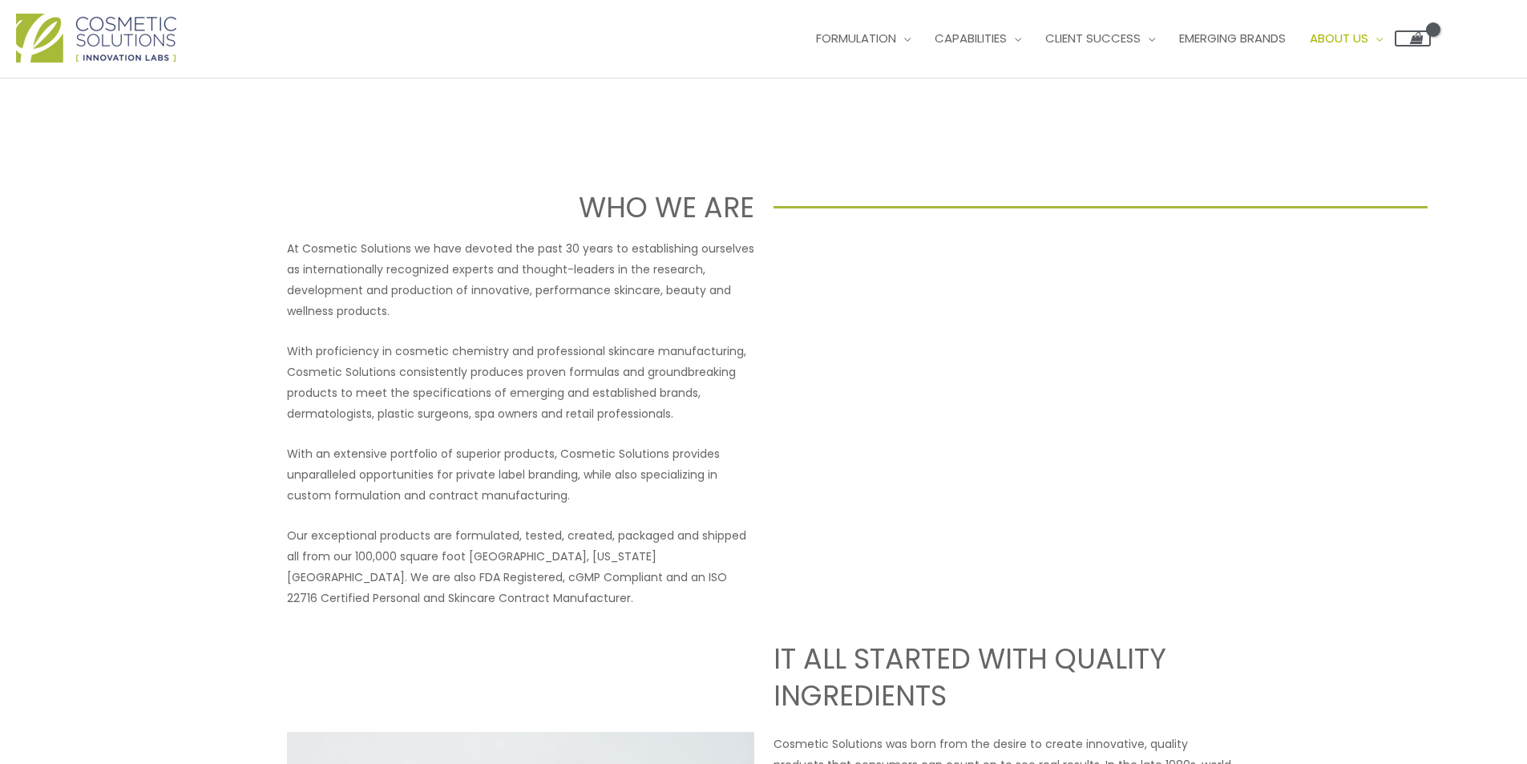
scroll to position [0, 0]
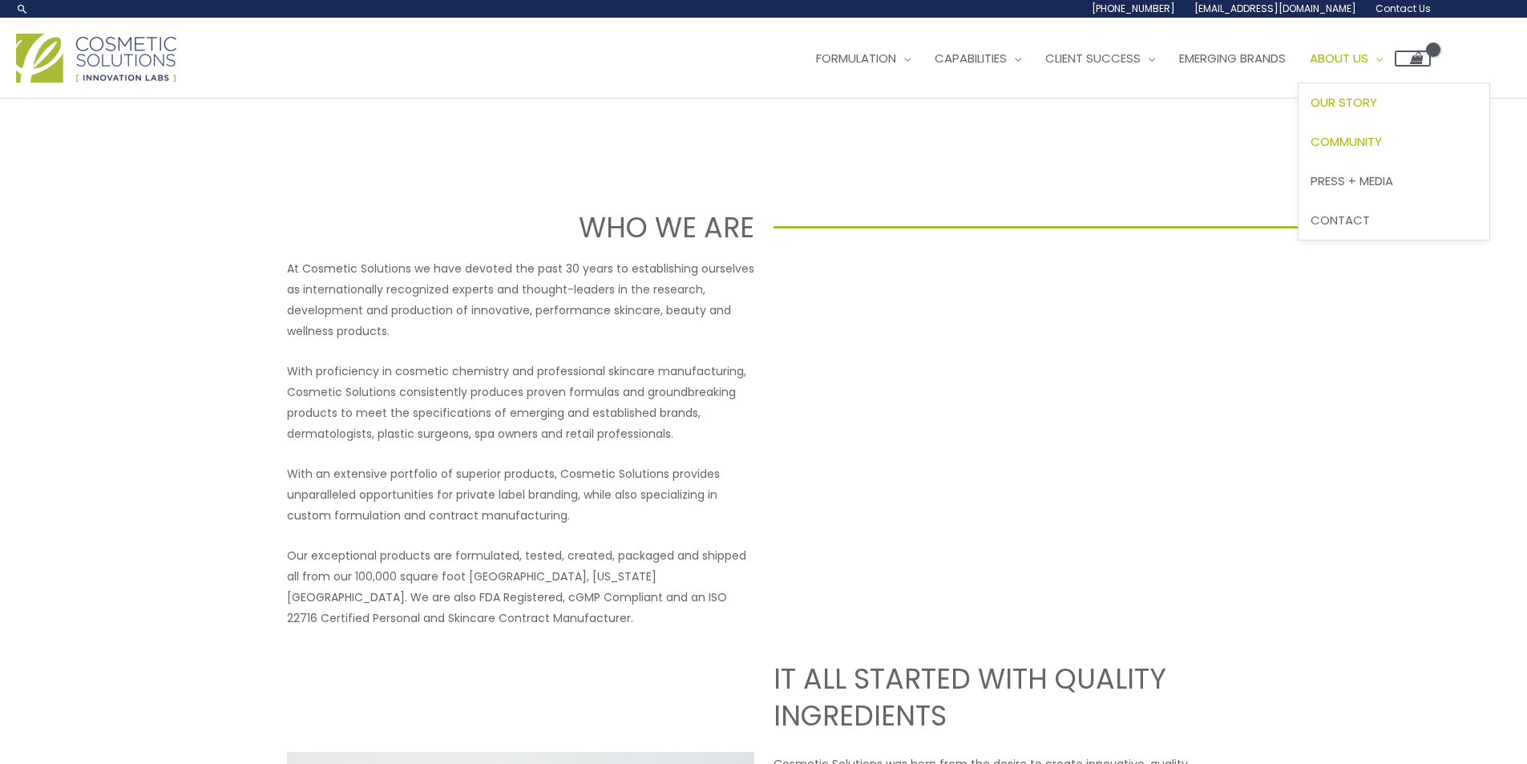
click at [1382, 146] on span "Community" at bounding box center [1345, 141] width 71 height 17
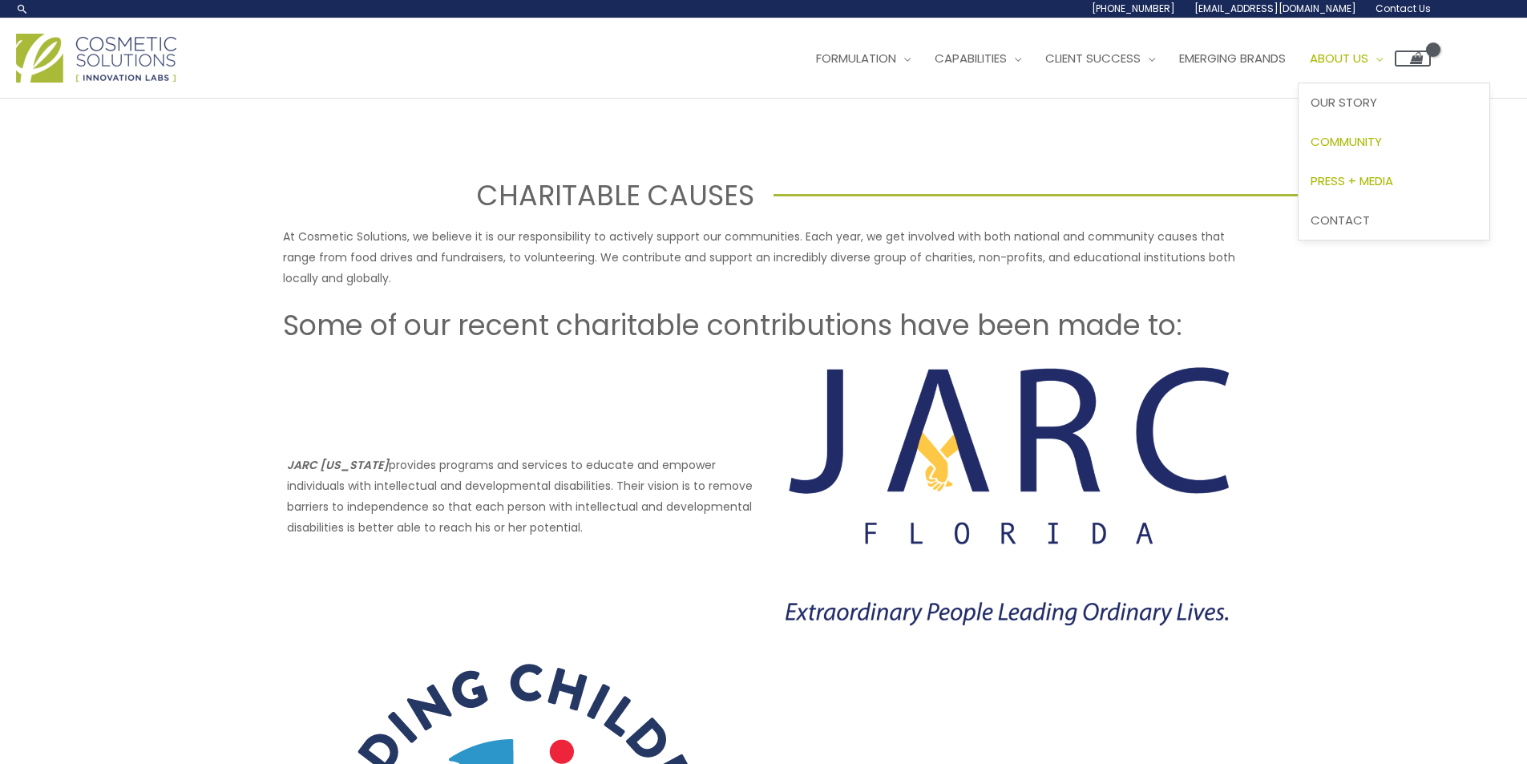
click at [1385, 182] on span "Press + Media" at bounding box center [1351, 180] width 83 height 17
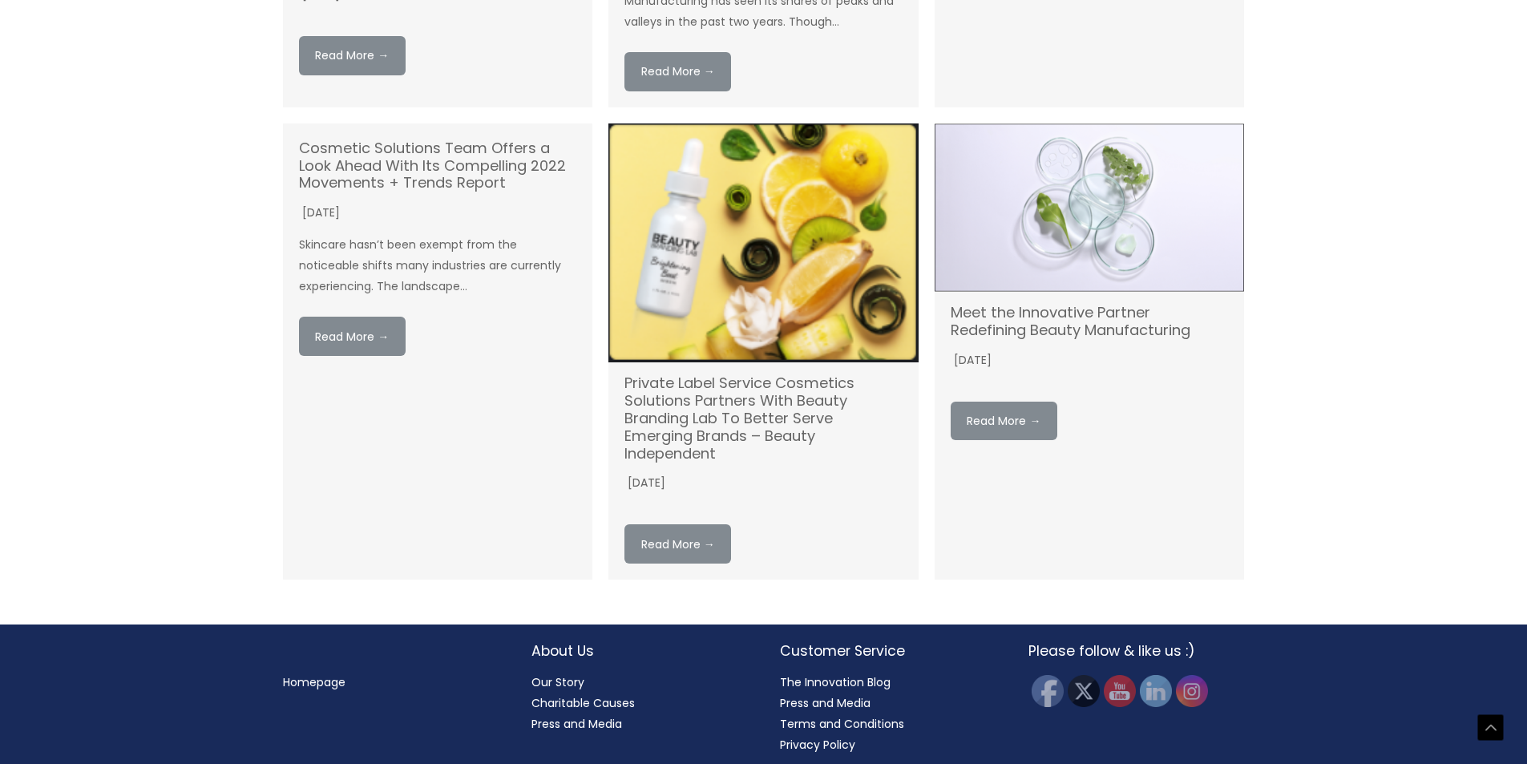
scroll to position [2227, 0]
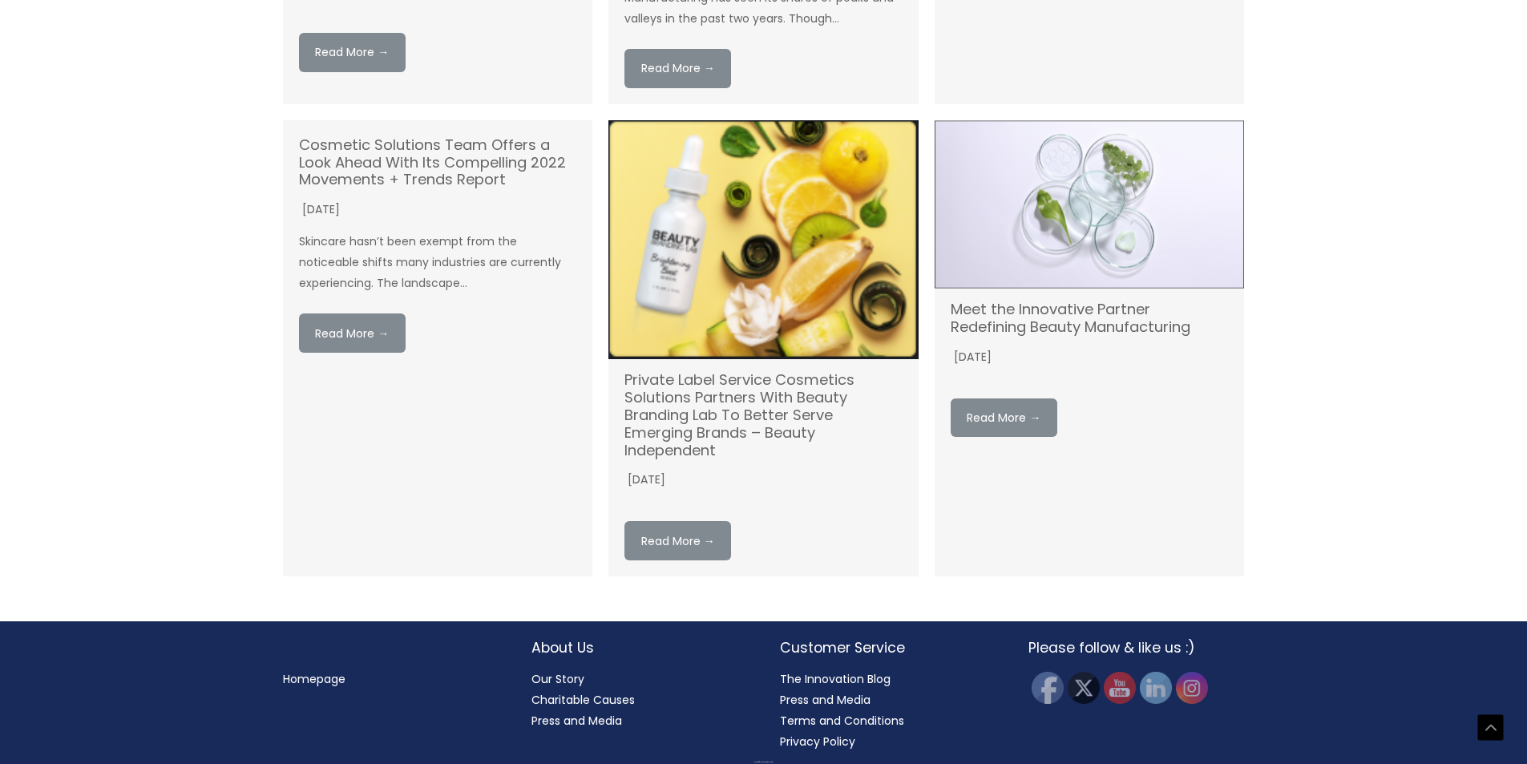
click at [554, 671] on link "Our Story" at bounding box center [557, 679] width 53 height 16
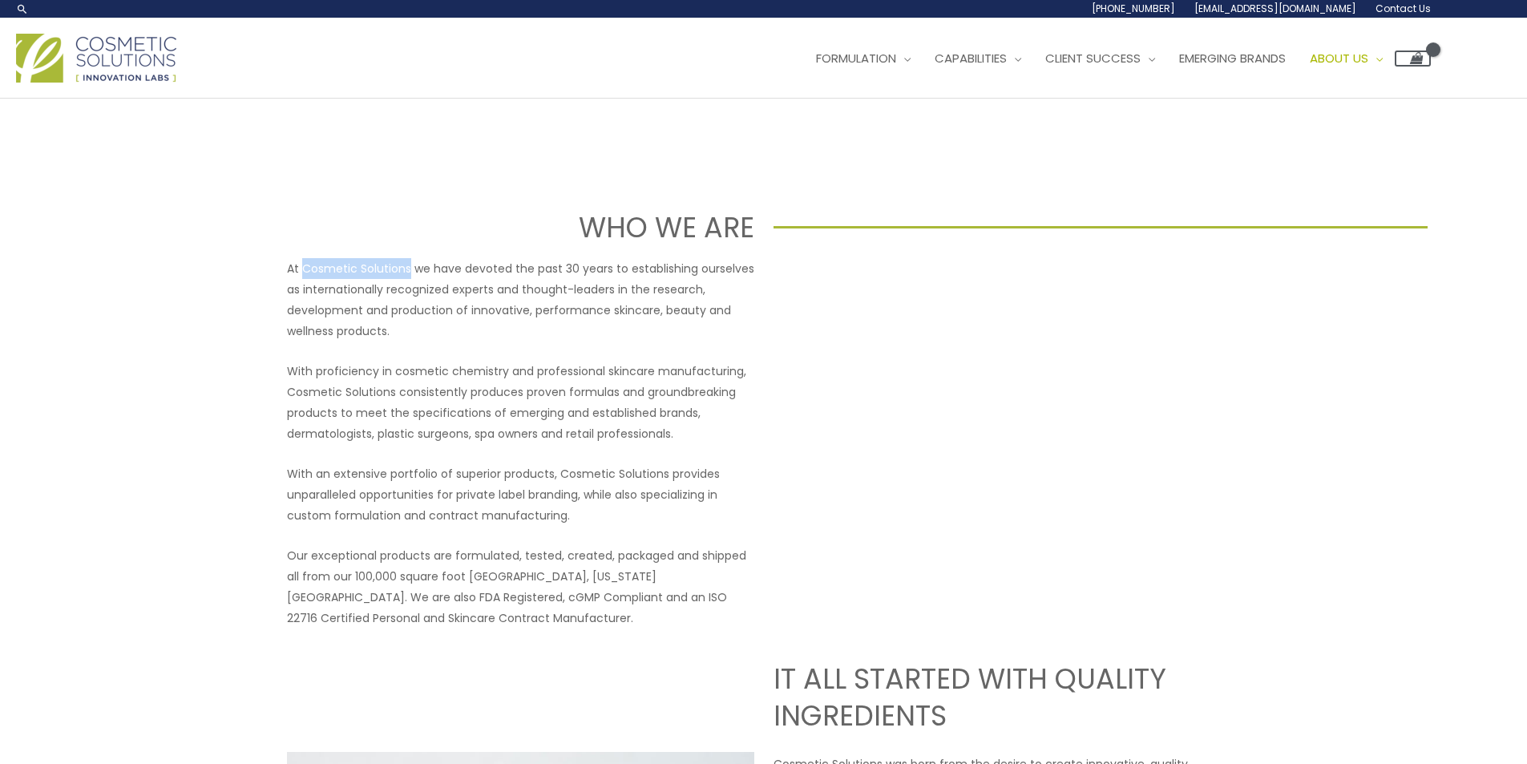
drag, startPoint x: 300, startPoint y: 267, endPoint x: 406, endPoint y: 269, distance: 106.6
click at [406, 269] on p "At Cosmetic Solutions we have devoted the past 30 years to establishing ourselv…" at bounding box center [520, 299] width 467 height 83
copy p "Cosmetic Solutions"
